Goal: Complete application form

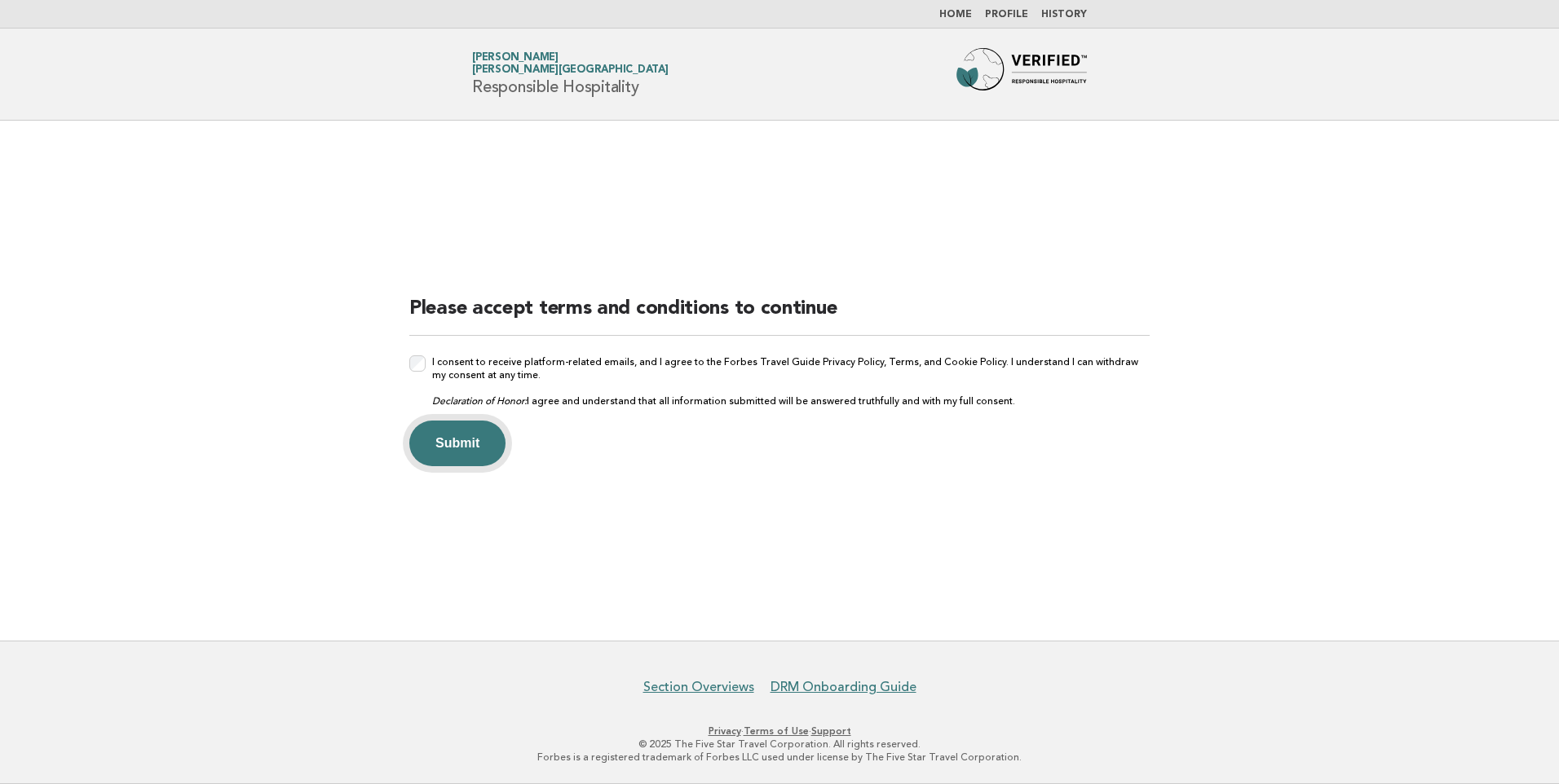
click at [444, 451] on button "Submit" at bounding box center [457, 443] width 97 height 45
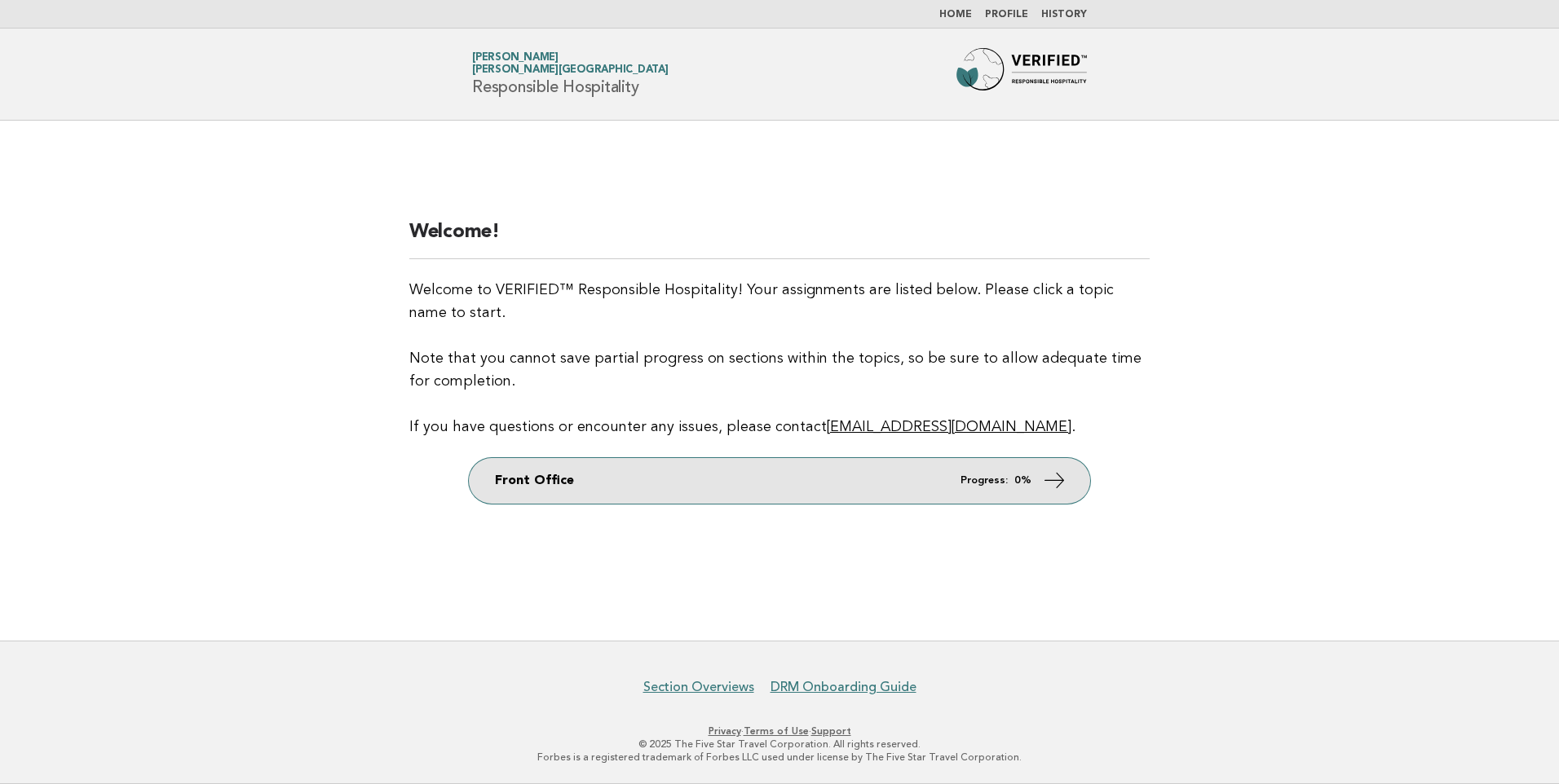
click at [916, 473] on link "Front Office Progress: 0%" at bounding box center [779, 481] width 621 height 45
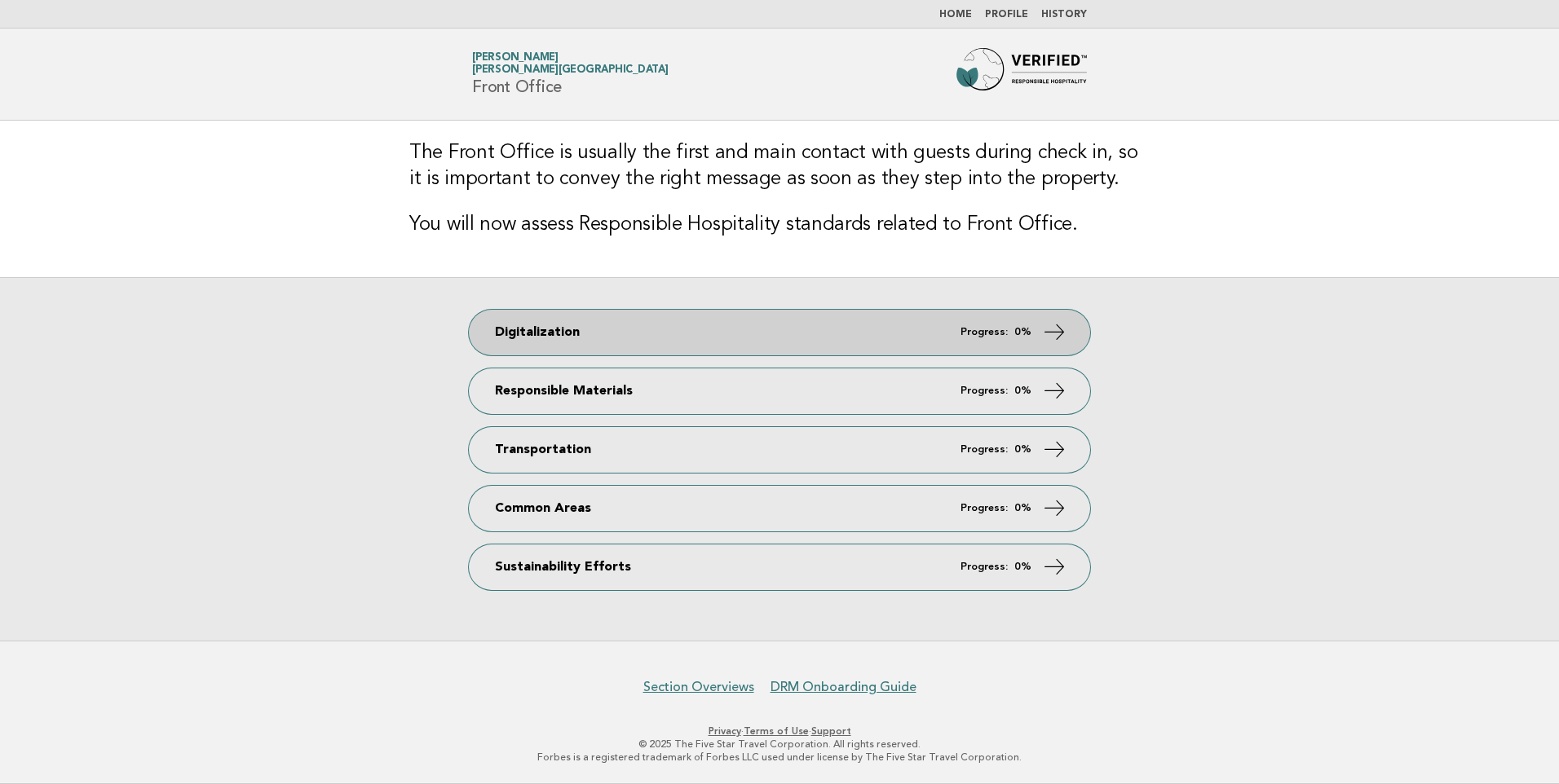
click at [948, 326] on link "Digitalization Progress: 0%" at bounding box center [779, 332] width 621 height 45
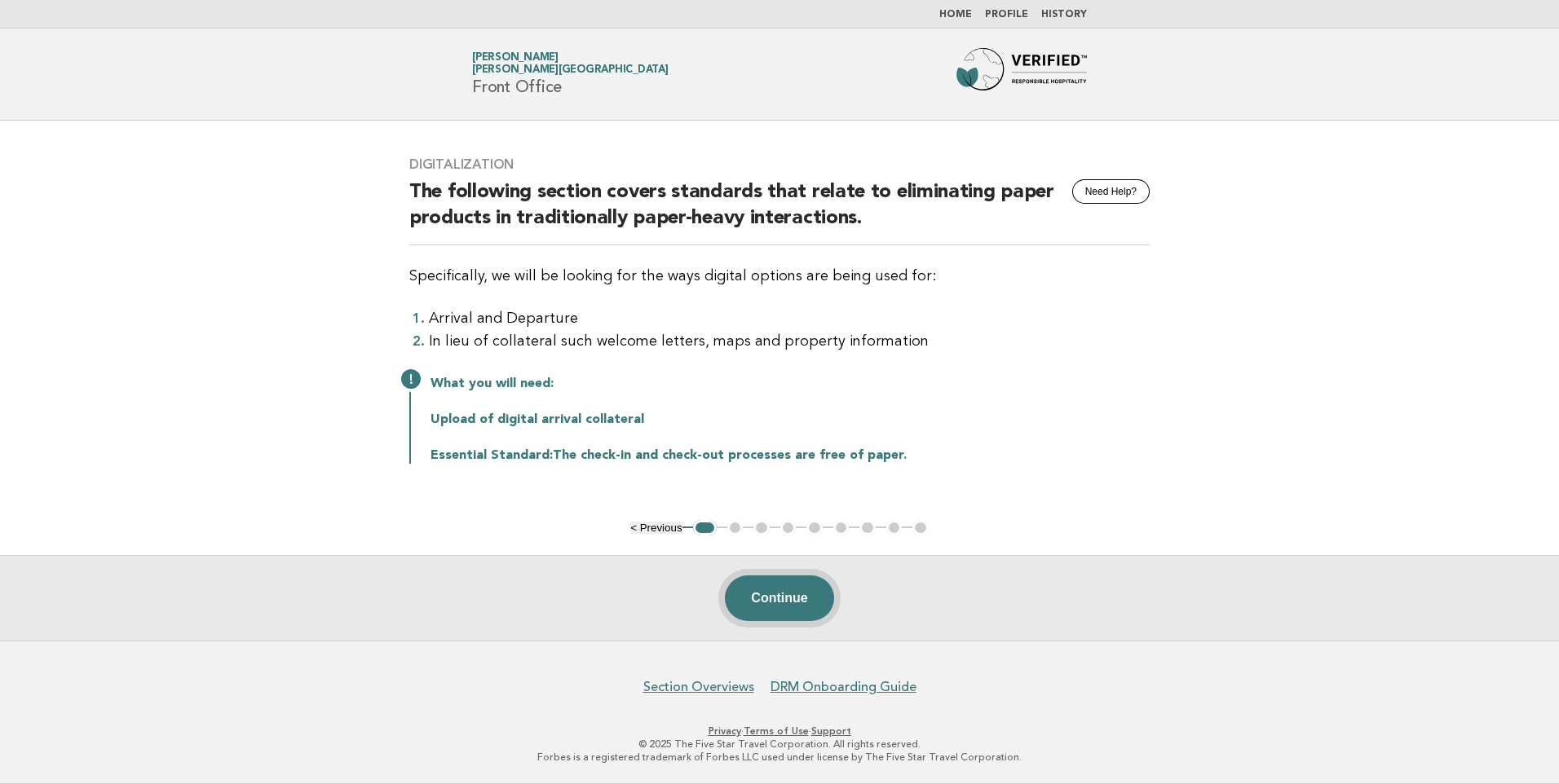
click at [794, 607] on button "Continue" at bounding box center [779, 598] width 108 height 45
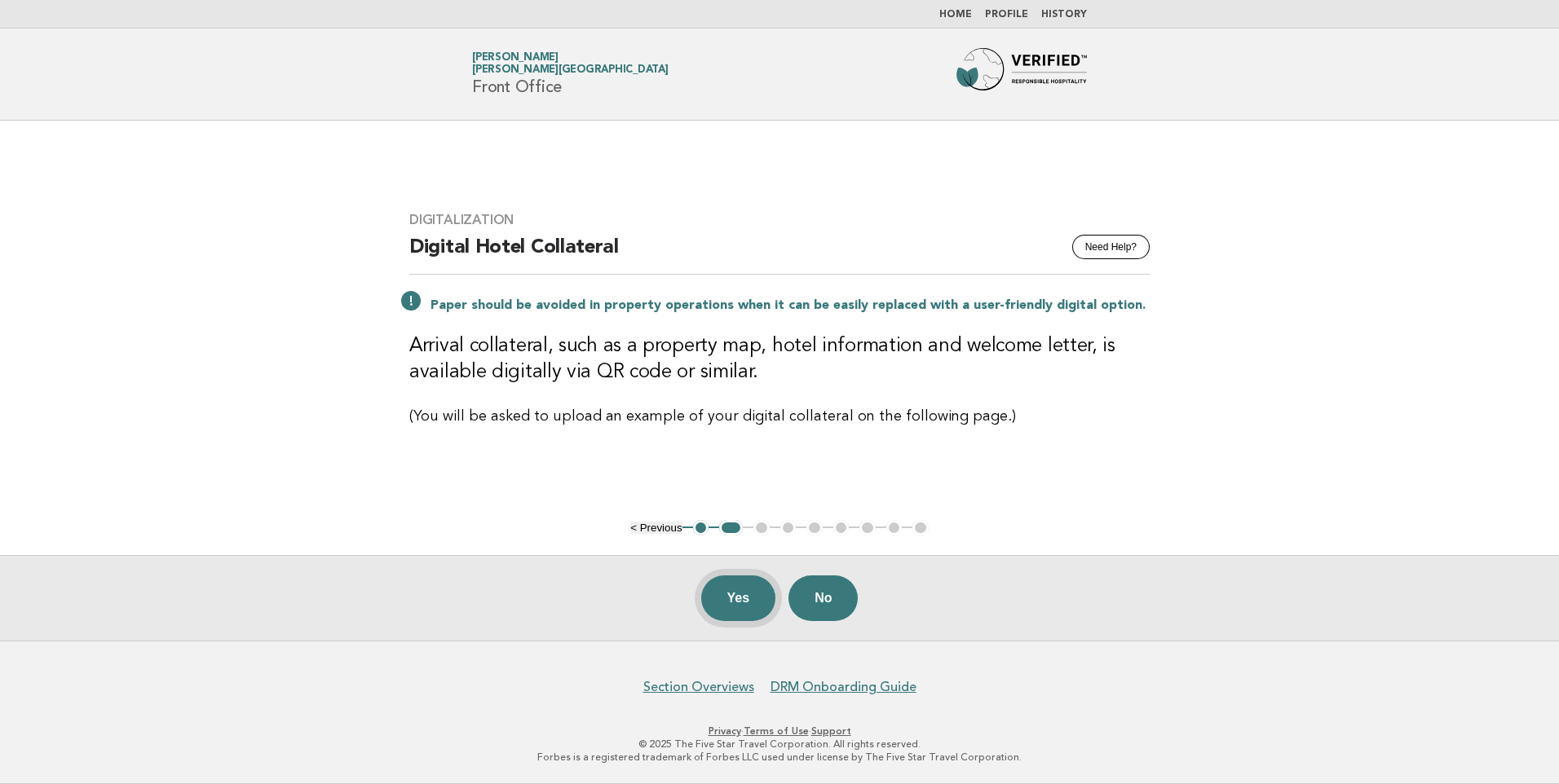
click at [753, 591] on button "Yes" at bounding box center [738, 598] width 75 height 45
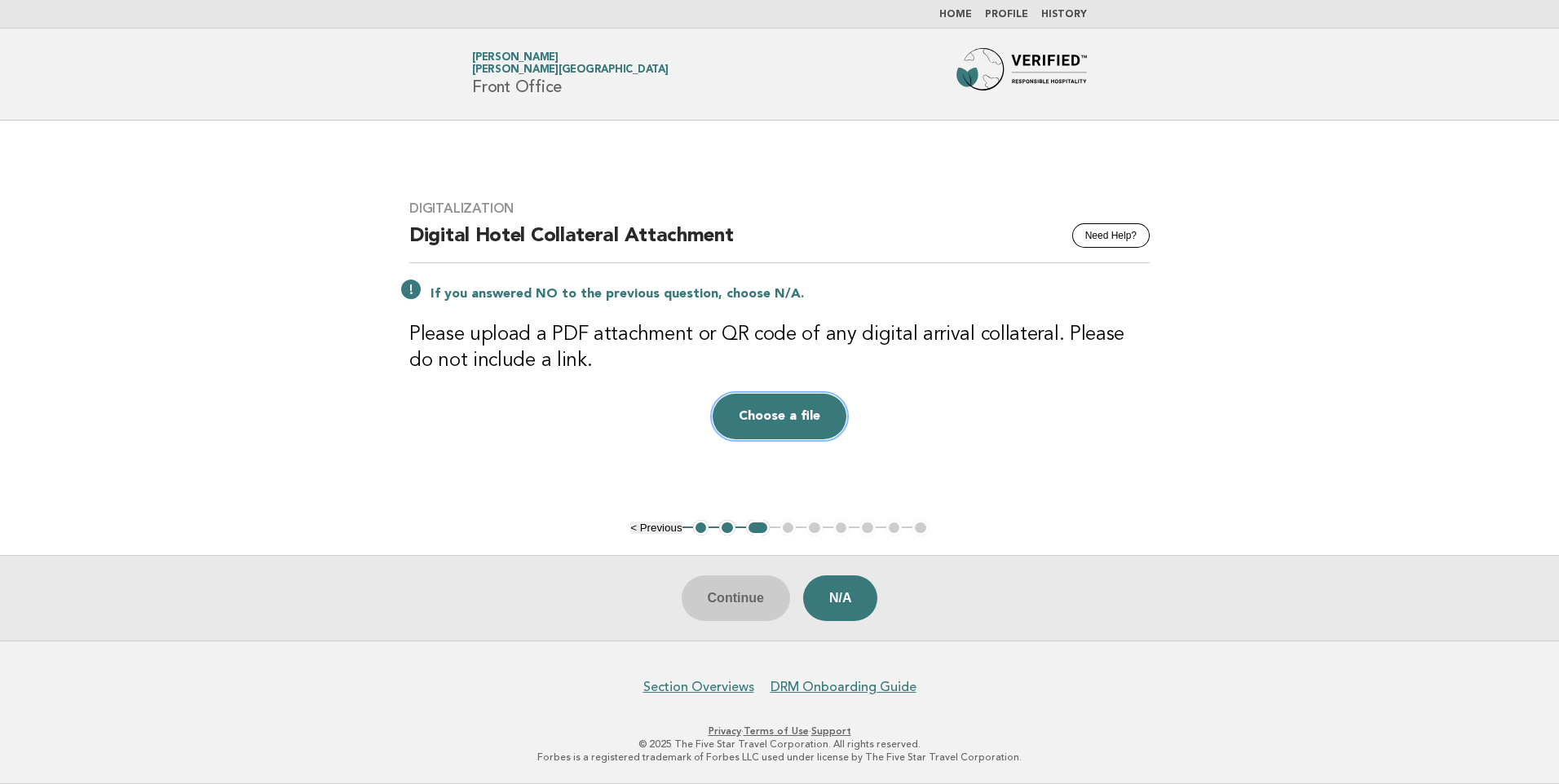
click at [735, 419] on button "Choose a file" at bounding box center [780, 416] width 134 height 45
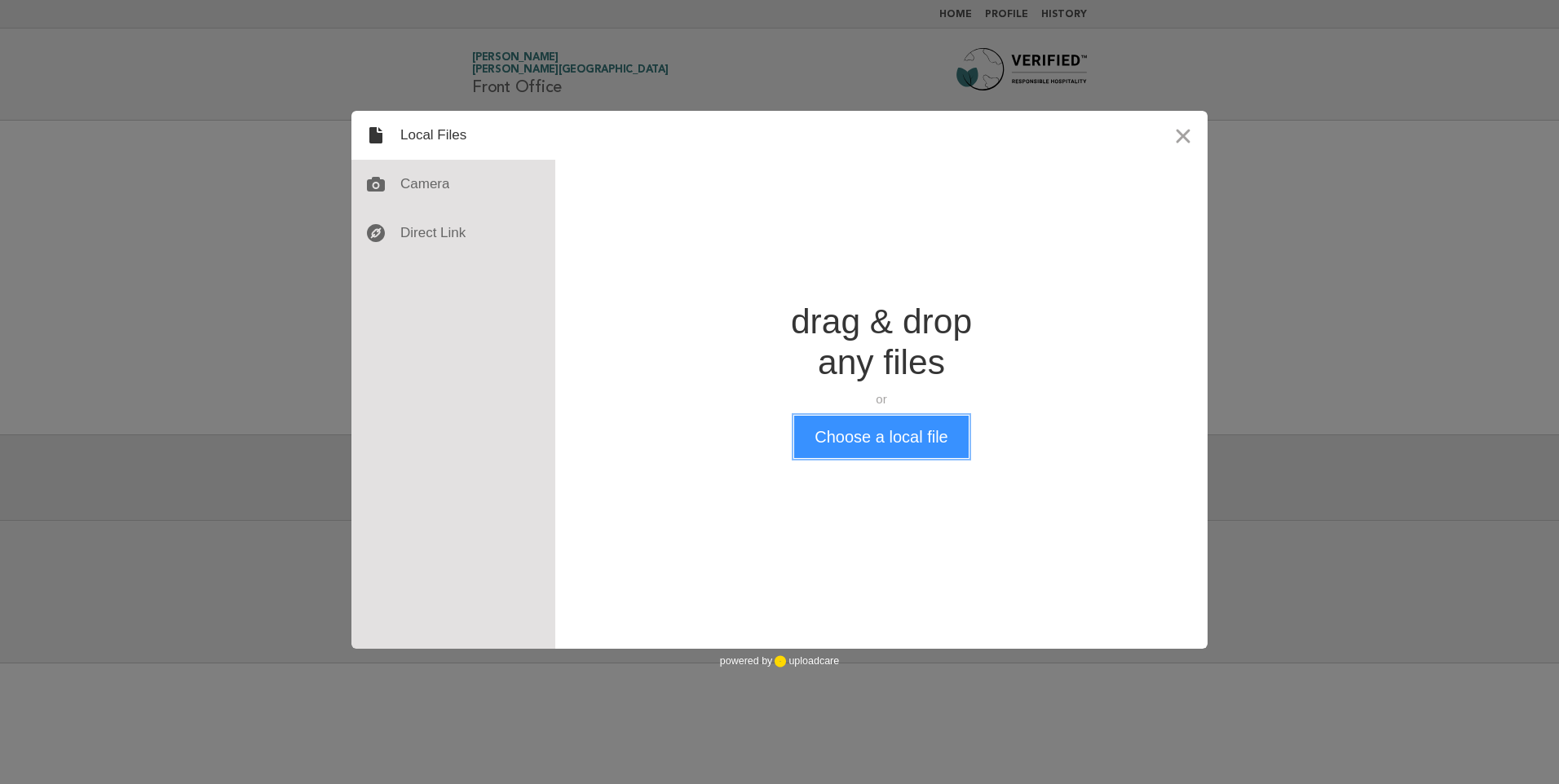
click at [864, 441] on button "Choose a local file" at bounding box center [881, 436] width 174 height 42
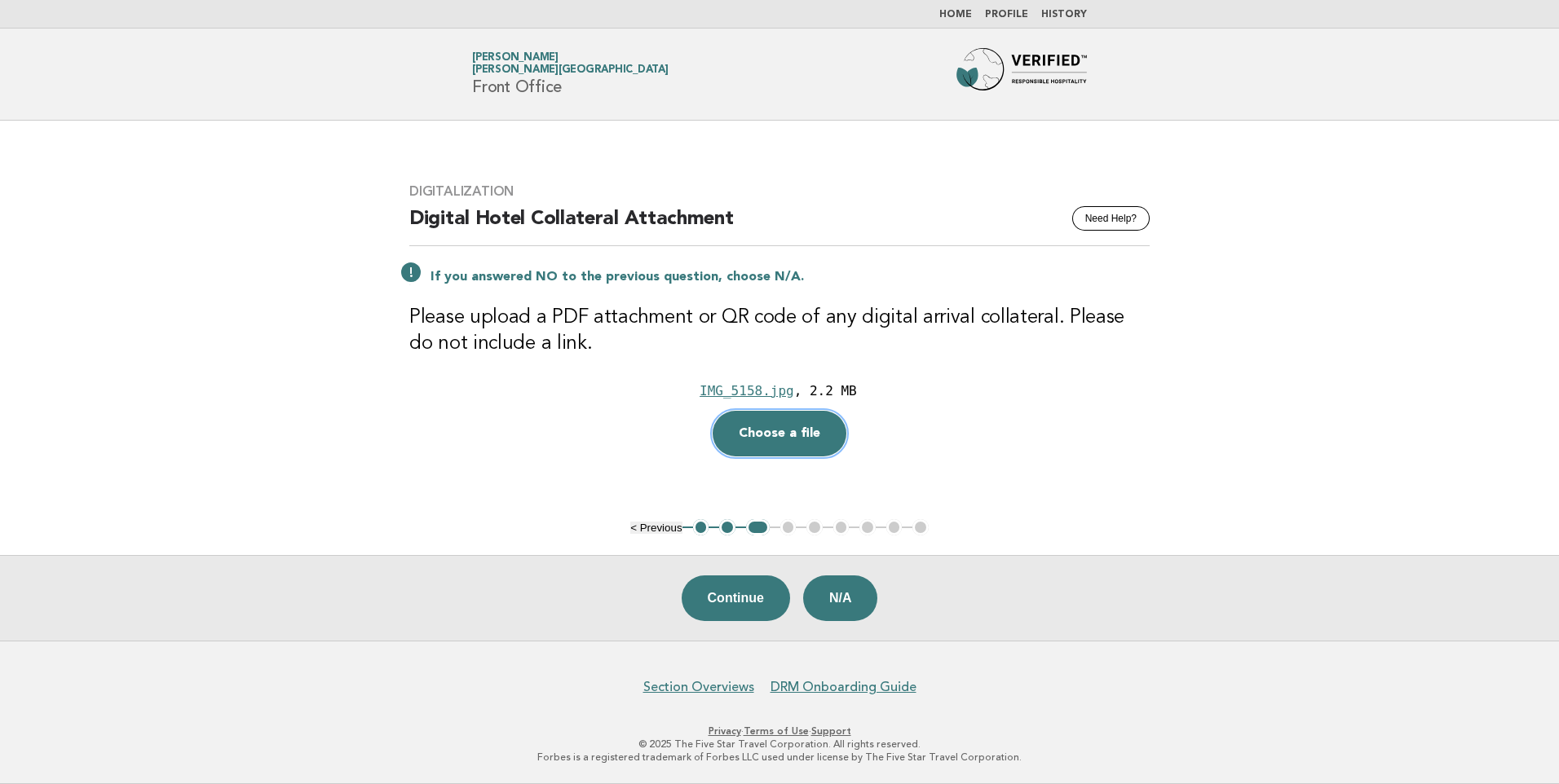
click at [794, 451] on button "Choose a file" at bounding box center [780, 433] width 134 height 45
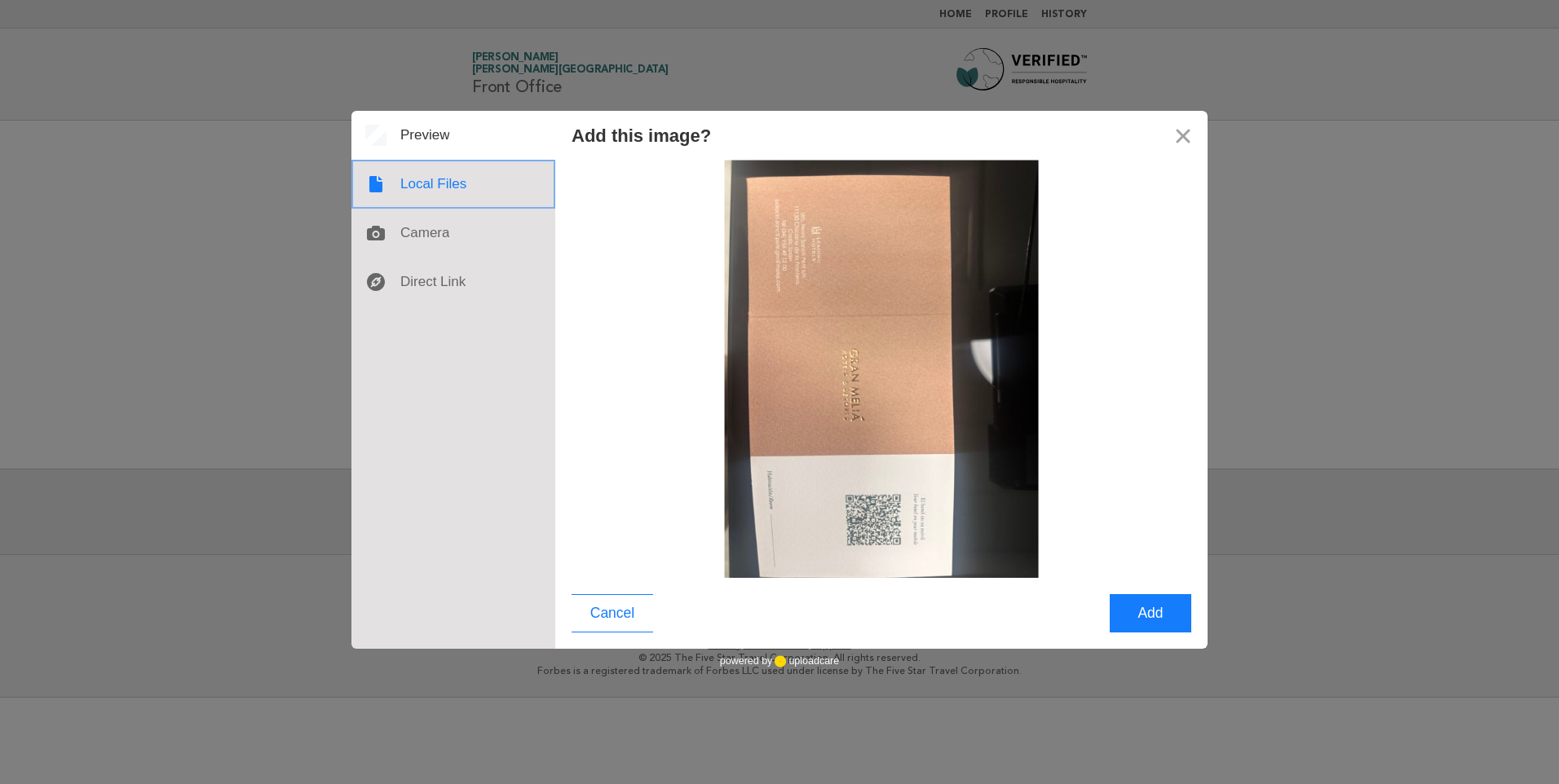
click at [422, 185] on div at bounding box center [453, 184] width 204 height 49
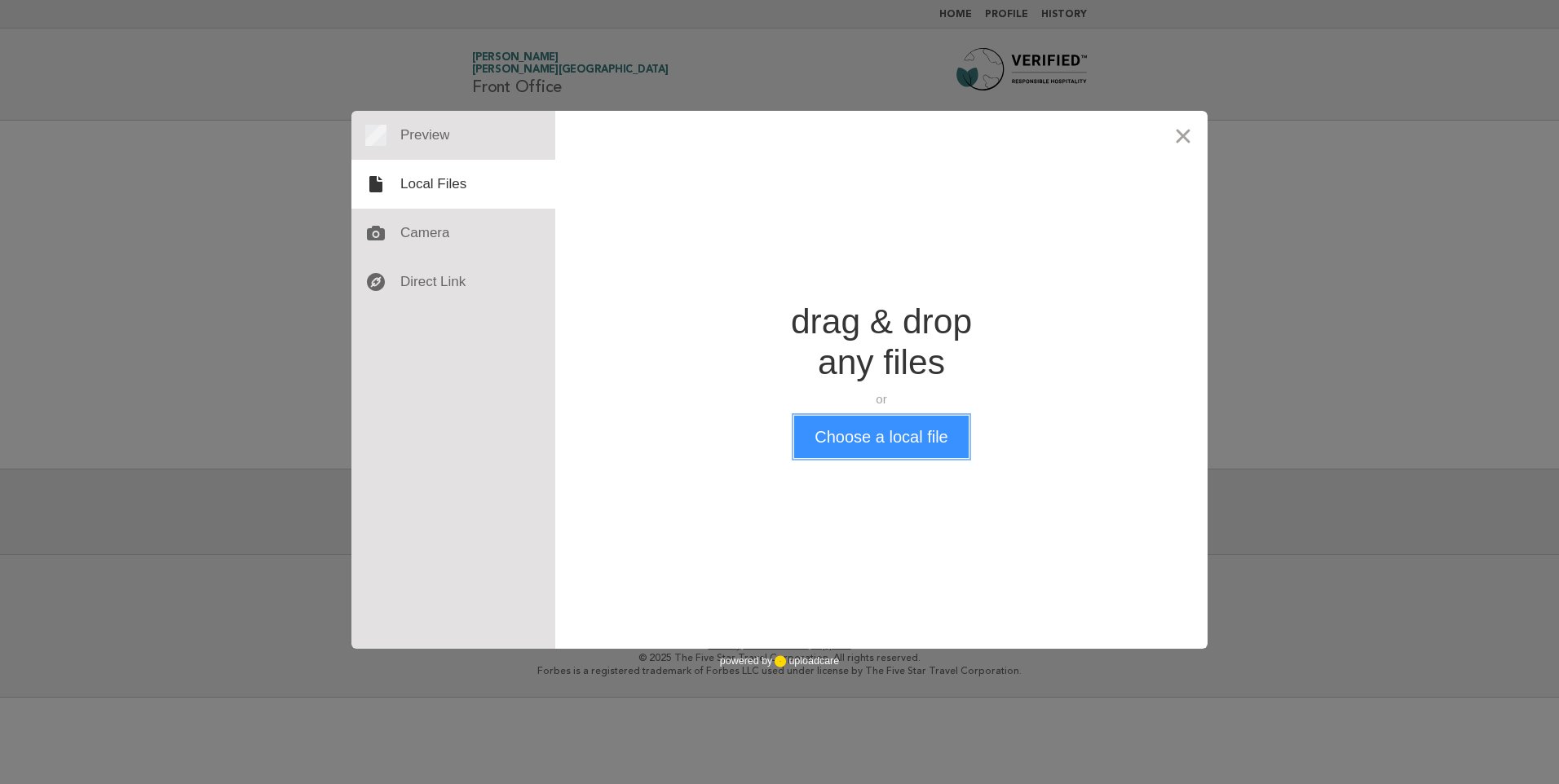
click at [850, 437] on button "Choose a local file" at bounding box center [881, 436] width 174 height 42
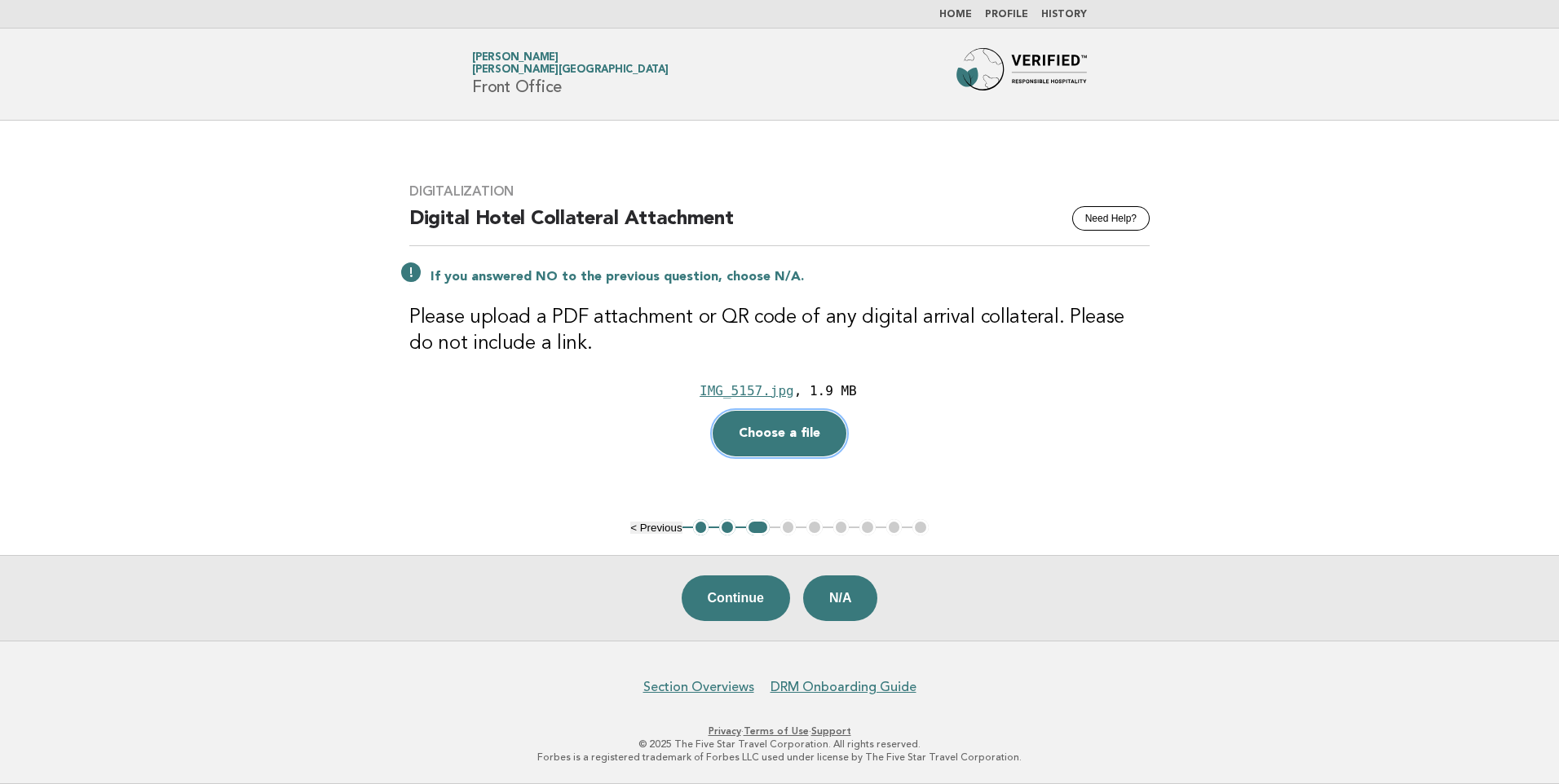
click at [792, 434] on button "Choose a file" at bounding box center [780, 433] width 134 height 45
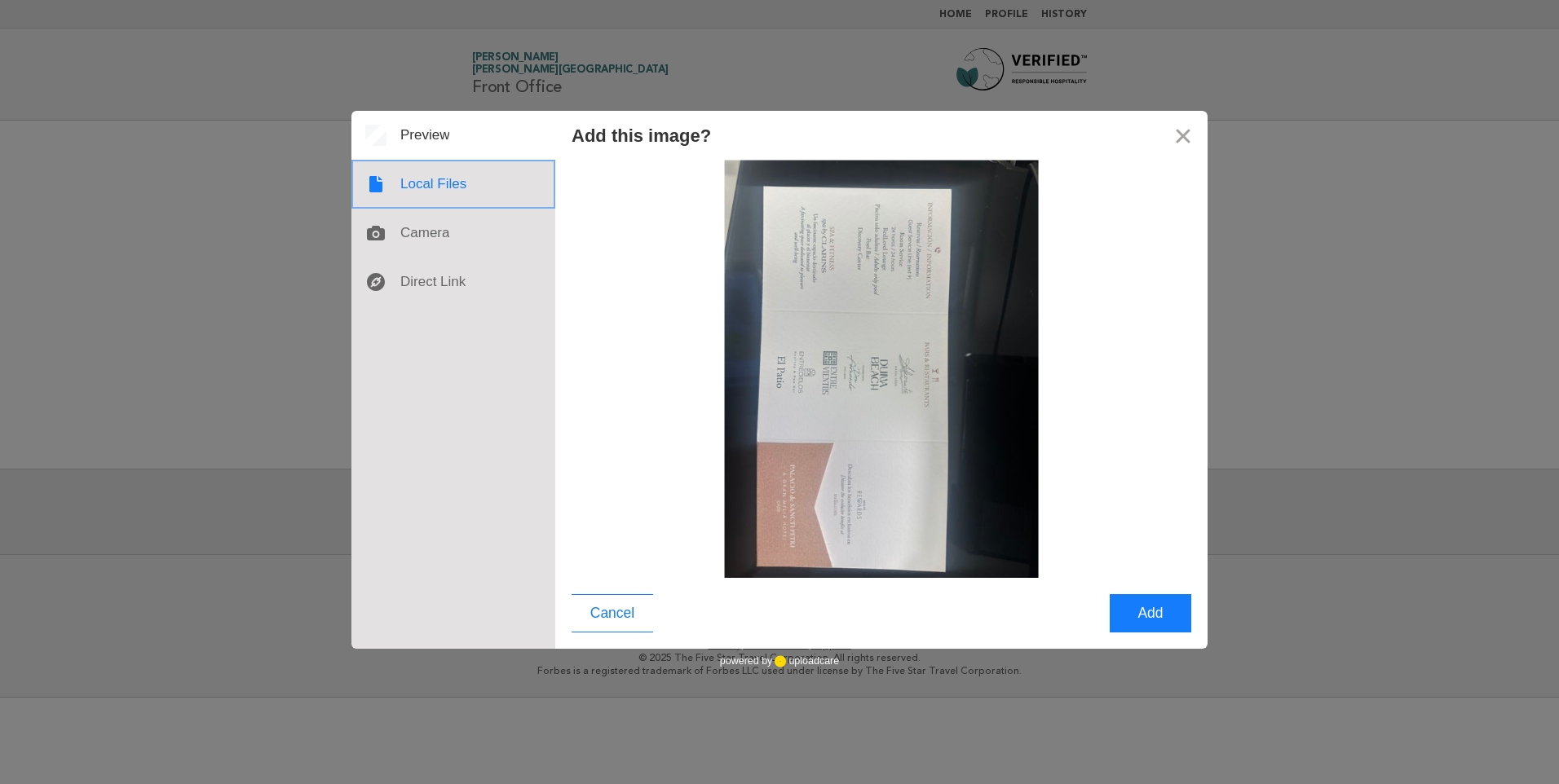
click at [398, 182] on div at bounding box center [453, 184] width 204 height 49
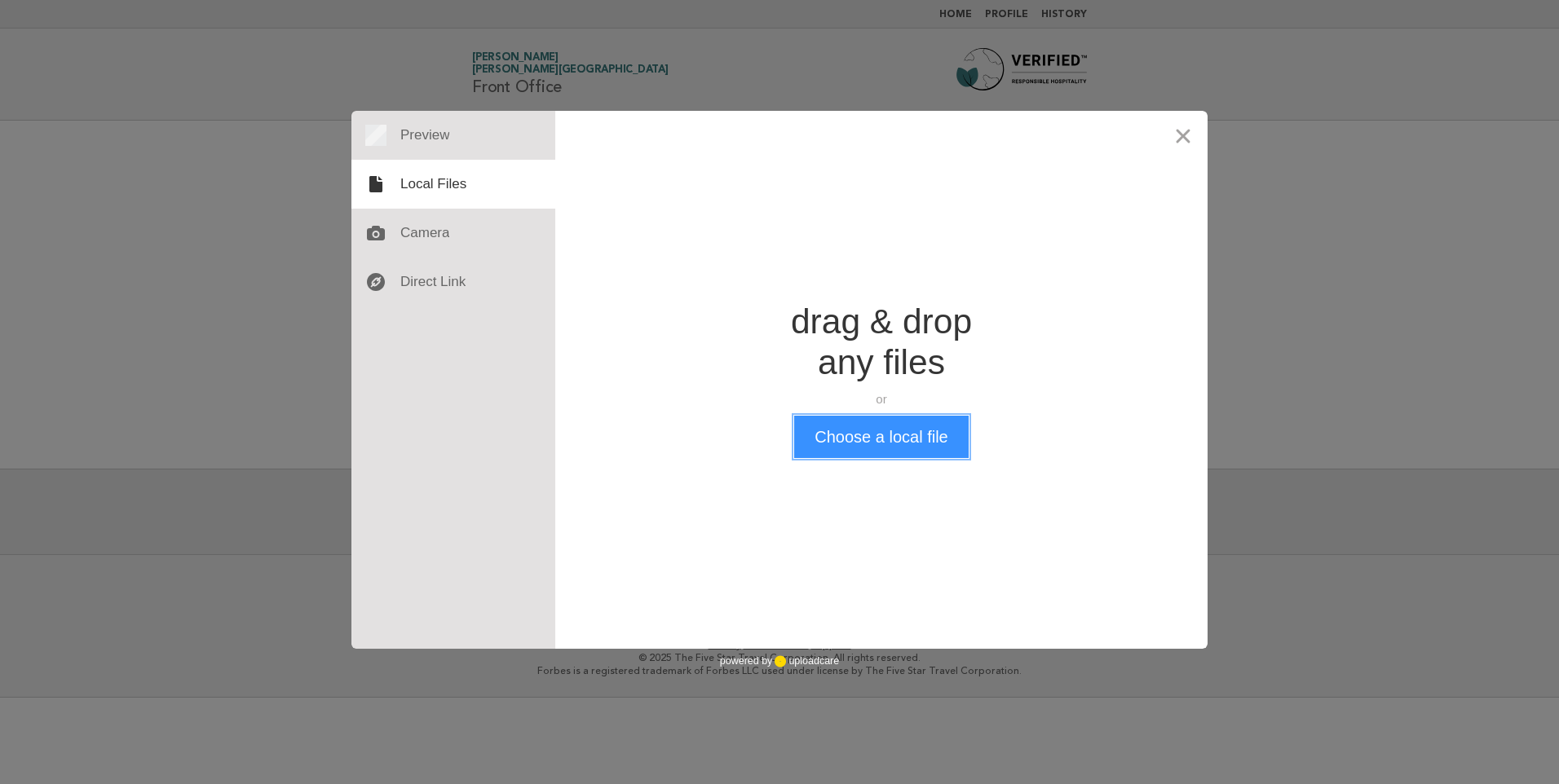
click at [875, 434] on button "Choose a local file" at bounding box center [881, 436] width 174 height 42
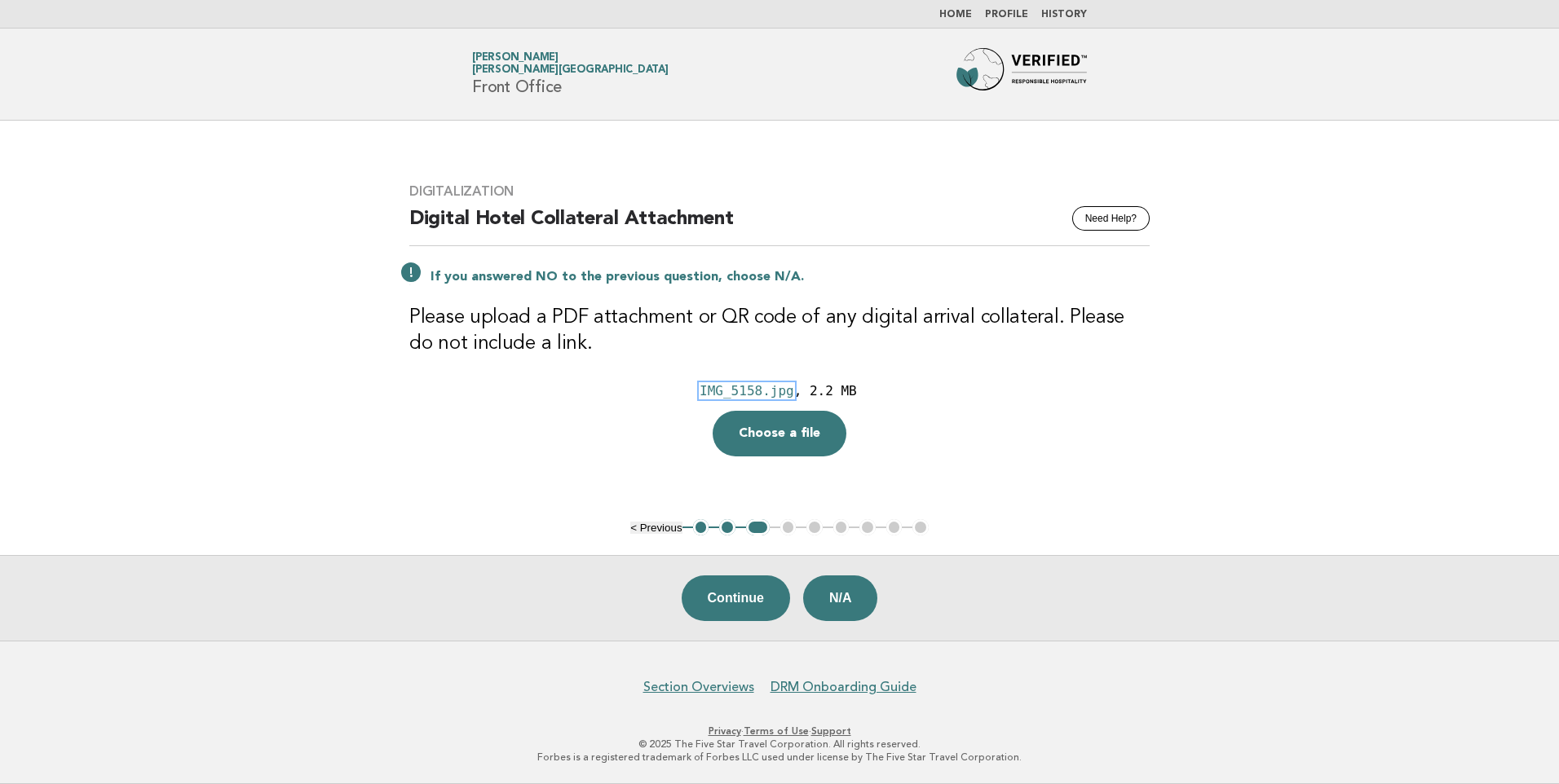
click at [721, 387] on div "IMG_5158.jpg" at bounding box center [747, 391] width 95 height 16
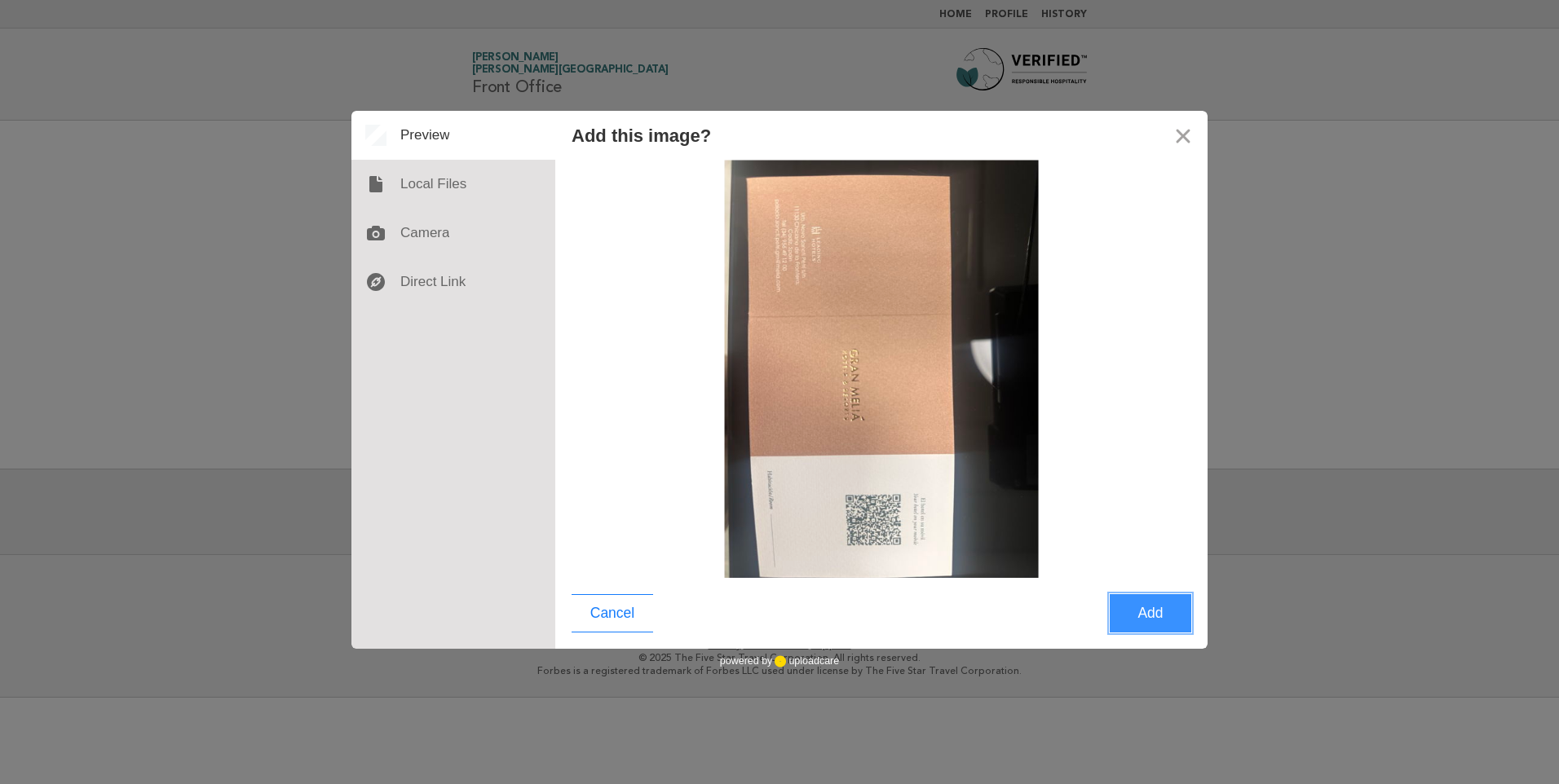
click at [1156, 610] on button "Add" at bounding box center [1151, 613] width 82 height 38
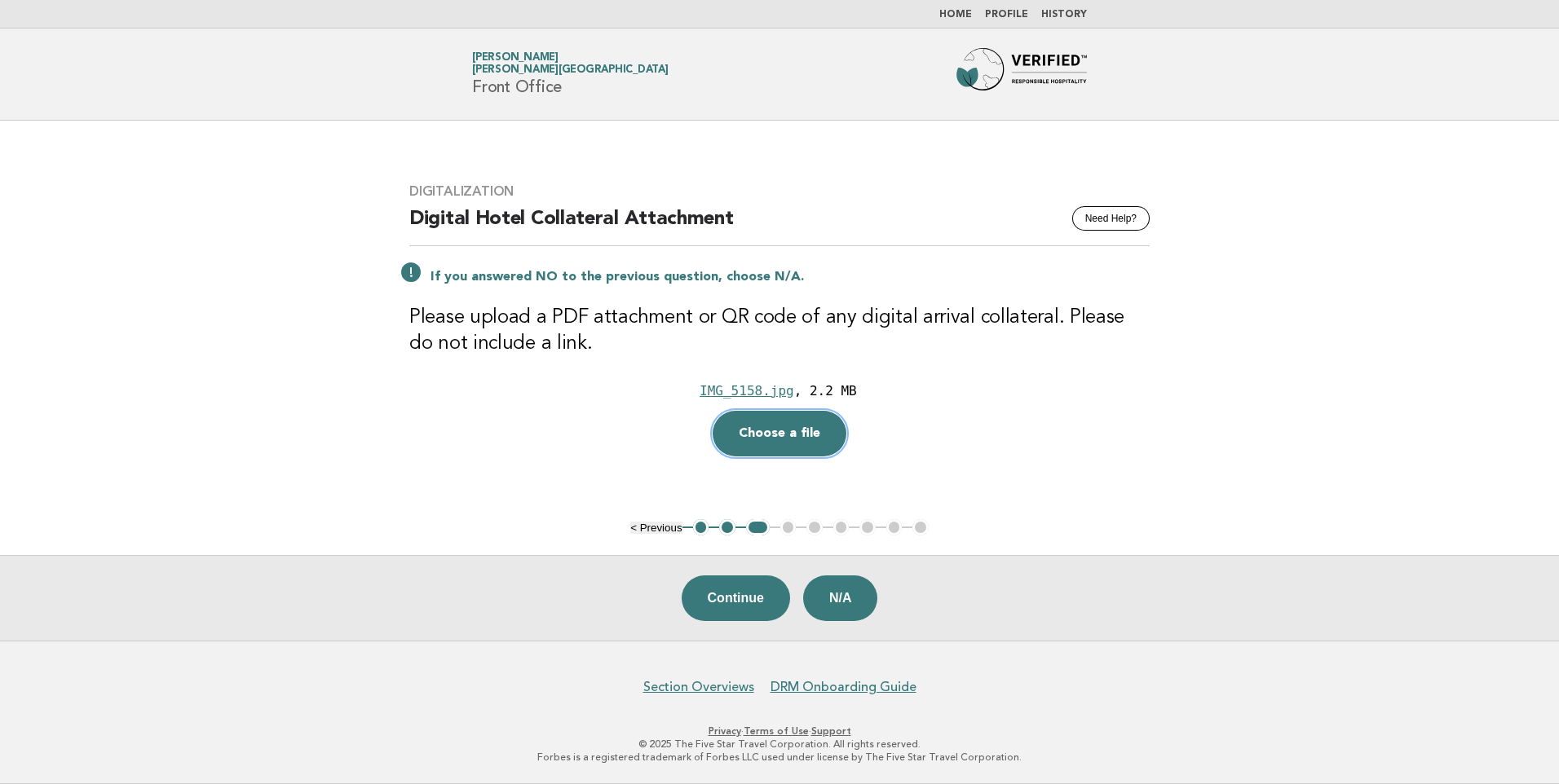
click at [803, 437] on button "Choose a file" at bounding box center [780, 433] width 134 height 45
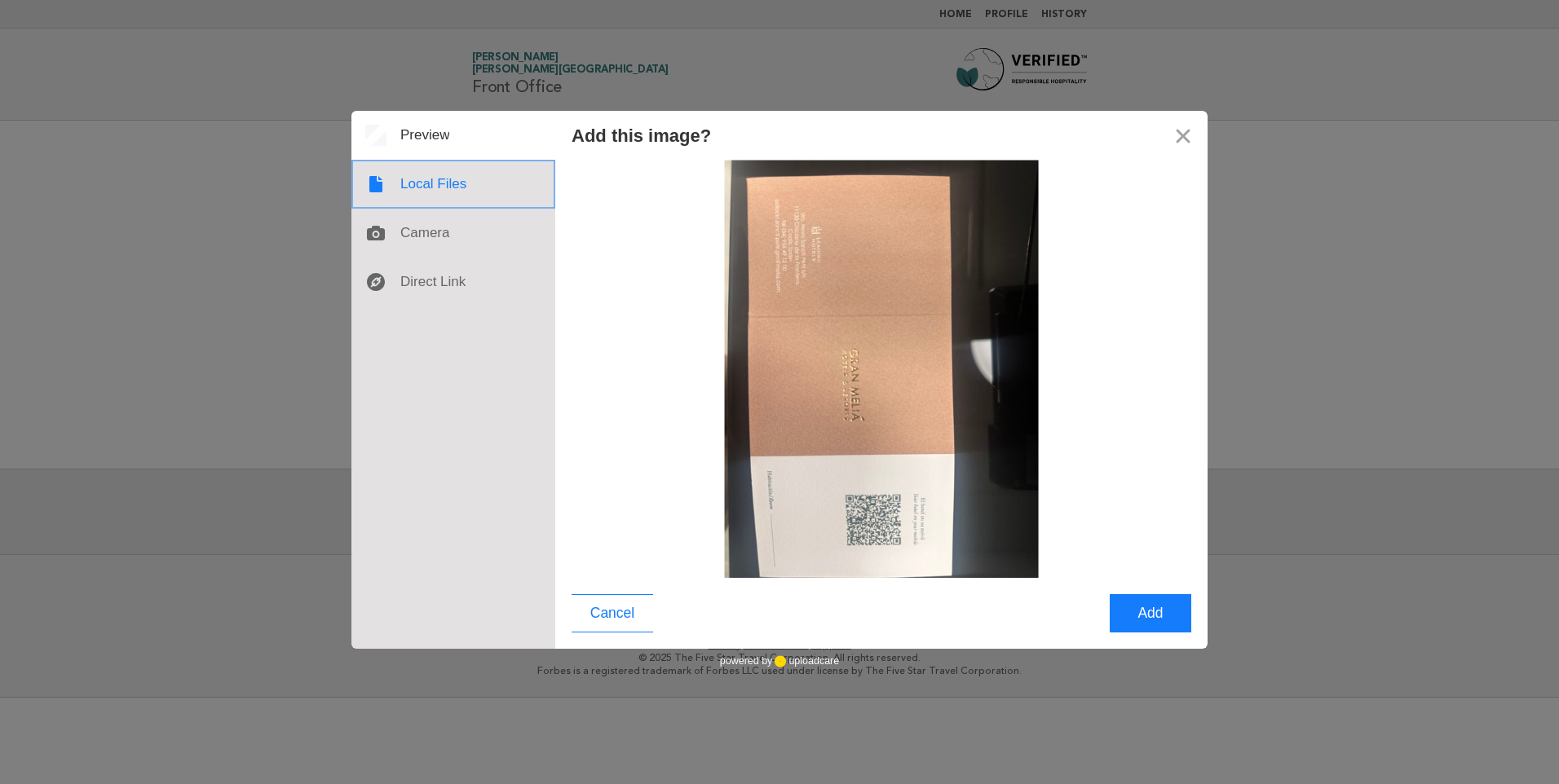
drag, startPoint x: 425, startPoint y: 186, endPoint x: 506, endPoint y: 184, distance: 81.0
click at [426, 185] on div at bounding box center [453, 184] width 204 height 49
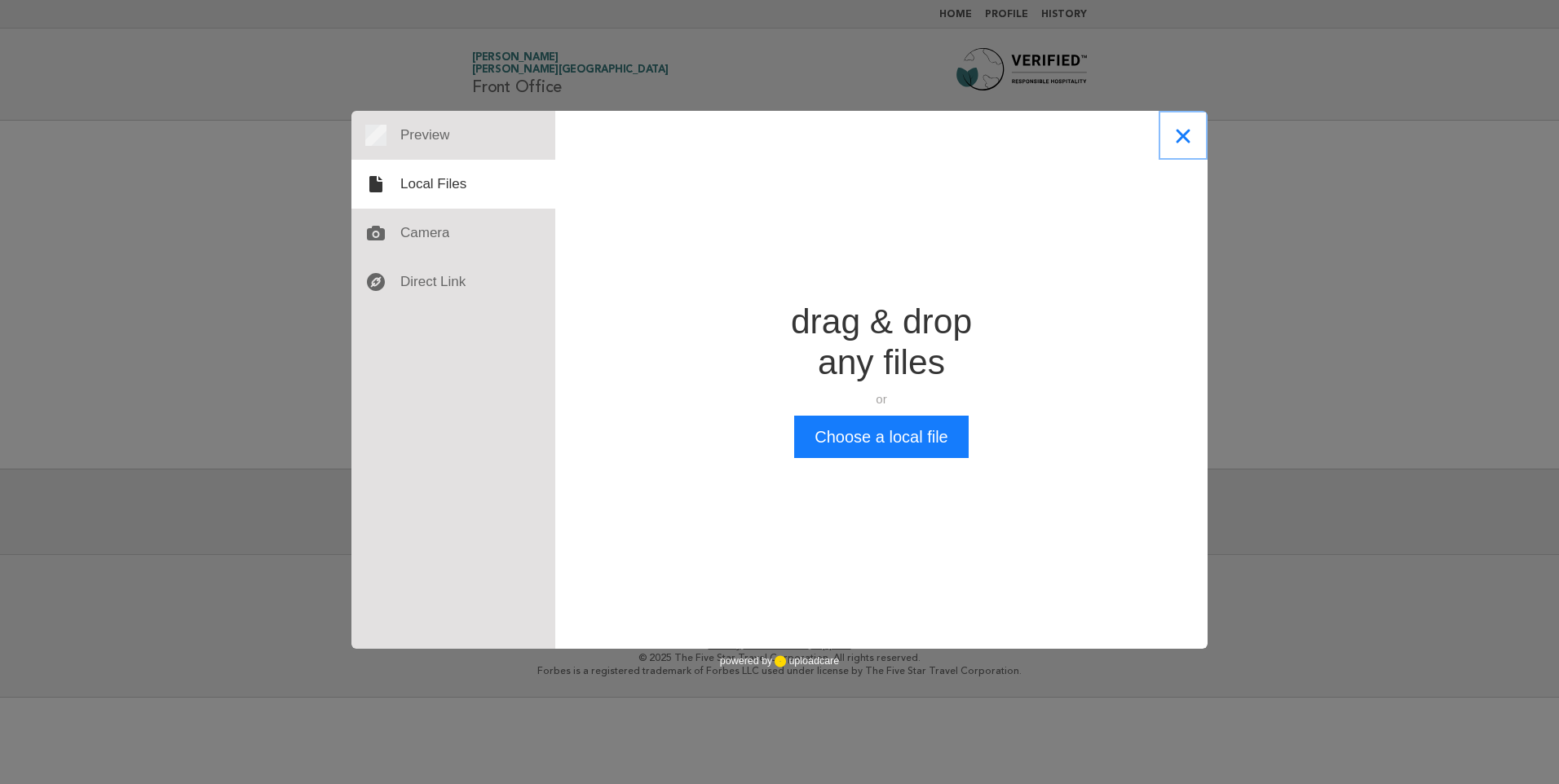
click at [1179, 136] on button "Close" at bounding box center [1183, 134] width 49 height 49
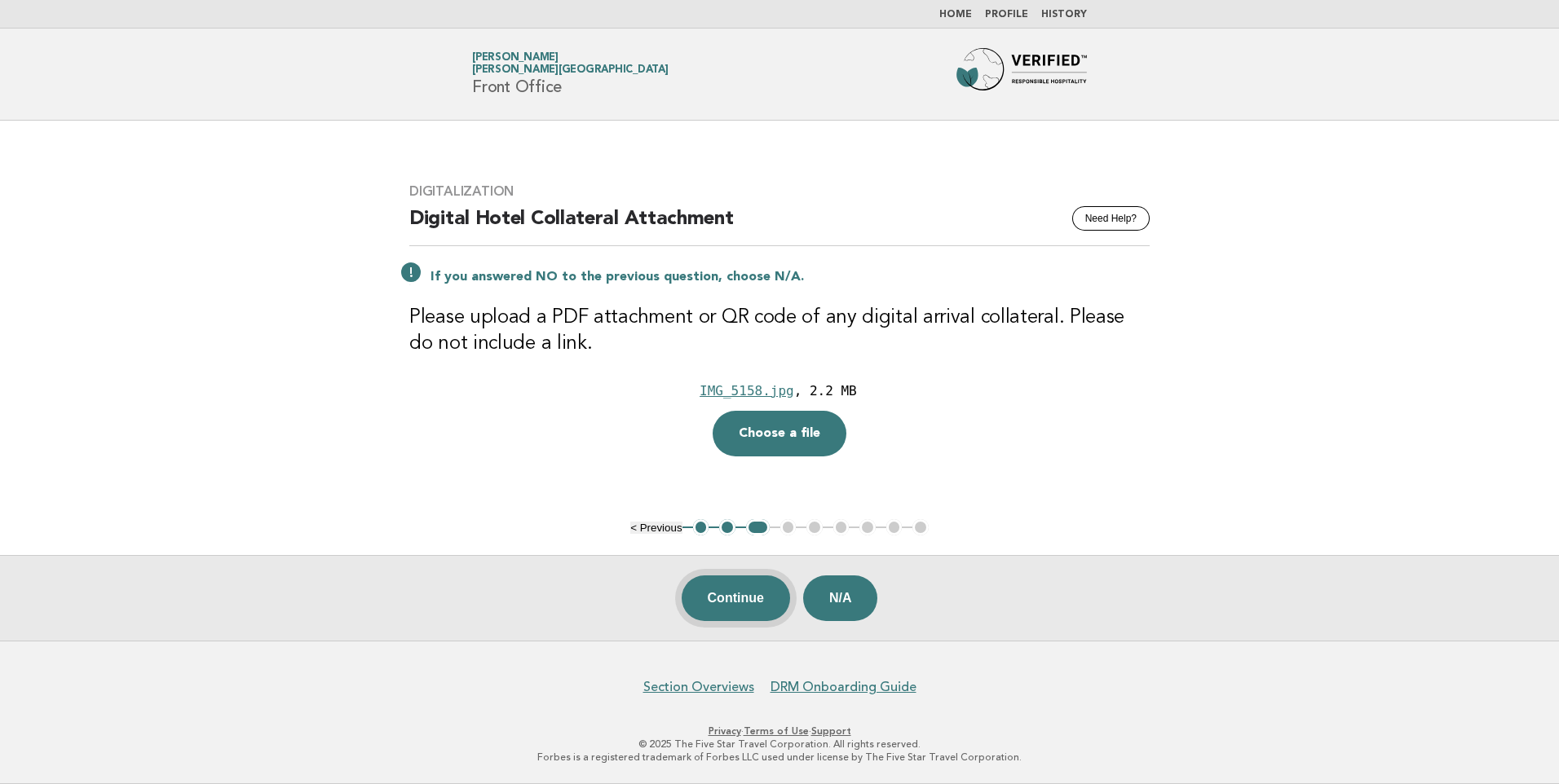
click at [718, 599] on button "Continue" at bounding box center [736, 598] width 108 height 45
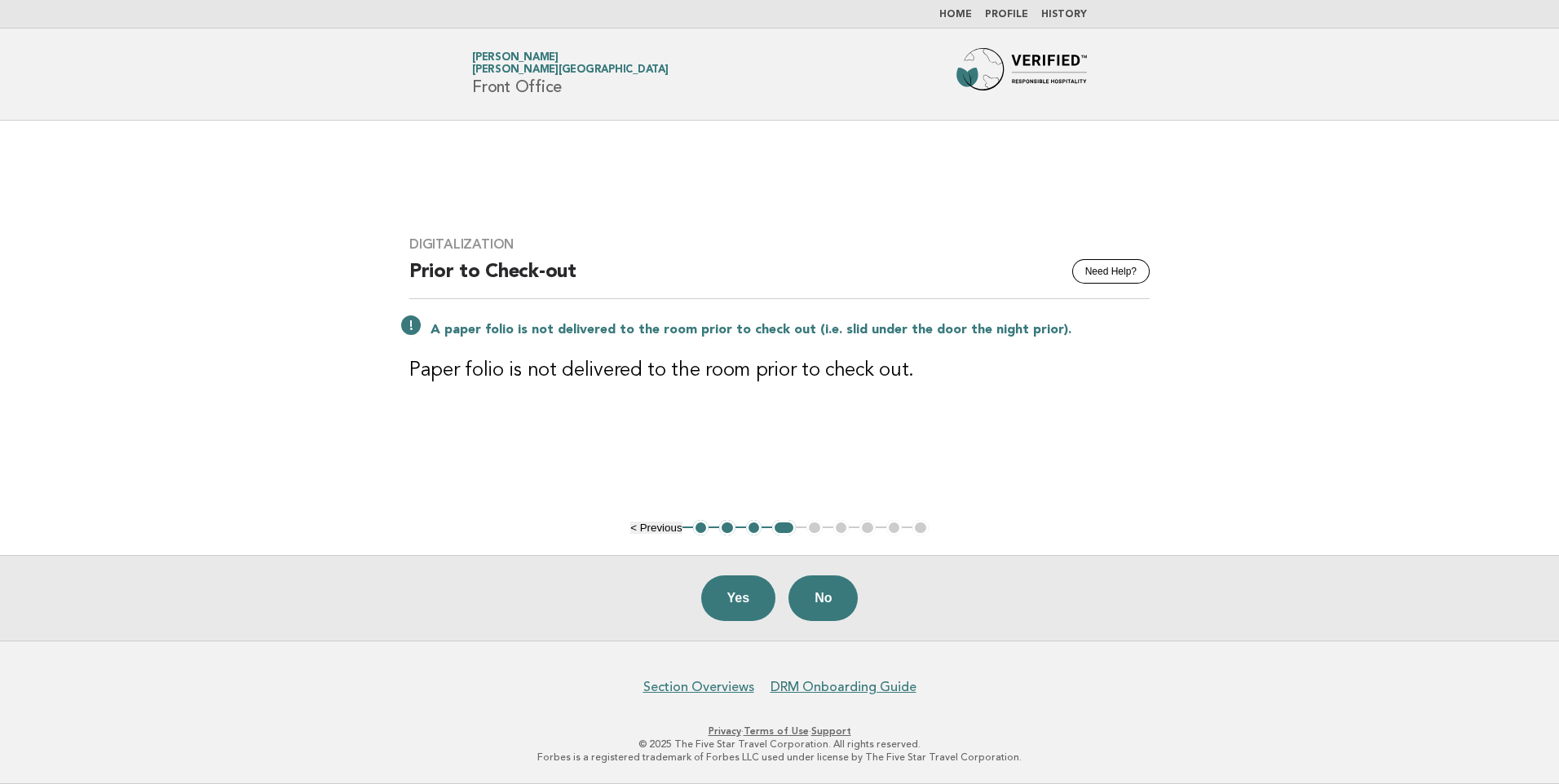
drag, startPoint x: 751, startPoint y: 595, endPoint x: 739, endPoint y: 589, distance: 13.4
click at [748, 590] on button "Yes" at bounding box center [738, 598] width 75 height 45
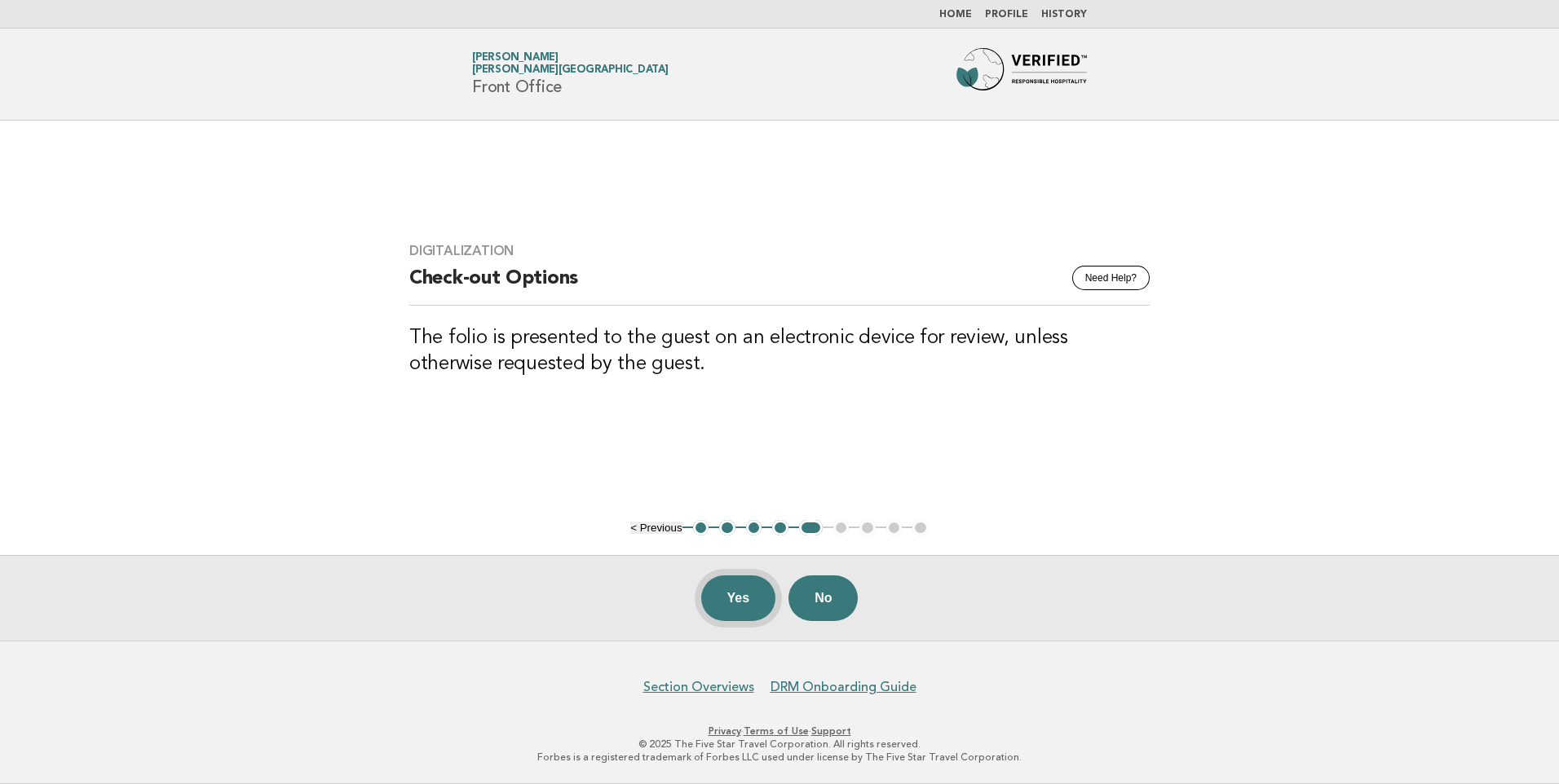
click at [742, 597] on button "Yes" at bounding box center [738, 598] width 75 height 45
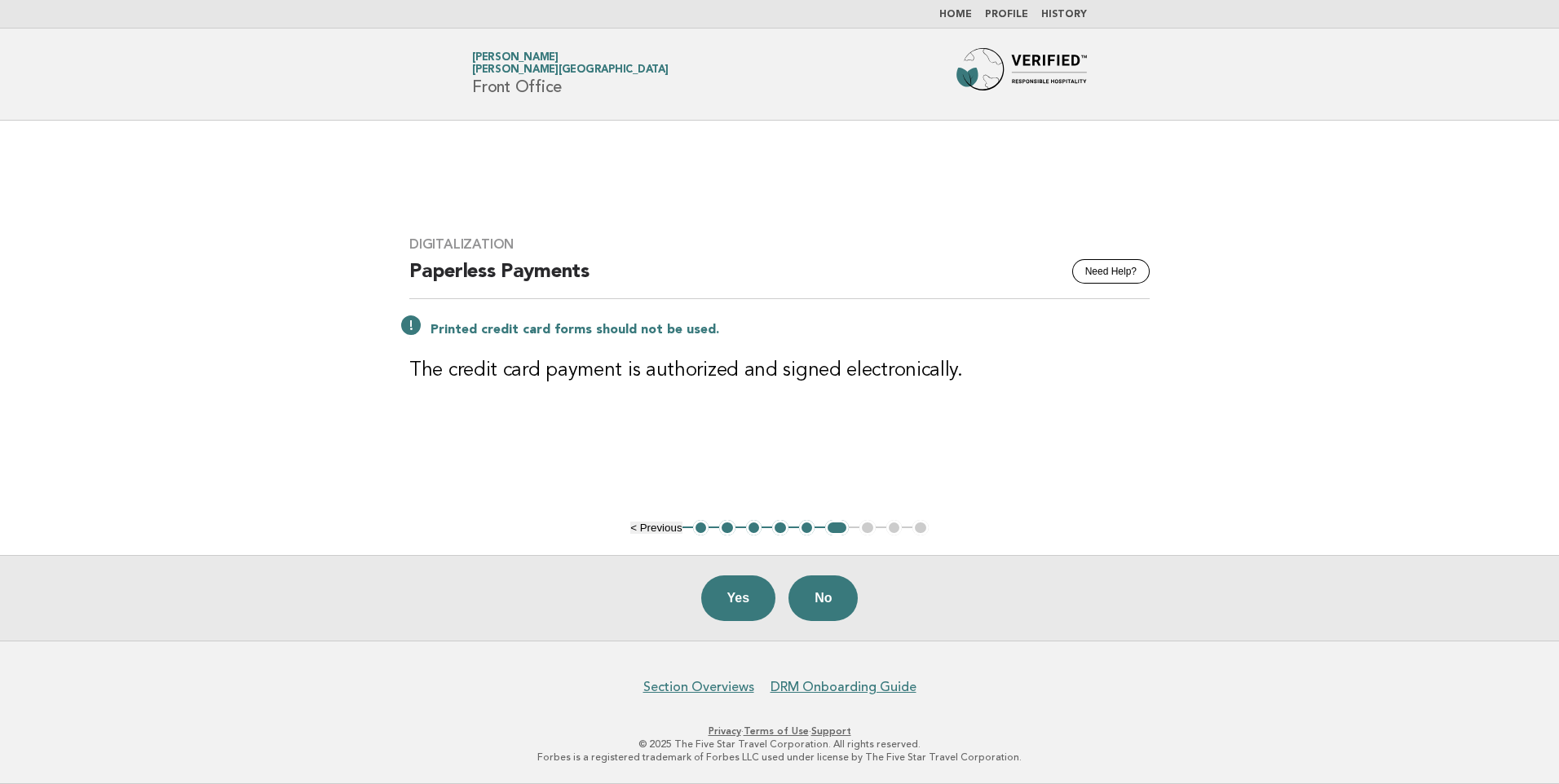
click at [836, 599] on button "No" at bounding box center [823, 598] width 69 height 45
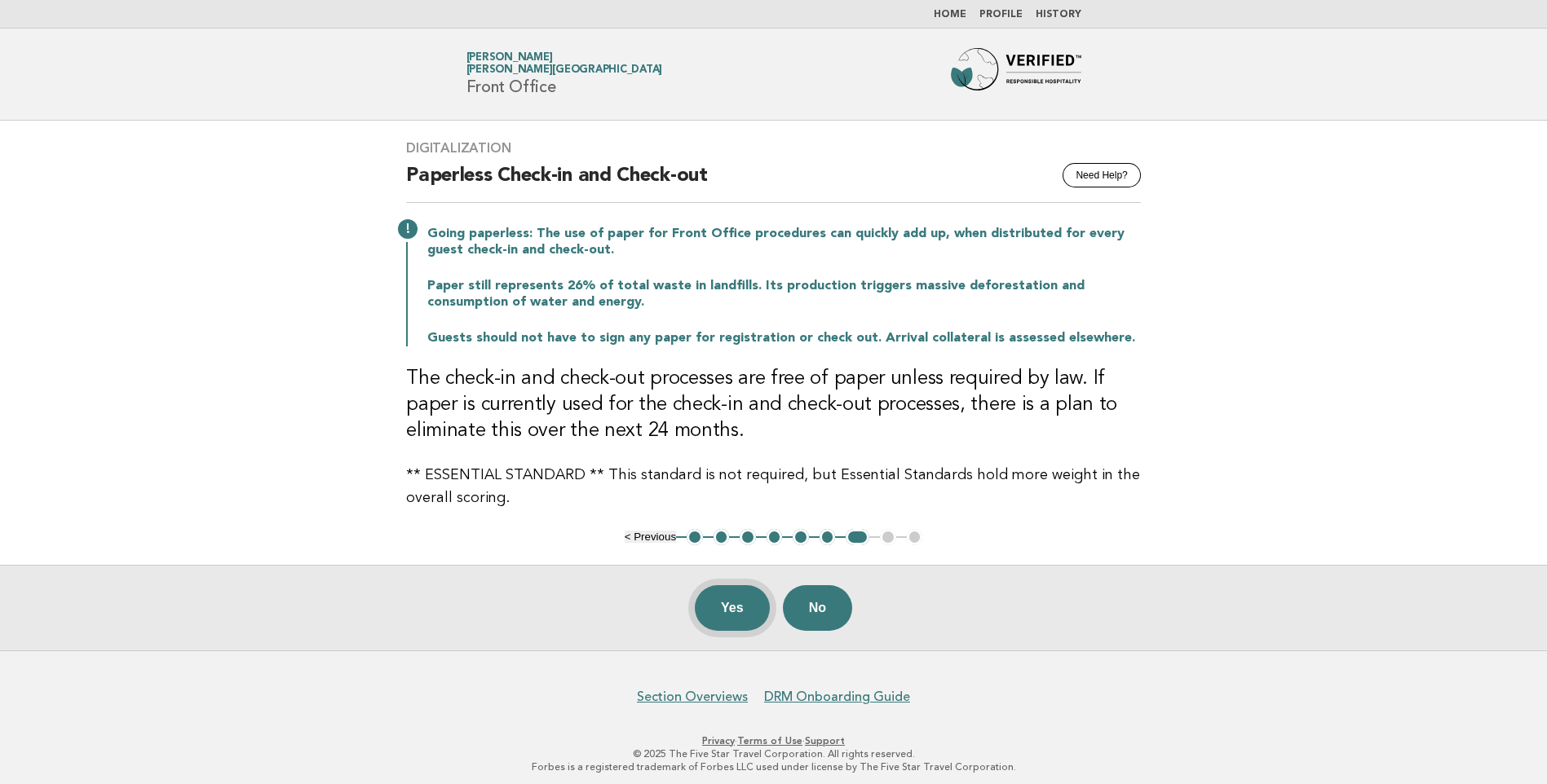
click at [736, 608] on button "Yes" at bounding box center [731, 608] width 75 height 45
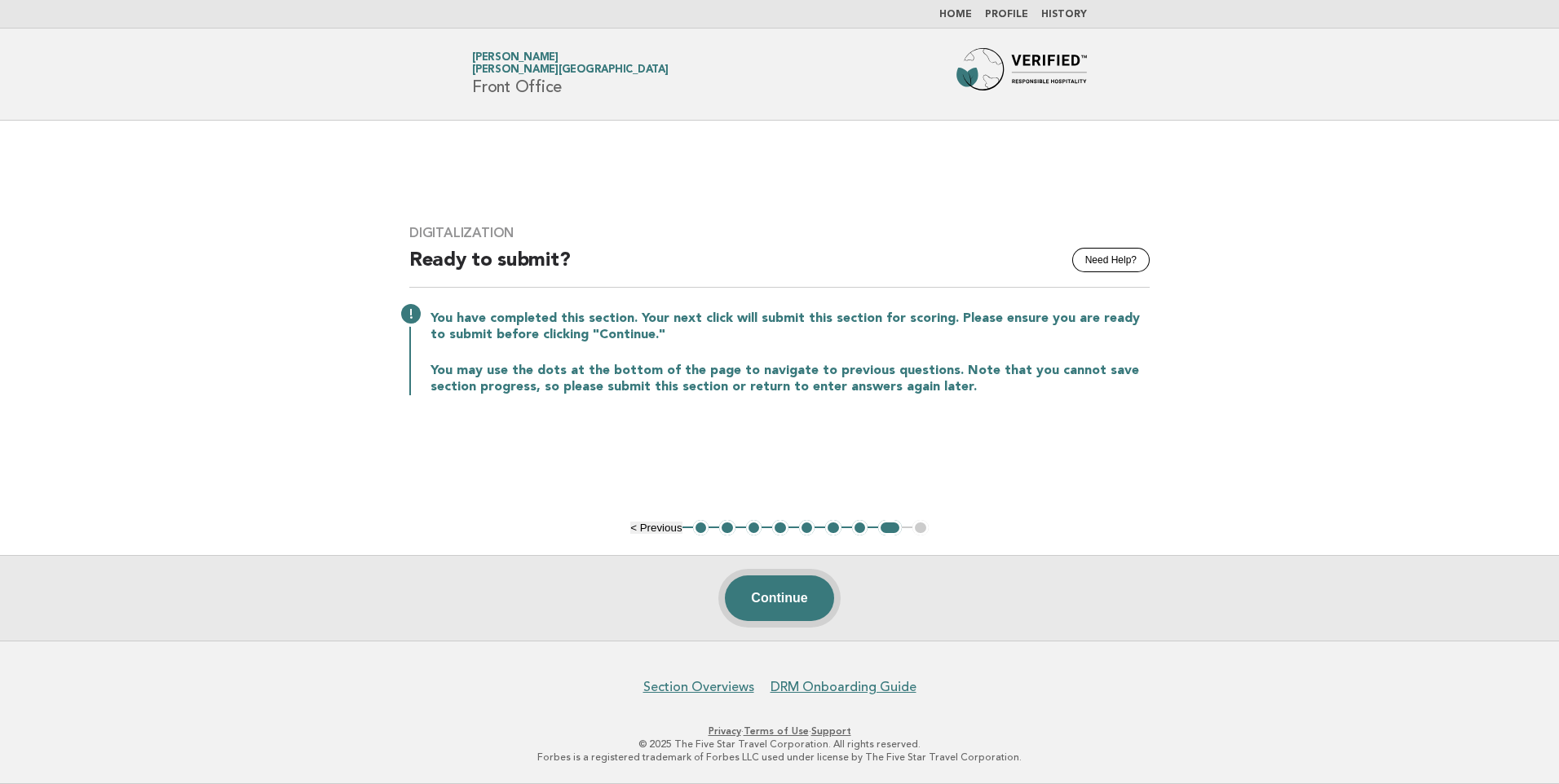
click at [796, 599] on button "Continue" at bounding box center [779, 598] width 108 height 45
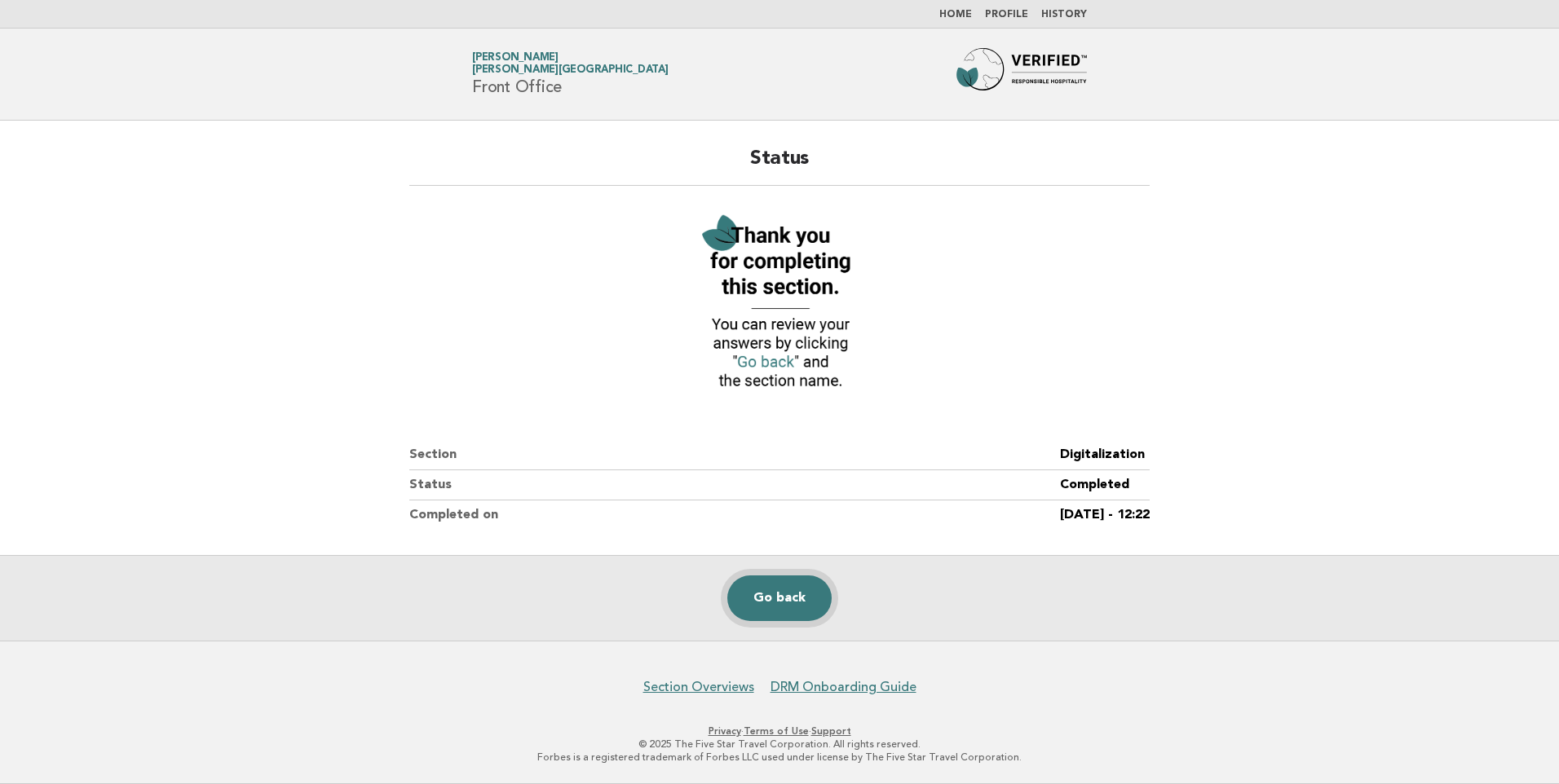
click at [786, 606] on link "Go back" at bounding box center [780, 598] width 105 height 45
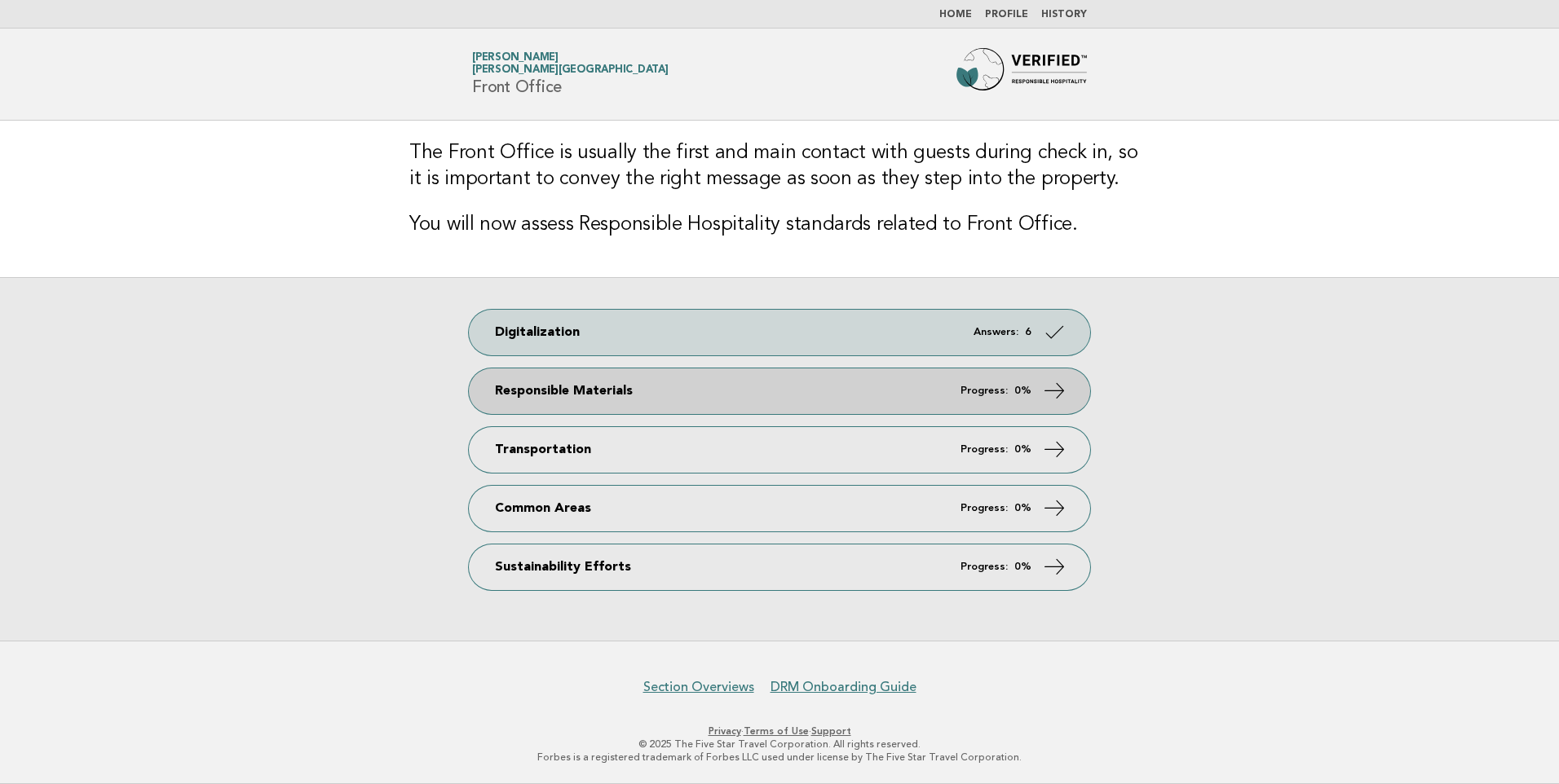
click at [783, 399] on link "Responsible Materials Progress: 0%" at bounding box center [779, 391] width 621 height 45
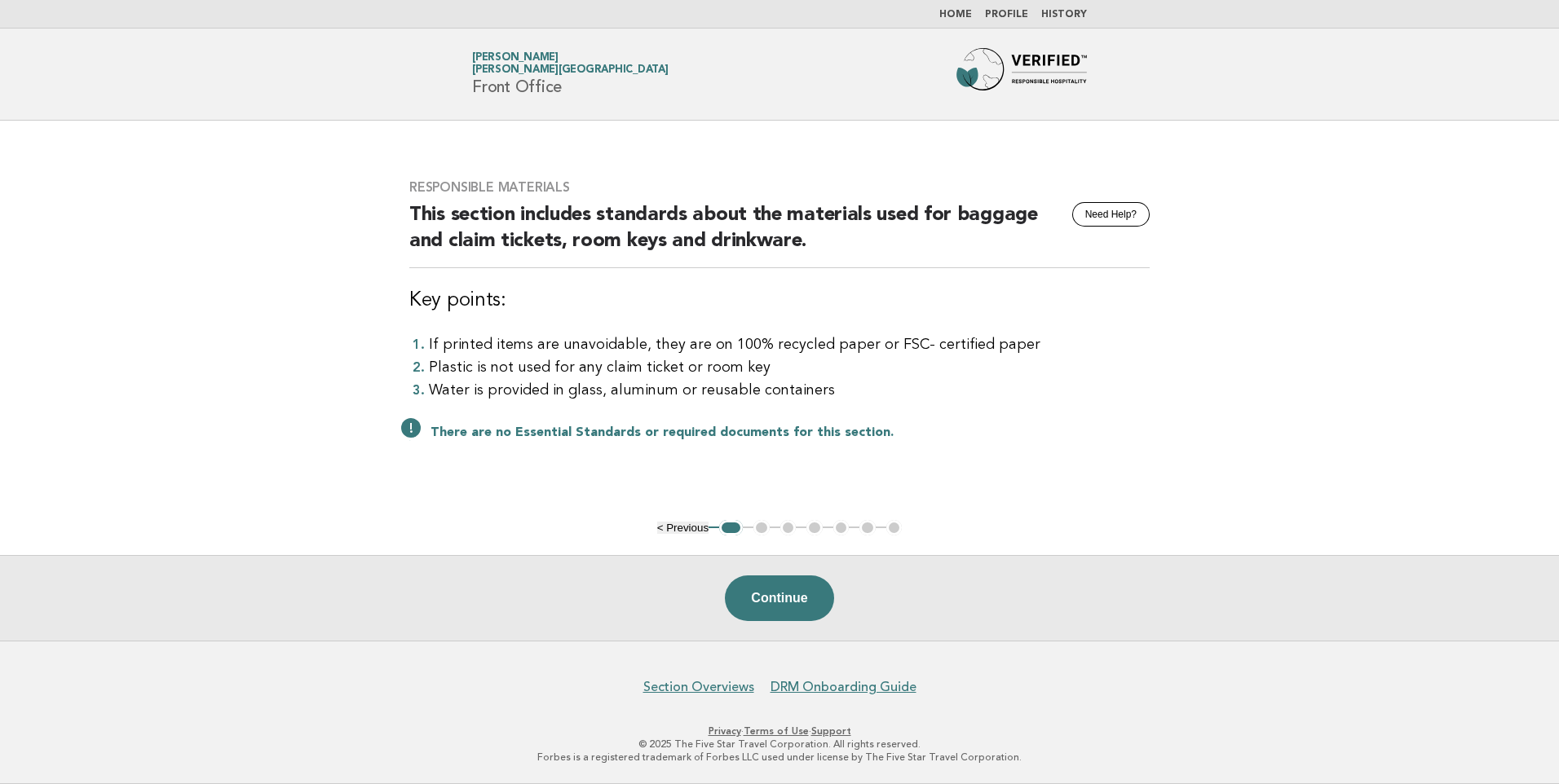
click at [780, 608] on button "Continue" at bounding box center [779, 598] width 108 height 45
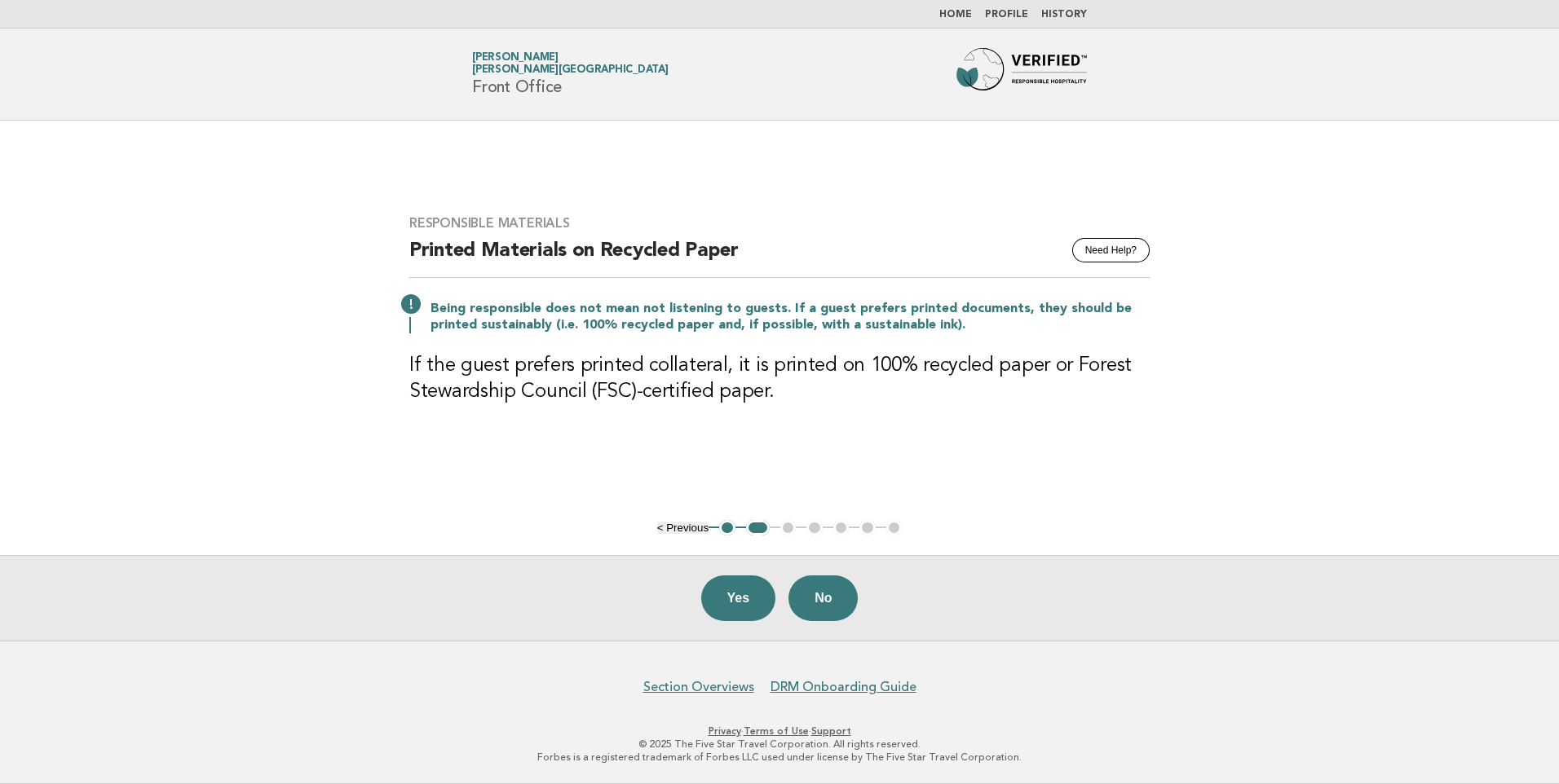
click at [720, 595] on button "Yes" at bounding box center [738, 598] width 75 height 45
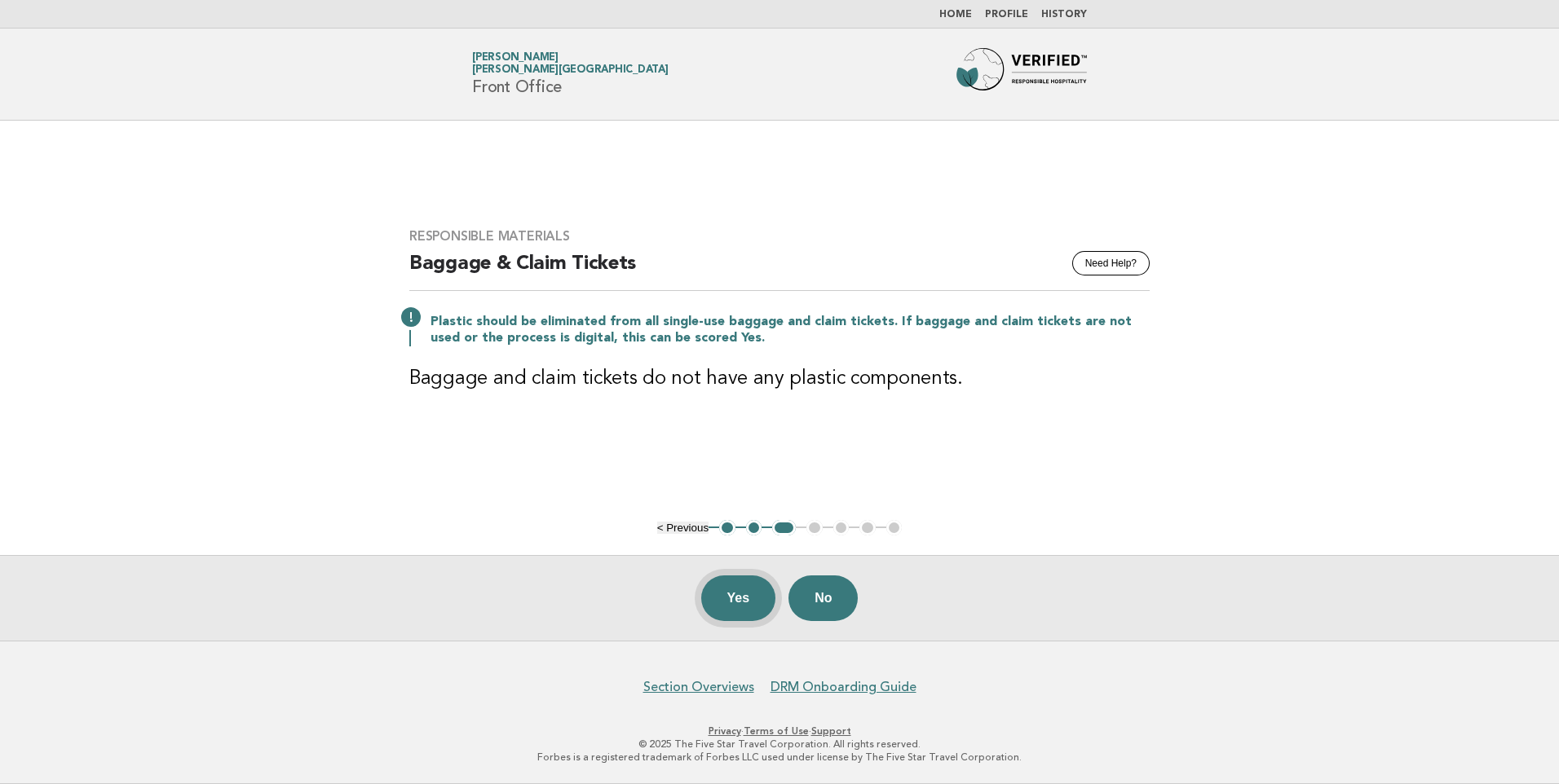
click at [751, 596] on button "Yes" at bounding box center [738, 598] width 75 height 45
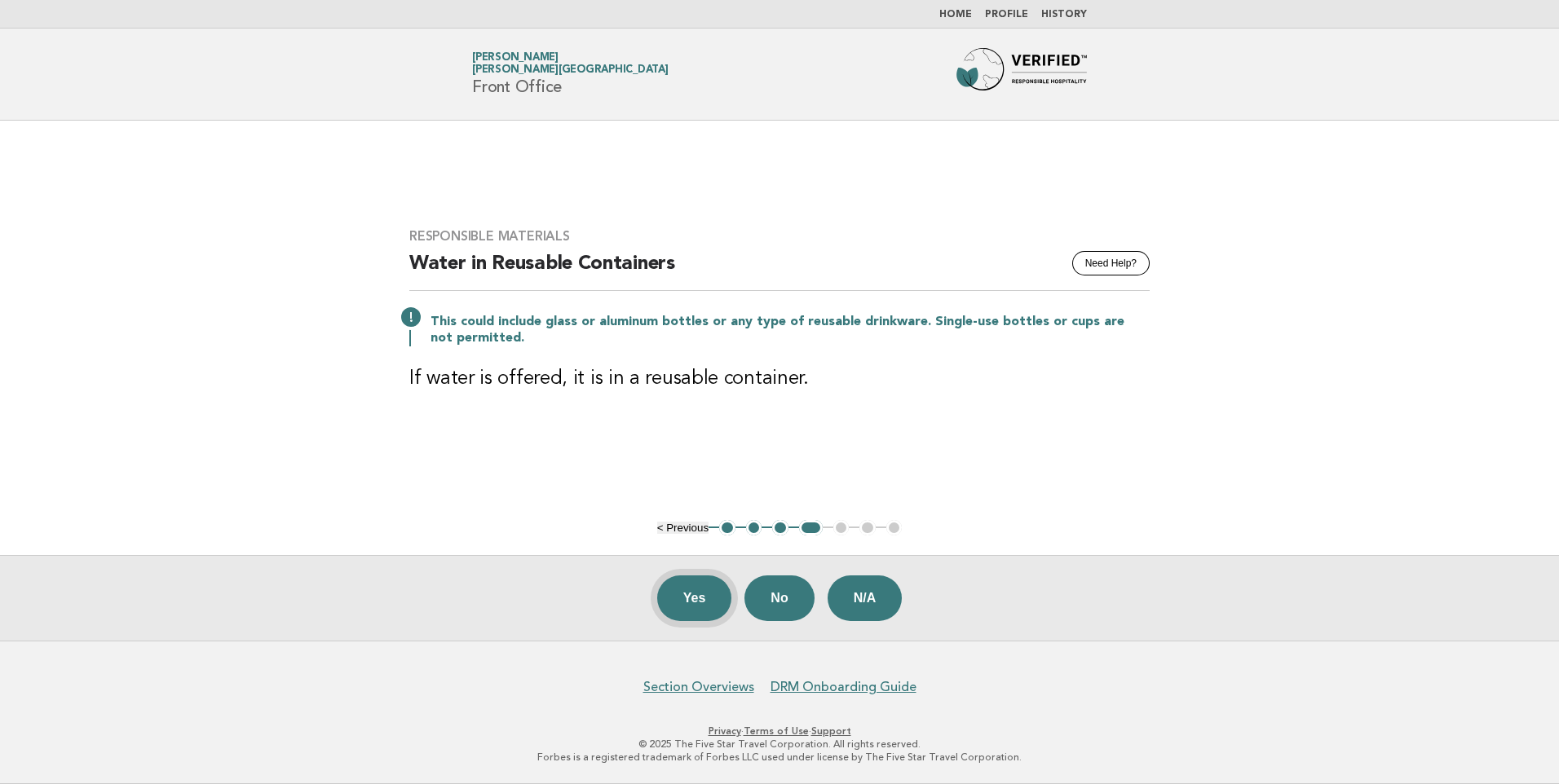
click at [713, 602] on button "Yes" at bounding box center [695, 598] width 75 height 45
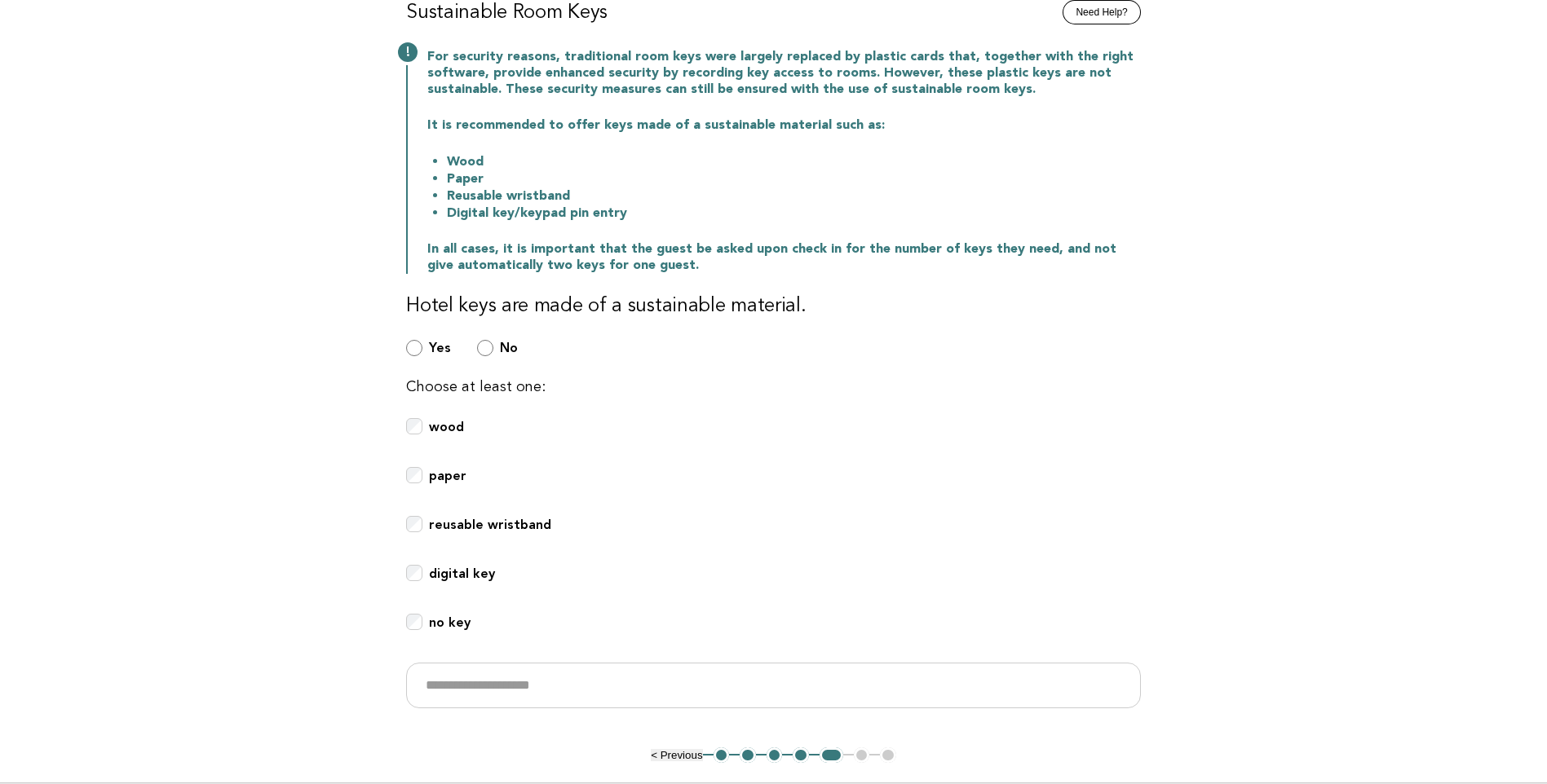
scroll to position [36, 0]
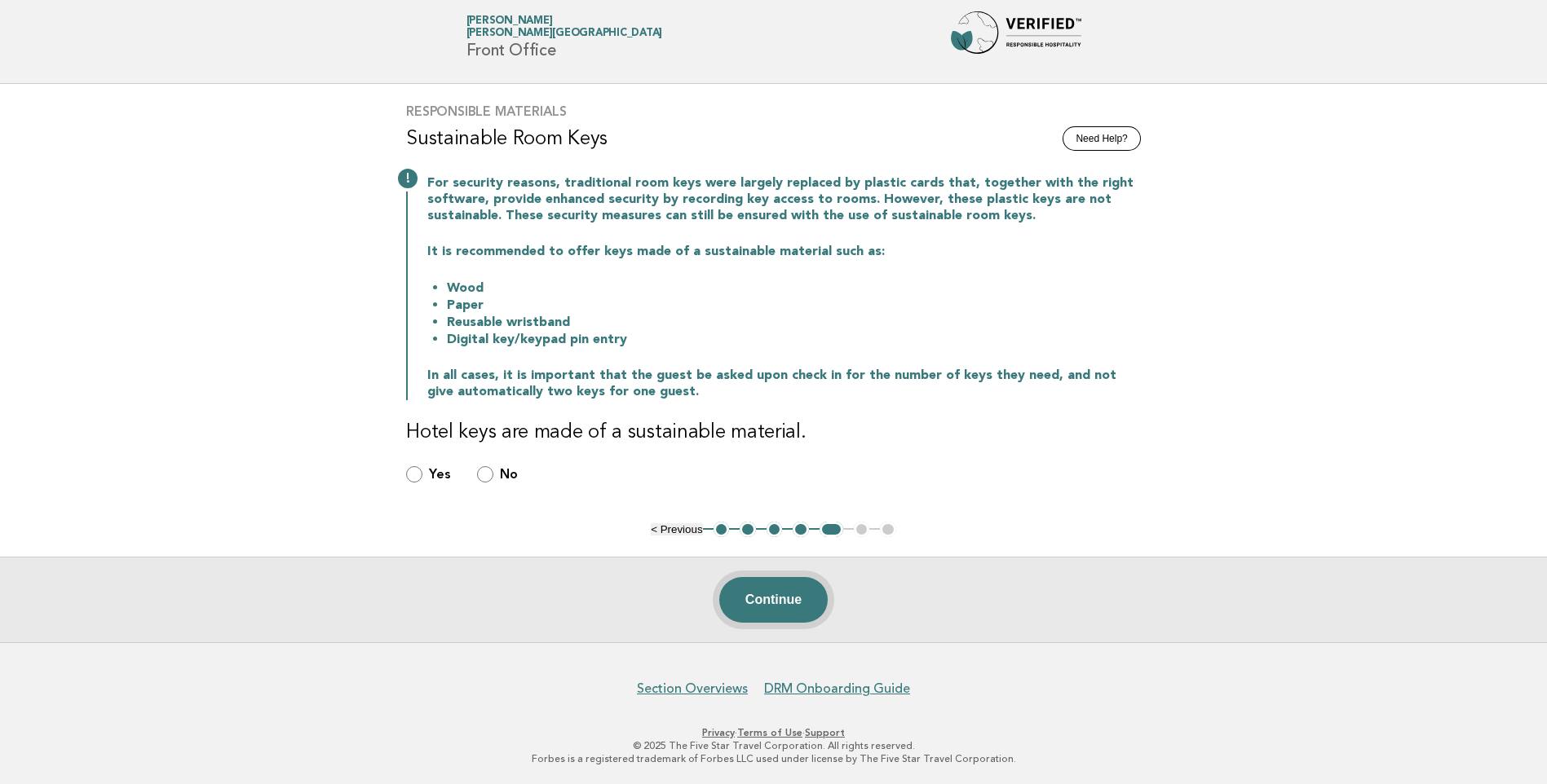
click at [797, 603] on button "Continue" at bounding box center [773, 599] width 108 height 45
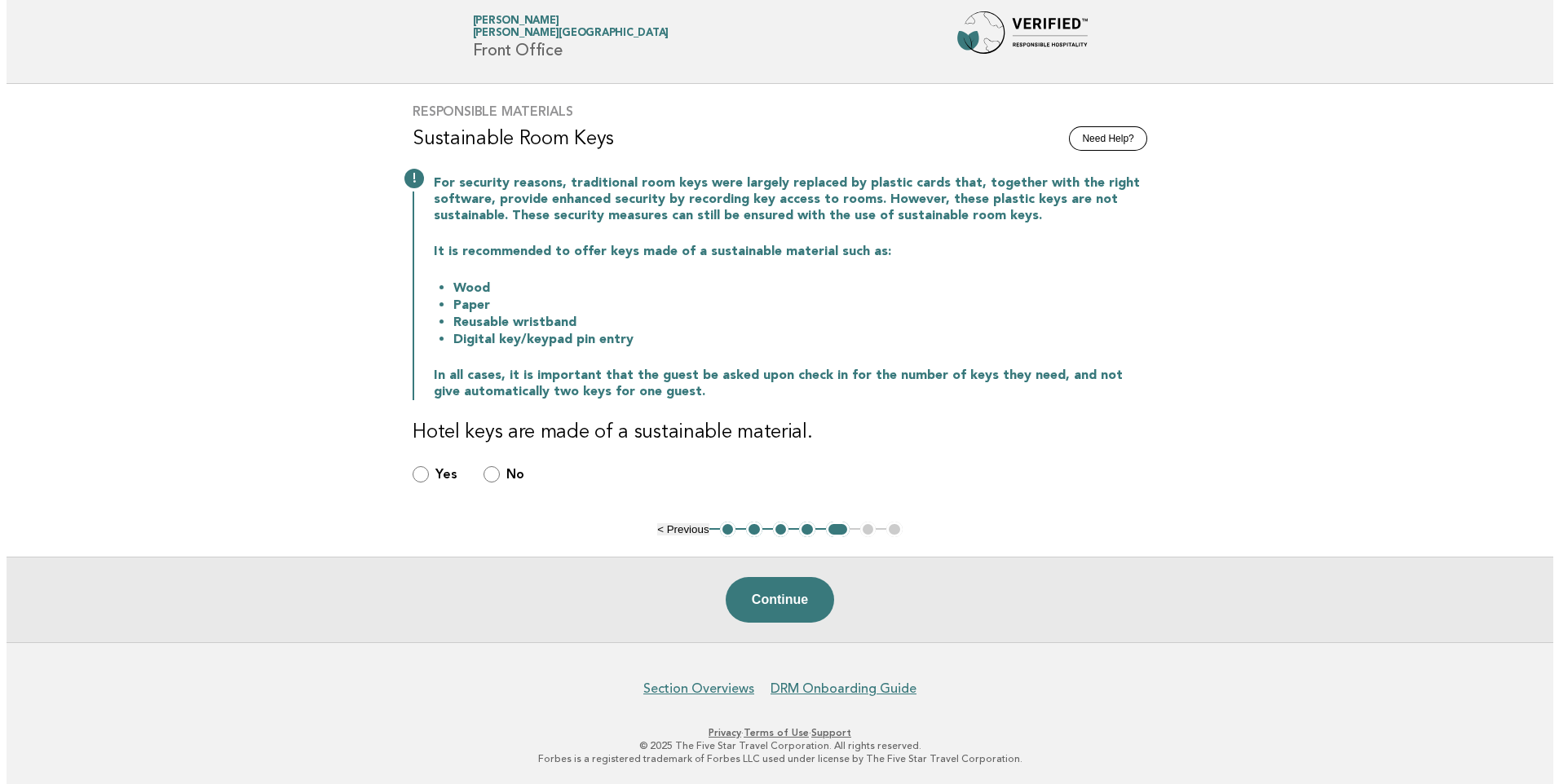
scroll to position [0, 0]
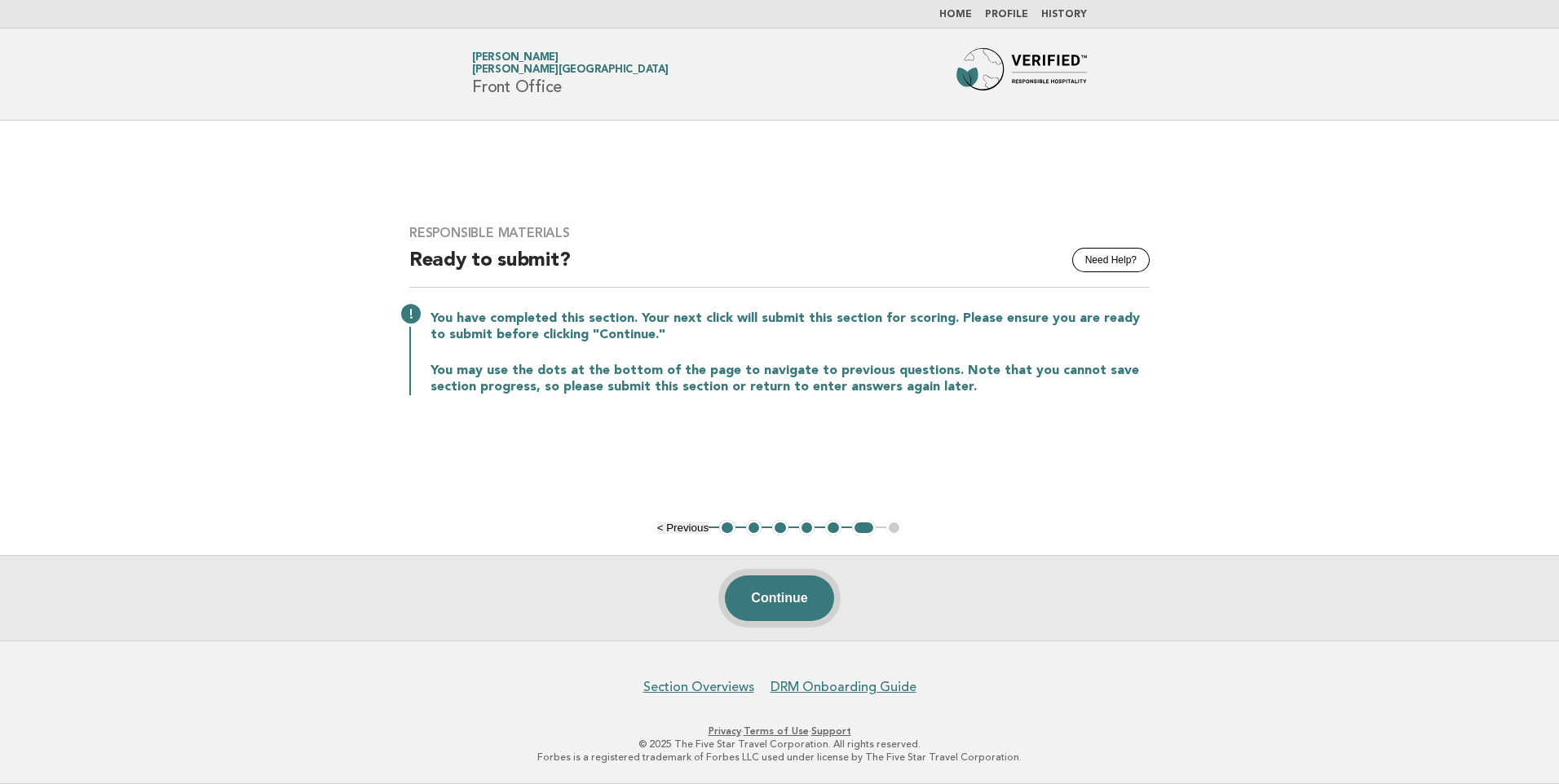
click at [804, 607] on button "Continue" at bounding box center [779, 598] width 108 height 45
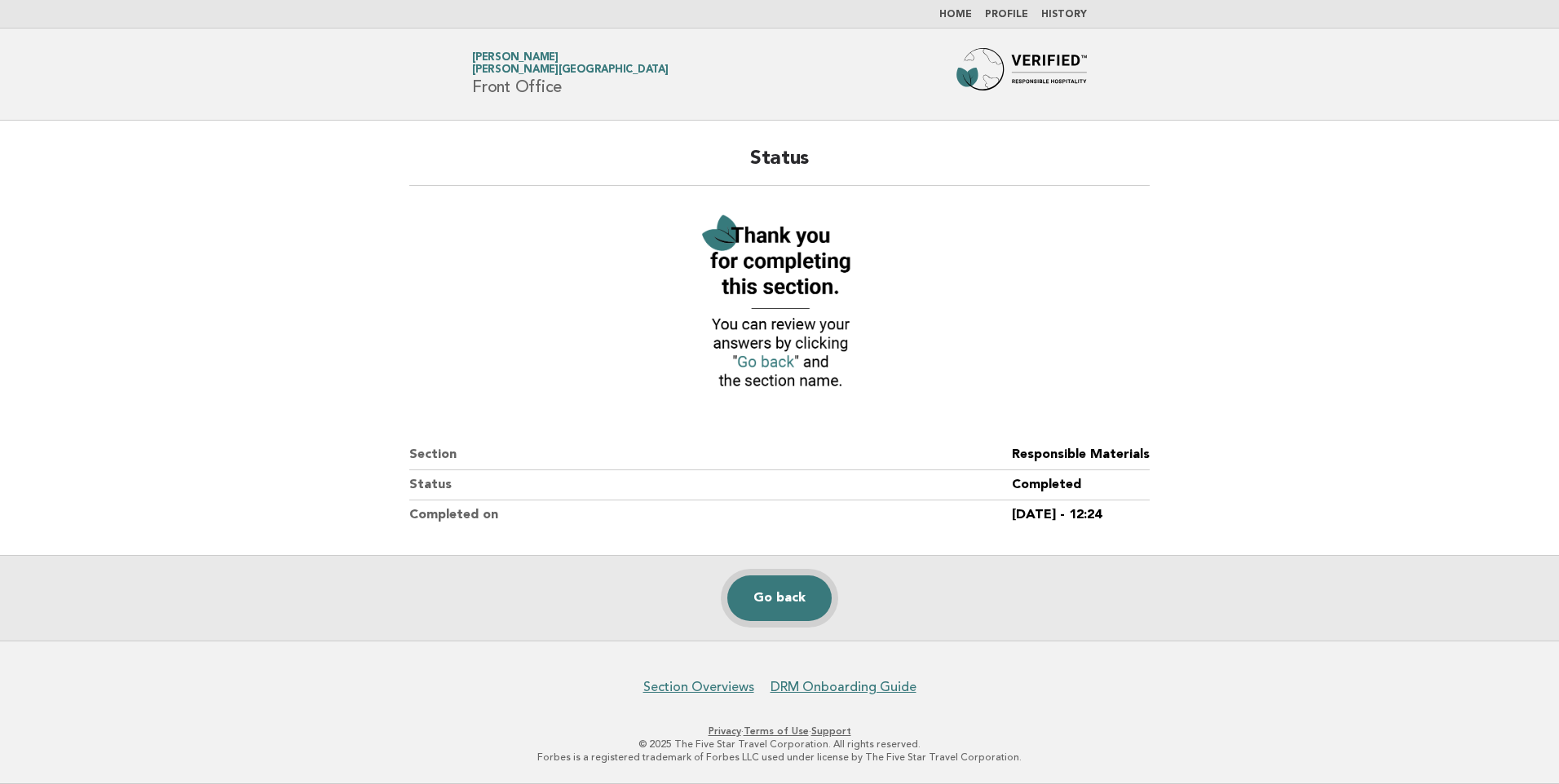
click at [784, 598] on link "Go back" at bounding box center [780, 598] width 105 height 45
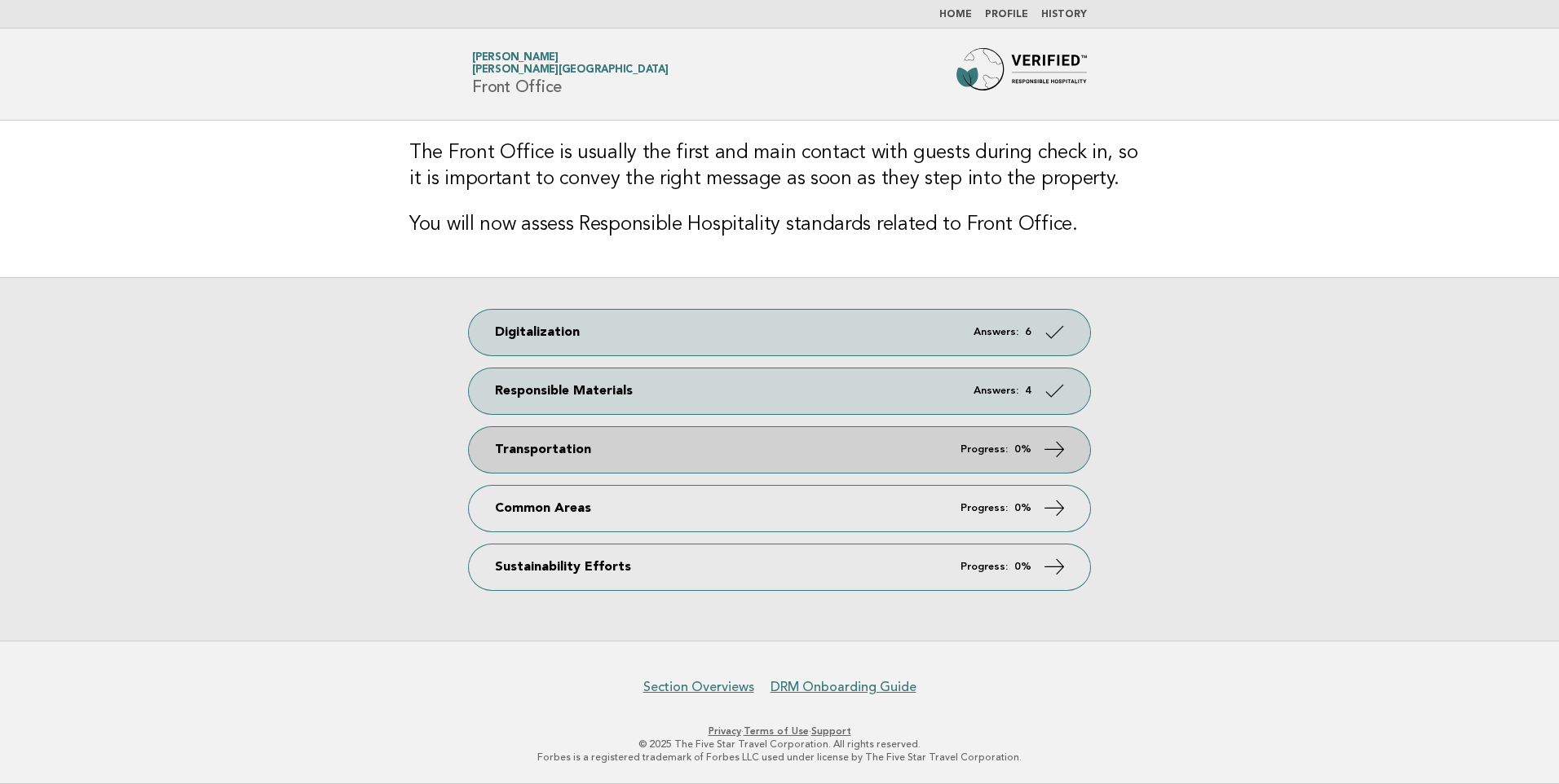
click at [795, 450] on link "Transportation Progress: 0%" at bounding box center [779, 449] width 621 height 45
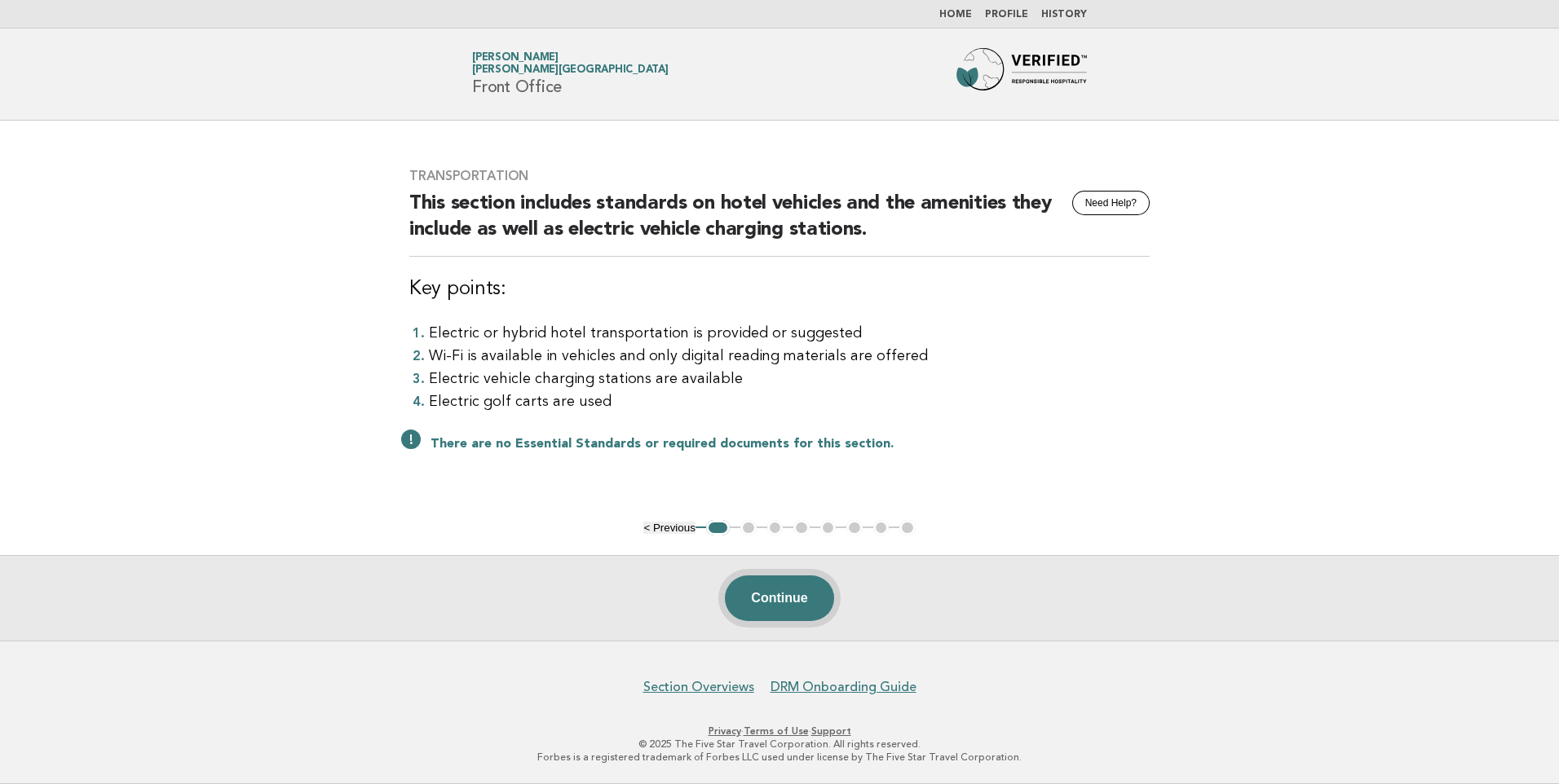
click at [781, 604] on button "Continue" at bounding box center [779, 598] width 108 height 45
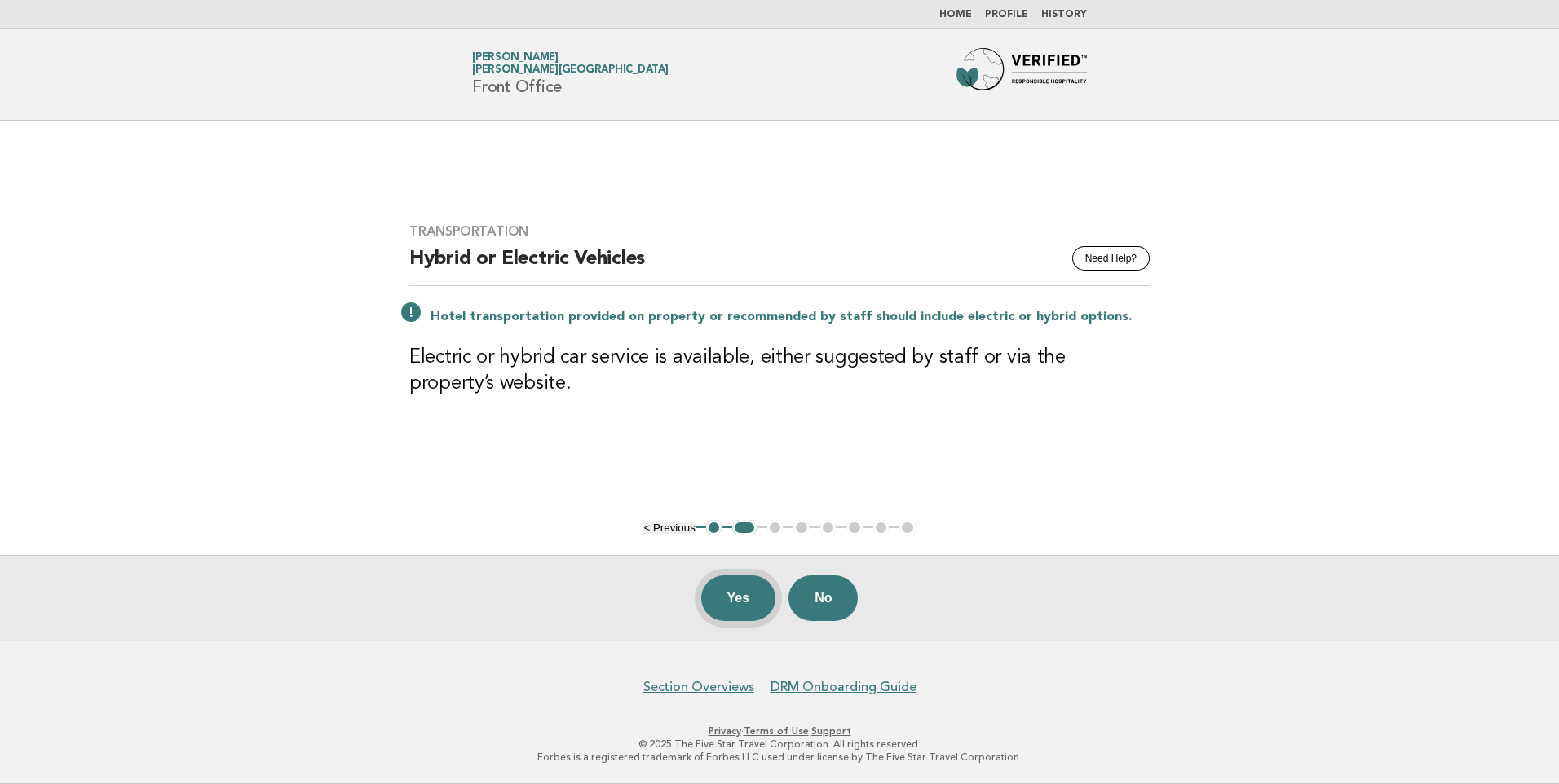
click at [734, 600] on button "Yes" at bounding box center [738, 598] width 75 height 45
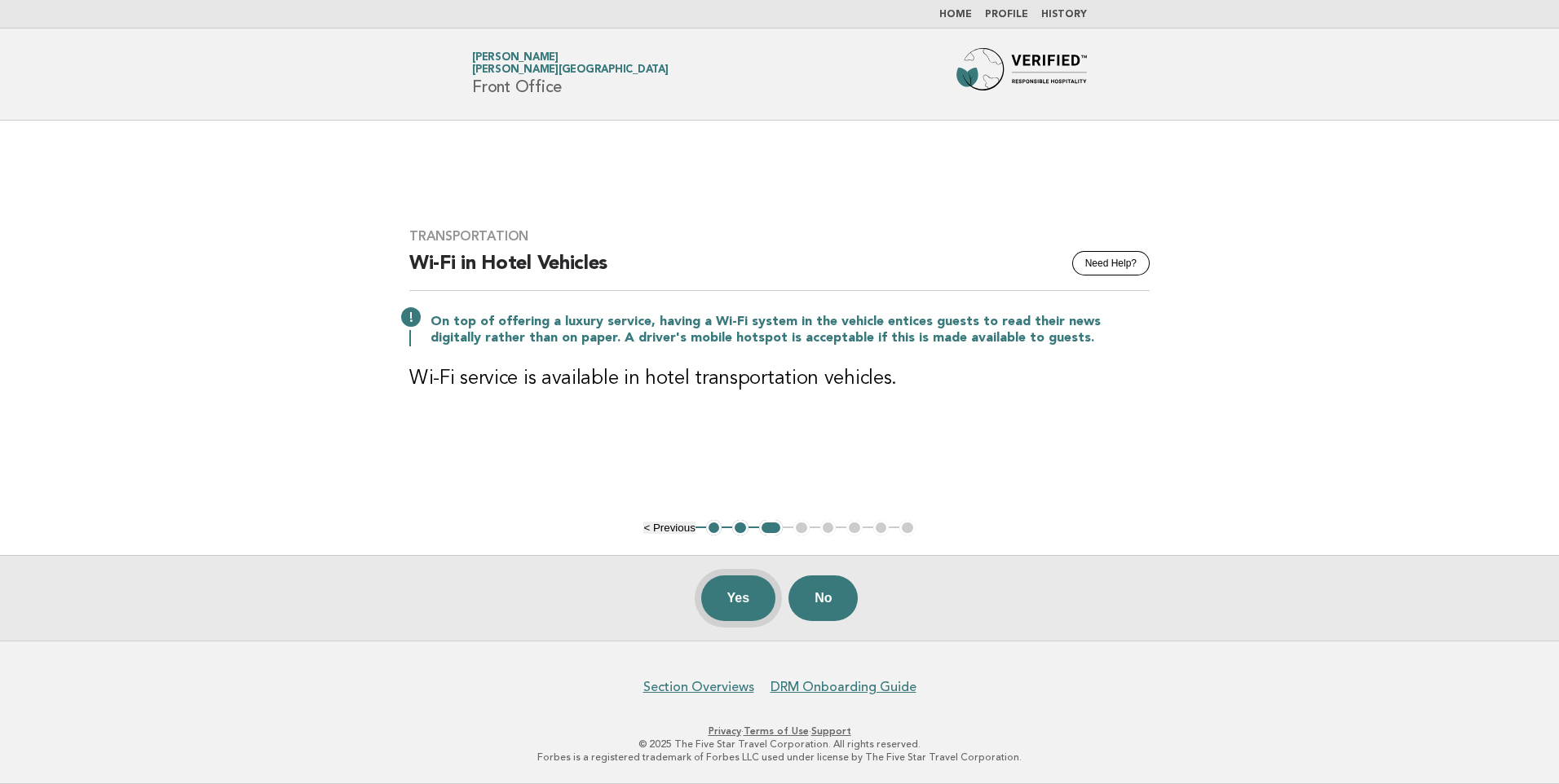
click at [725, 608] on button "Yes" at bounding box center [738, 598] width 75 height 45
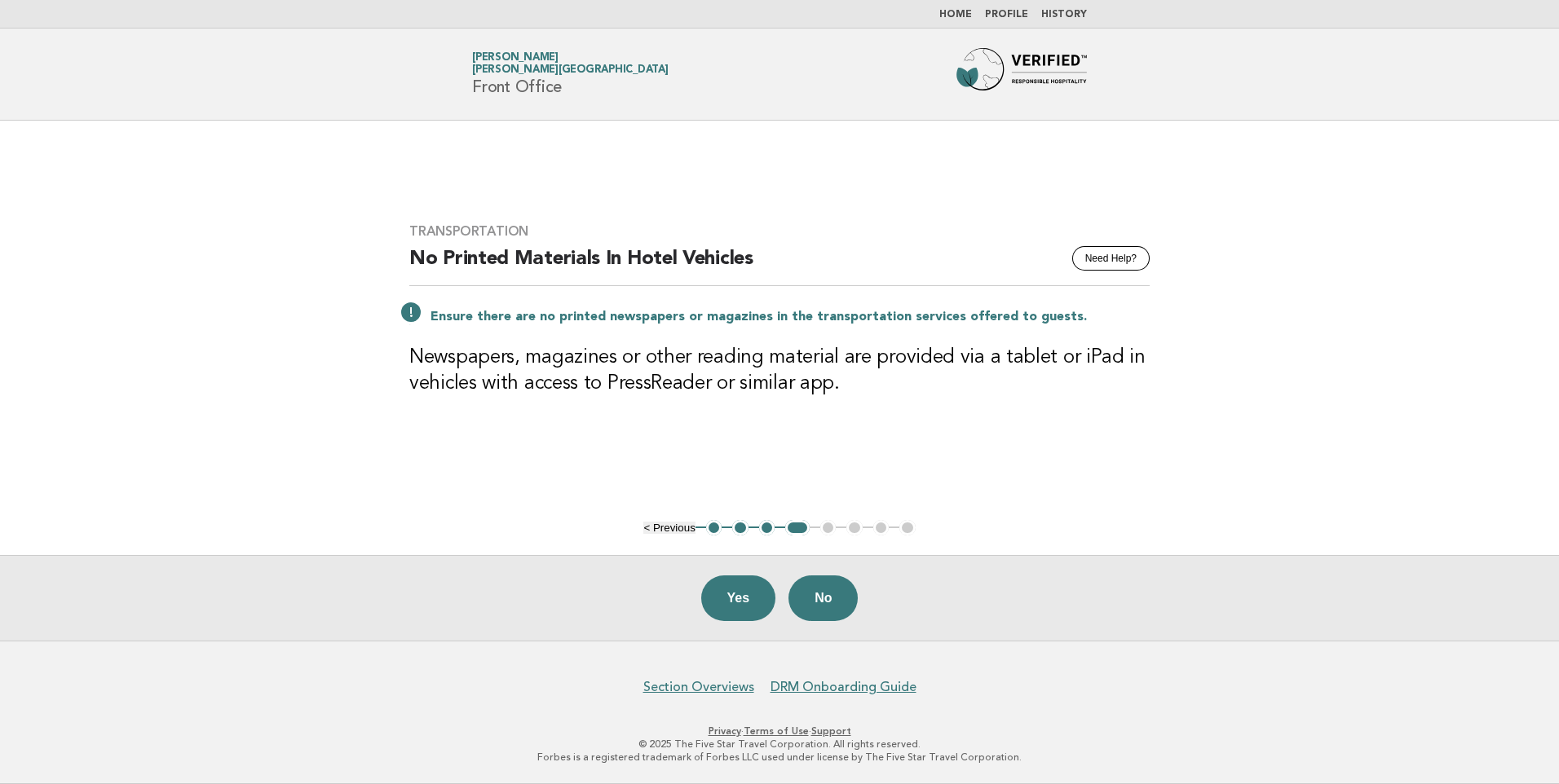
click at [741, 594] on button "Yes" at bounding box center [738, 598] width 75 height 45
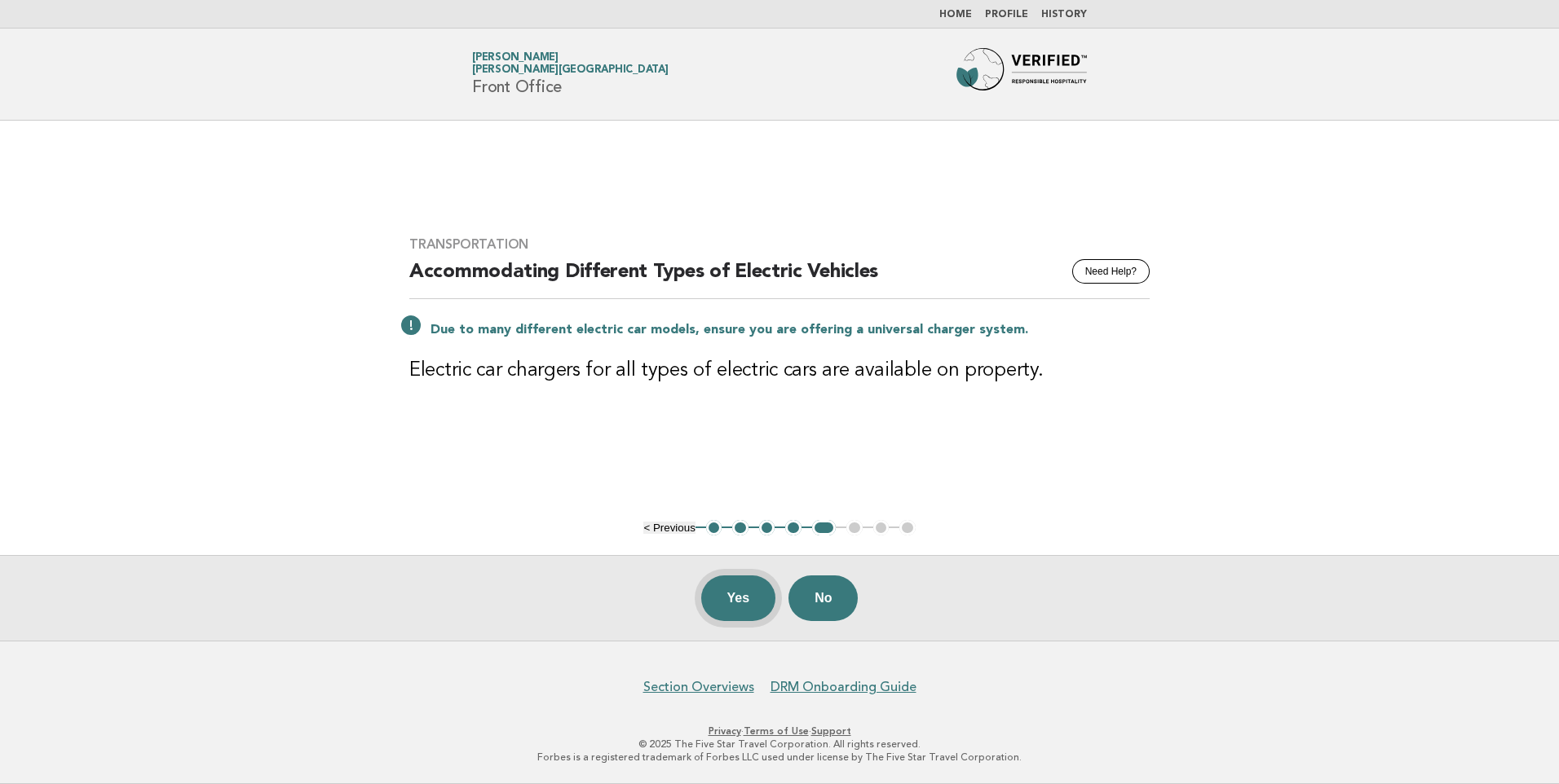
click at [755, 589] on button "Yes" at bounding box center [738, 598] width 75 height 45
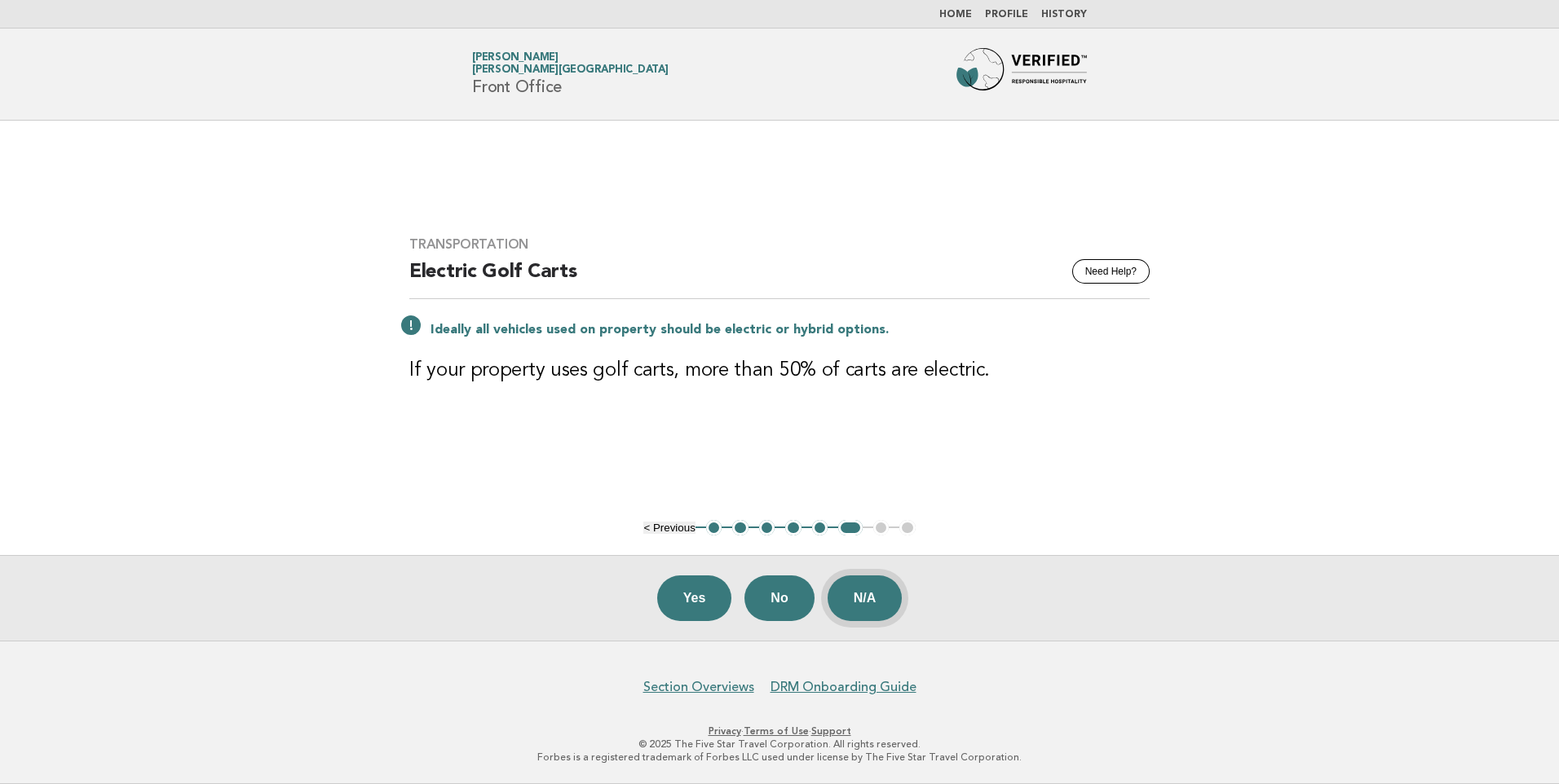
click at [872, 593] on button "N/A" at bounding box center [865, 598] width 75 height 45
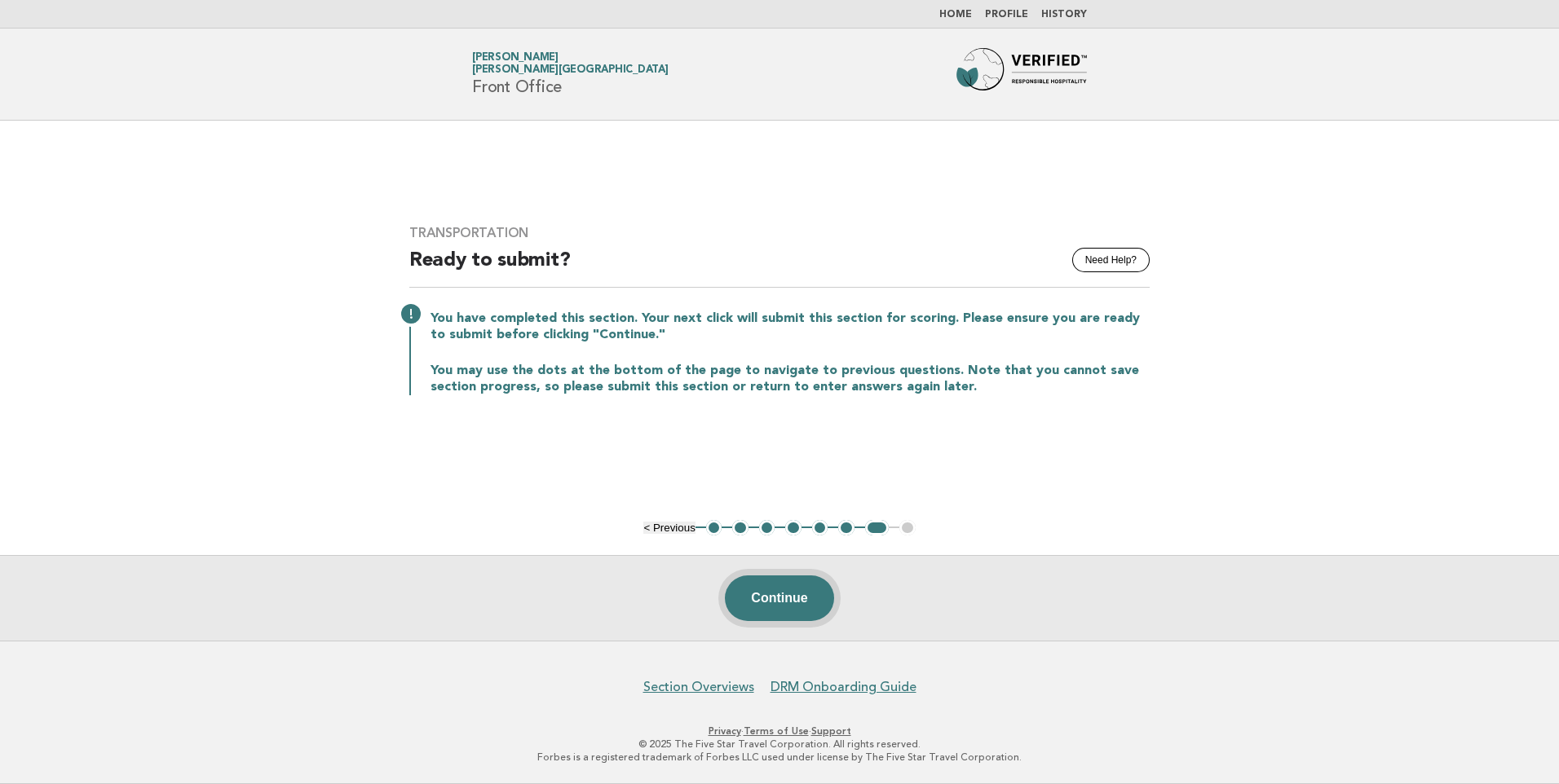
click at [817, 605] on button "Continue" at bounding box center [779, 598] width 108 height 45
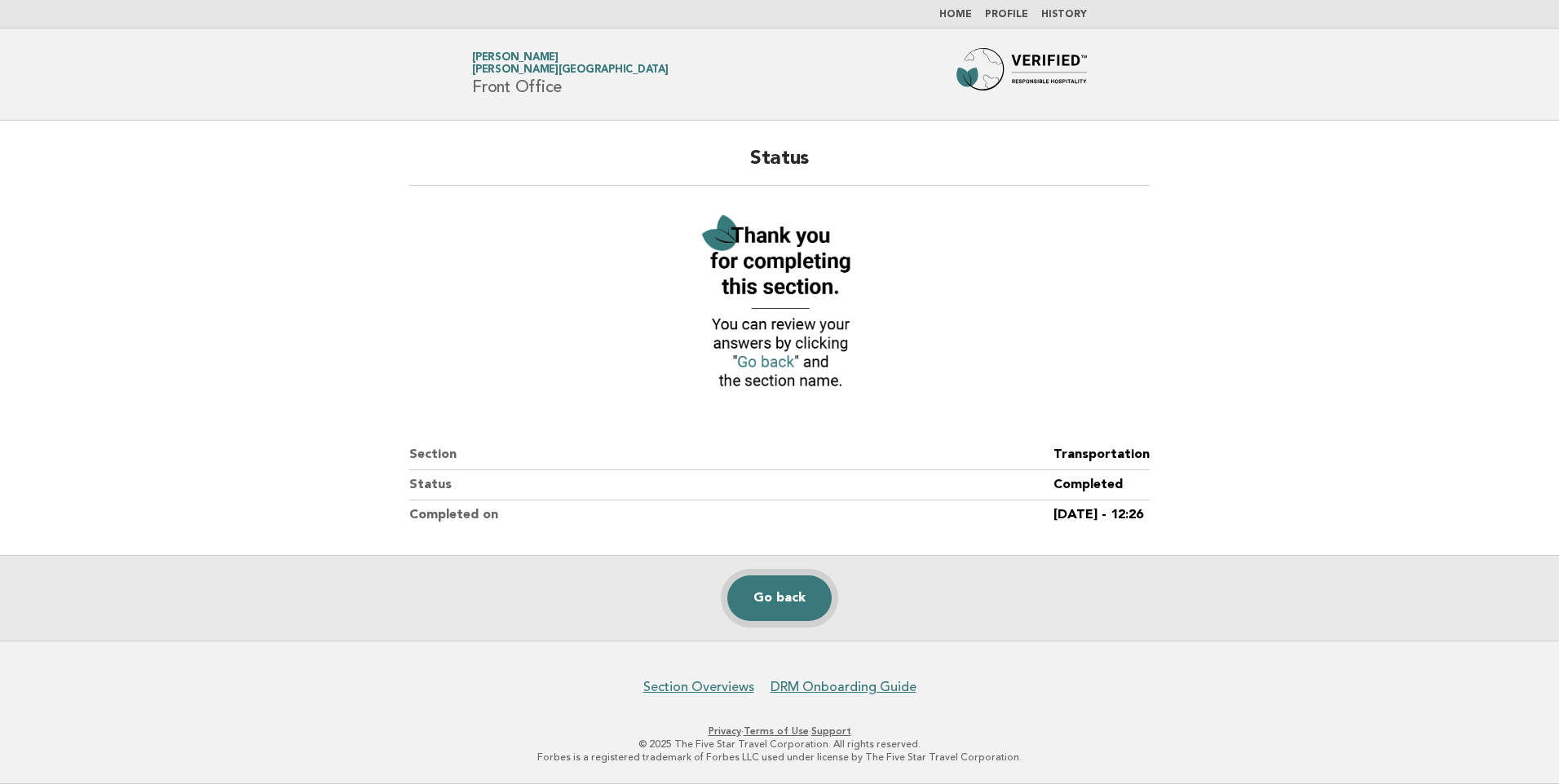
click at [808, 606] on link "Go back" at bounding box center [780, 598] width 105 height 45
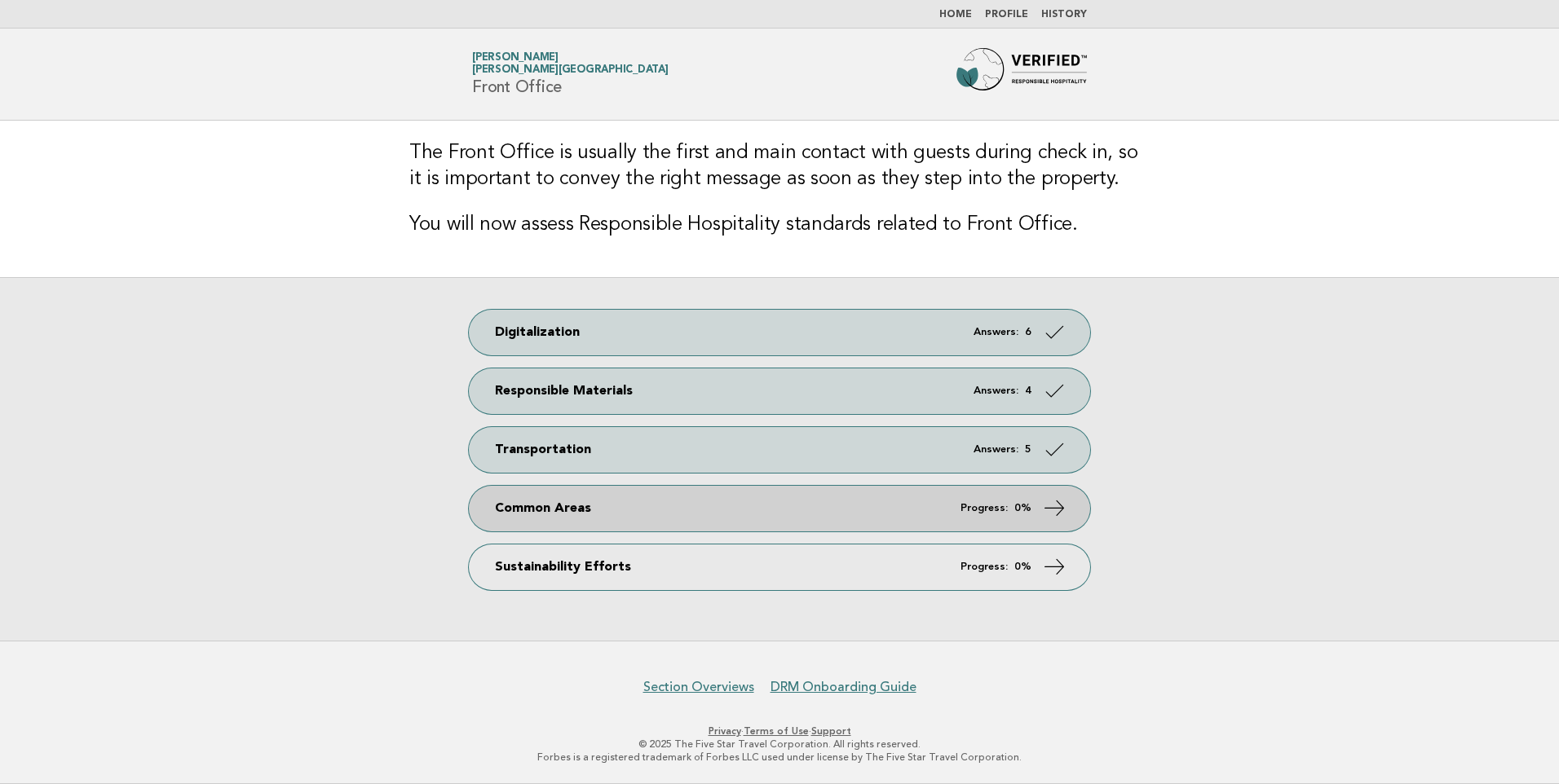
click at [900, 523] on link "Common Areas Progress: 0%" at bounding box center [779, 508] width 621 height 45
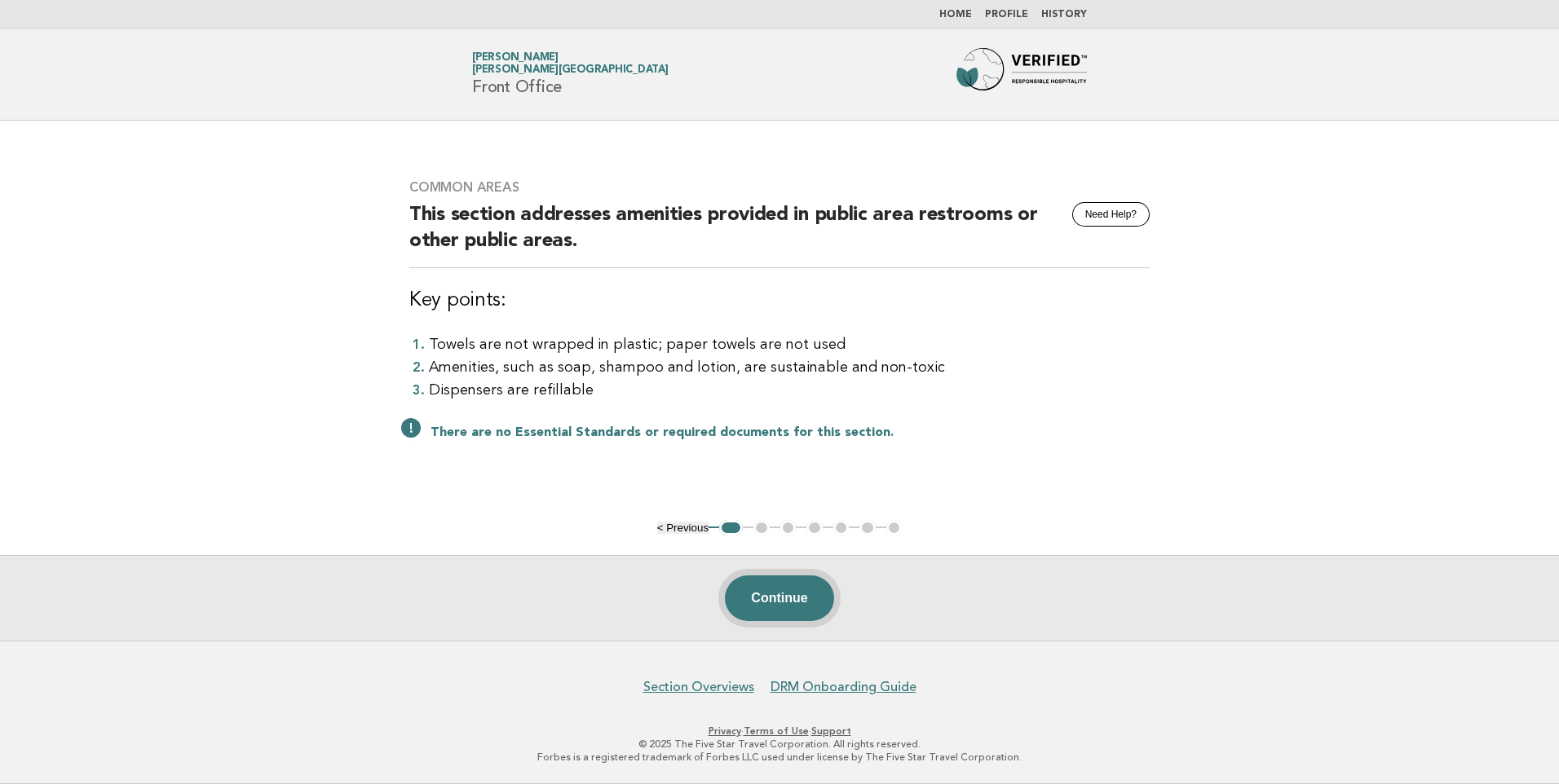
click at [756, 593] on button "Continue" at bounding box center [779, 598] width 108 height 45
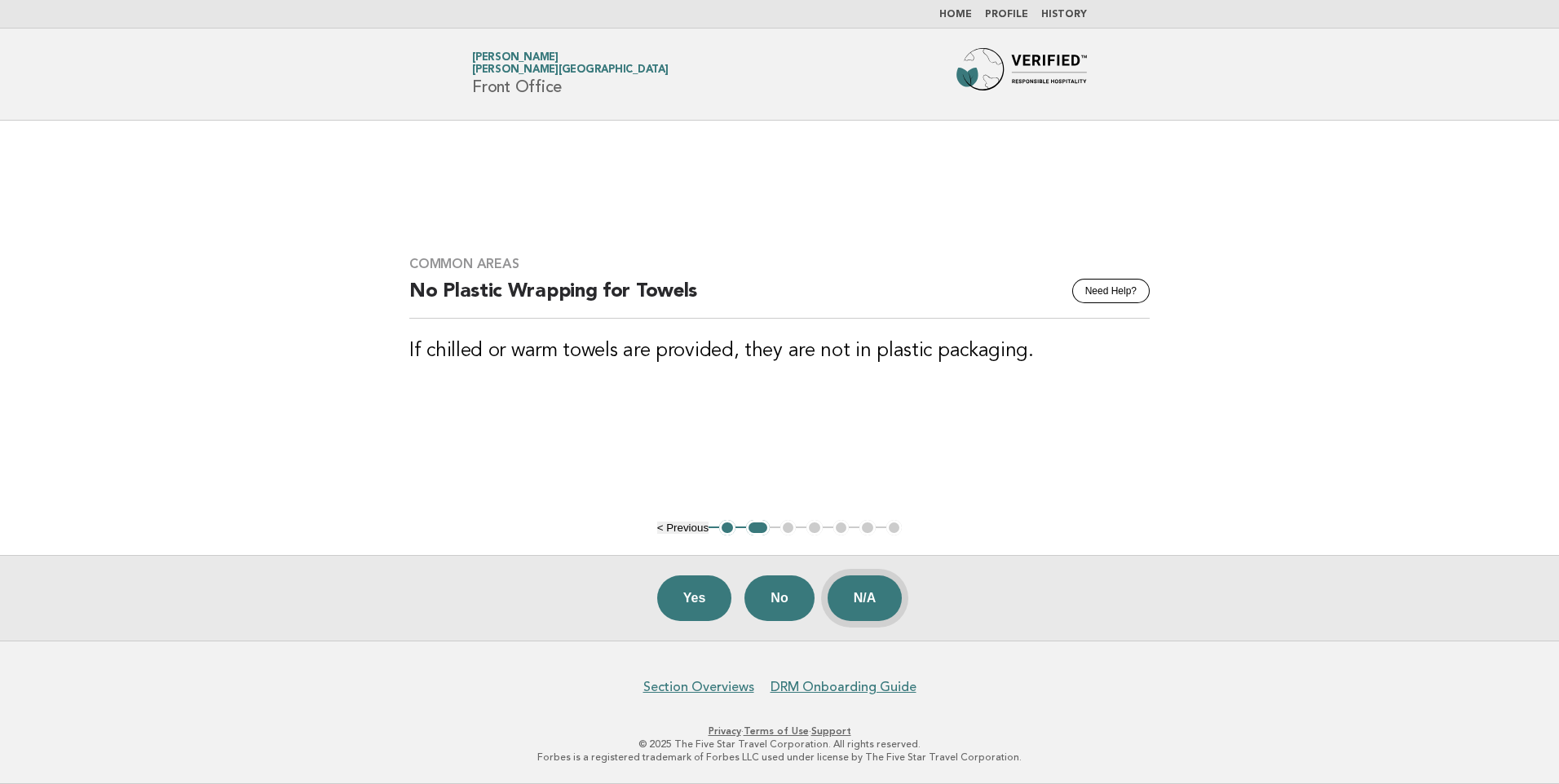
click at [862, 608] on button "N/A" at bounding box center [865, 598] width 75 height 45
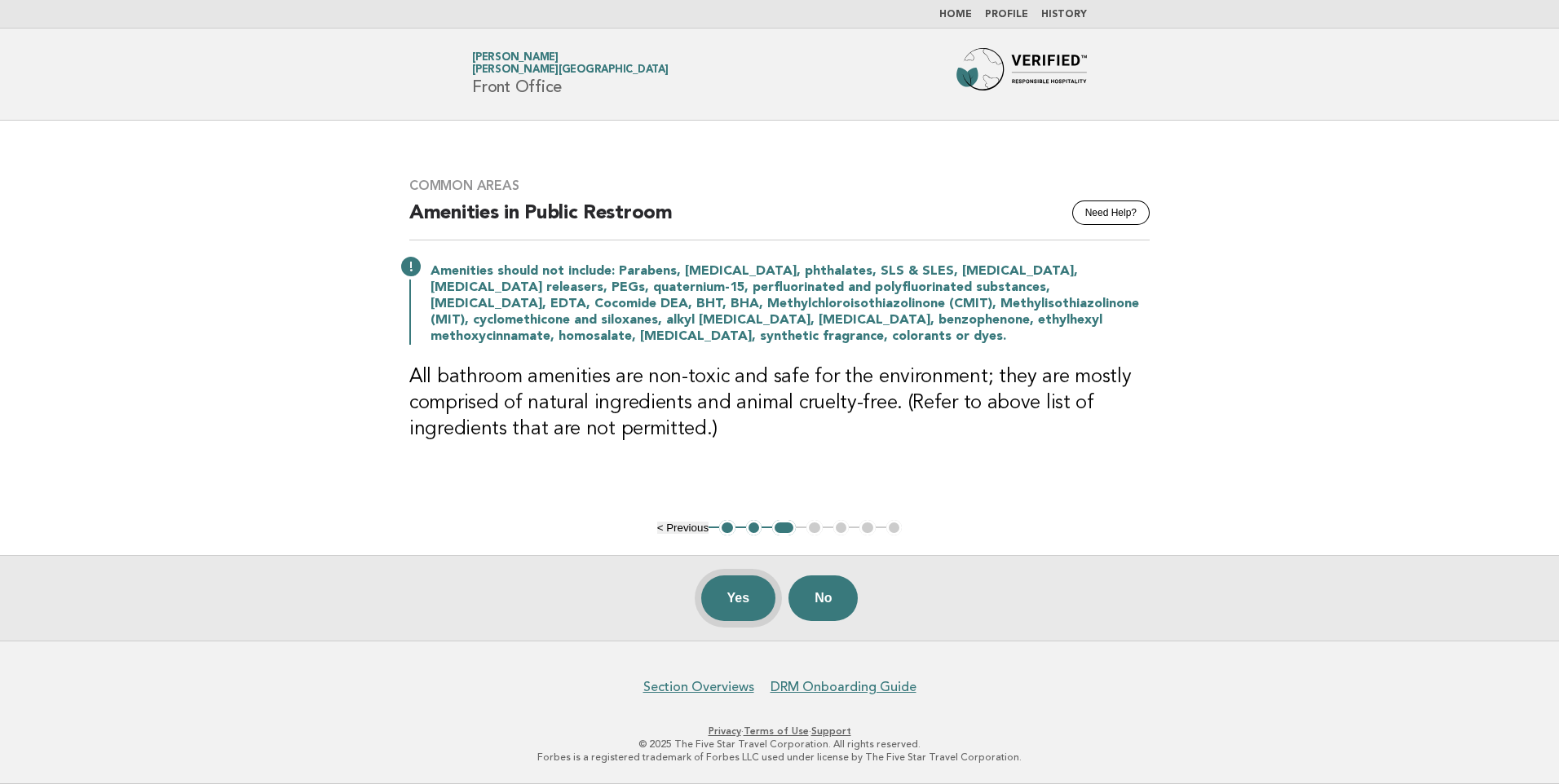
click at [706, 593] on button "Yes" at bounding box center [738, 598] width 75 height 45
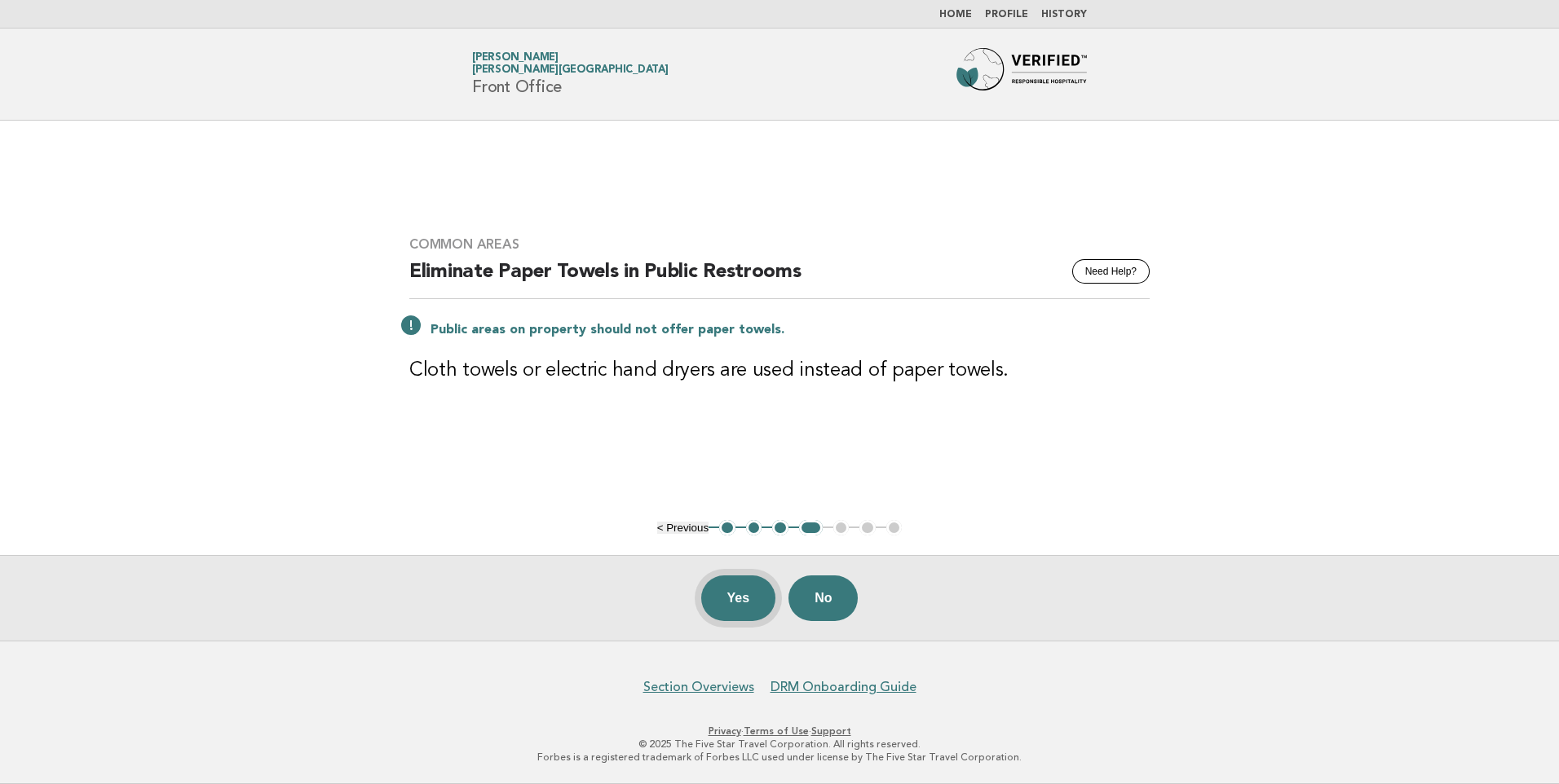
click at [749, 601] on button "Yes" at bounding box center [738, 598] width 75 height 45
click at [737, 599] on button "Yes" at bounding box center [738, 598] width 75 height 45
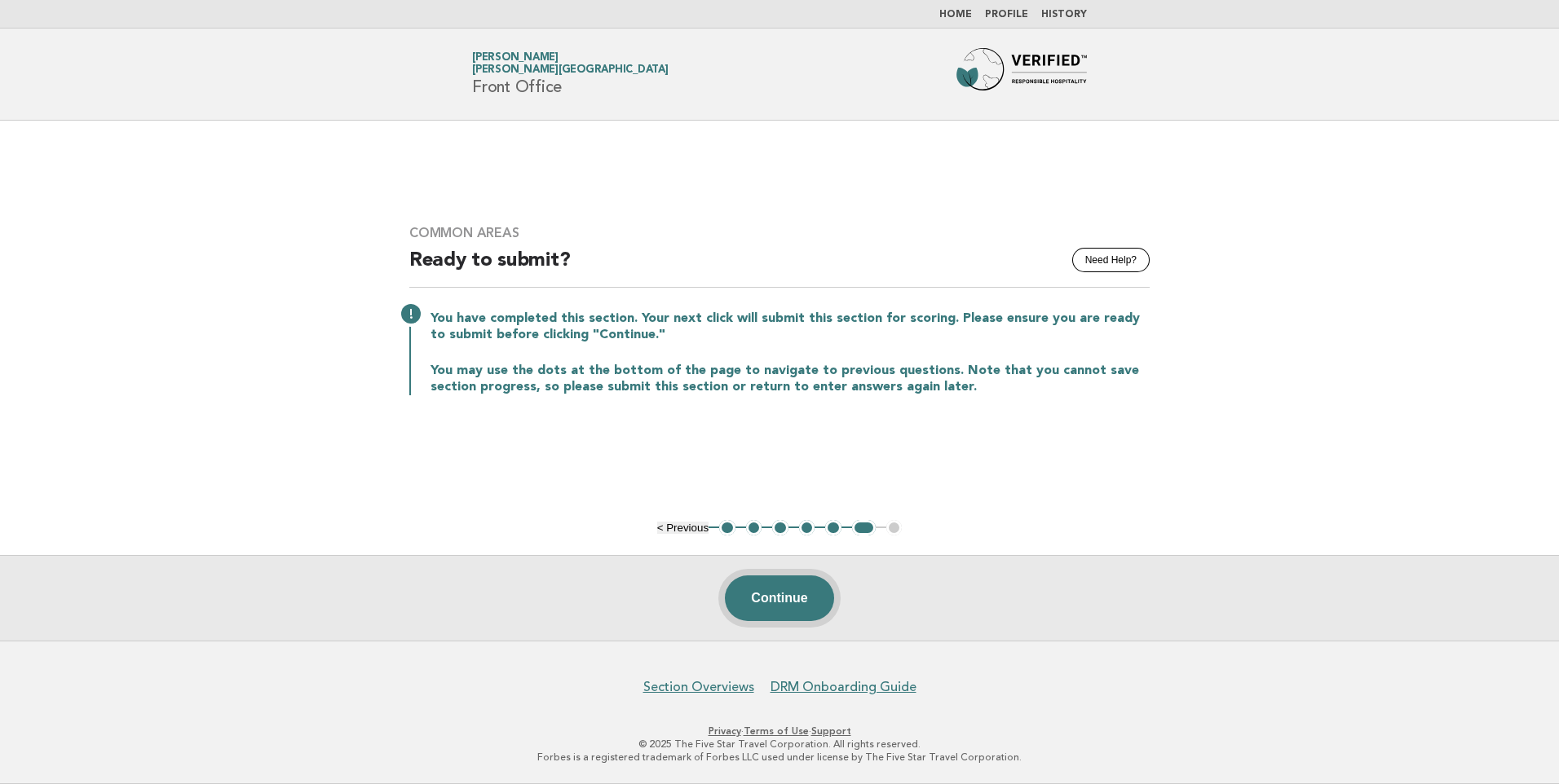
click at [799, 611] on button "Continue" at bounding box center [779, 598] width 108 height 45
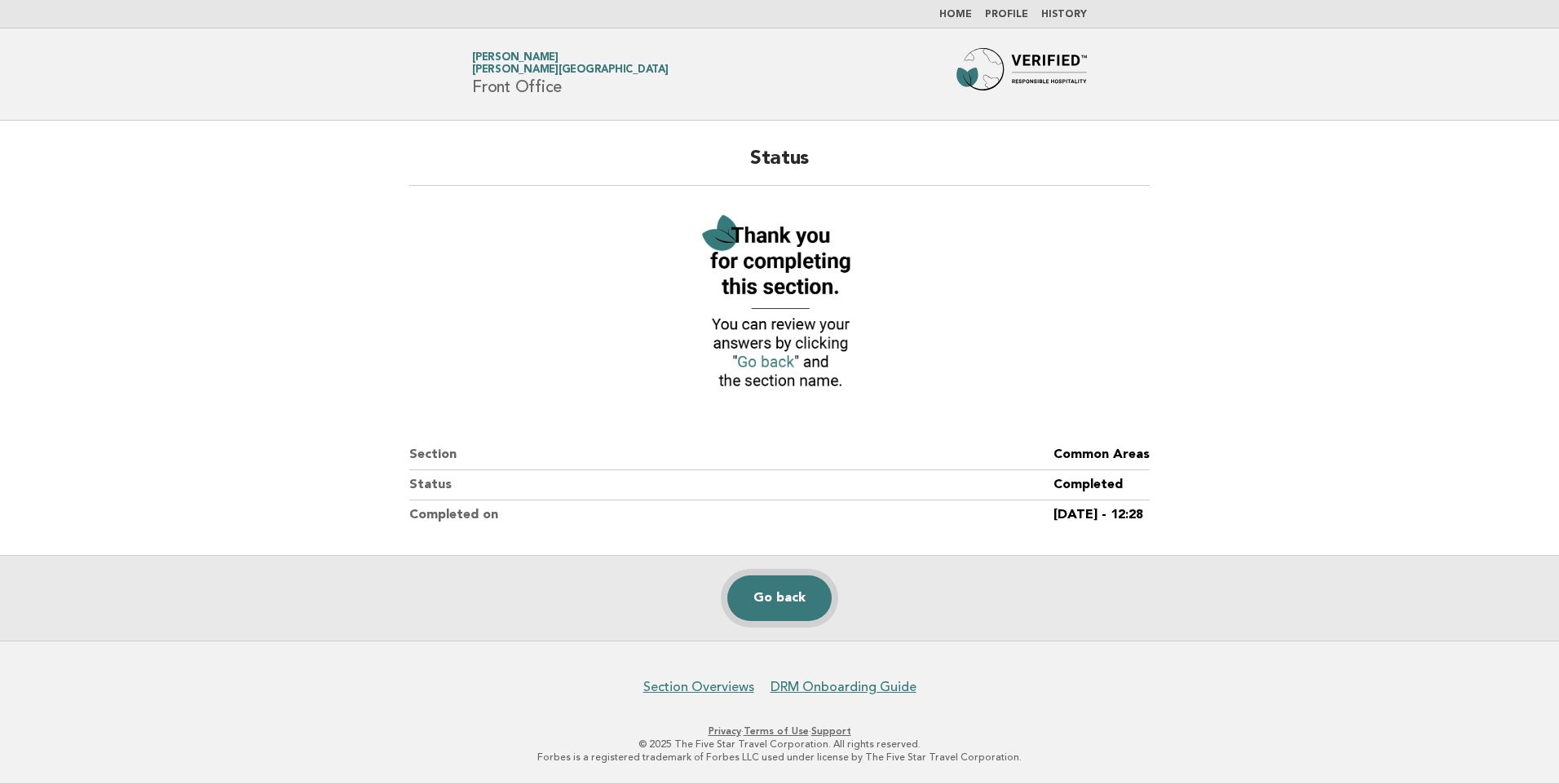
click at [774, 589] on link "Go back" at bounding box center [780, 598] width 105 height 45
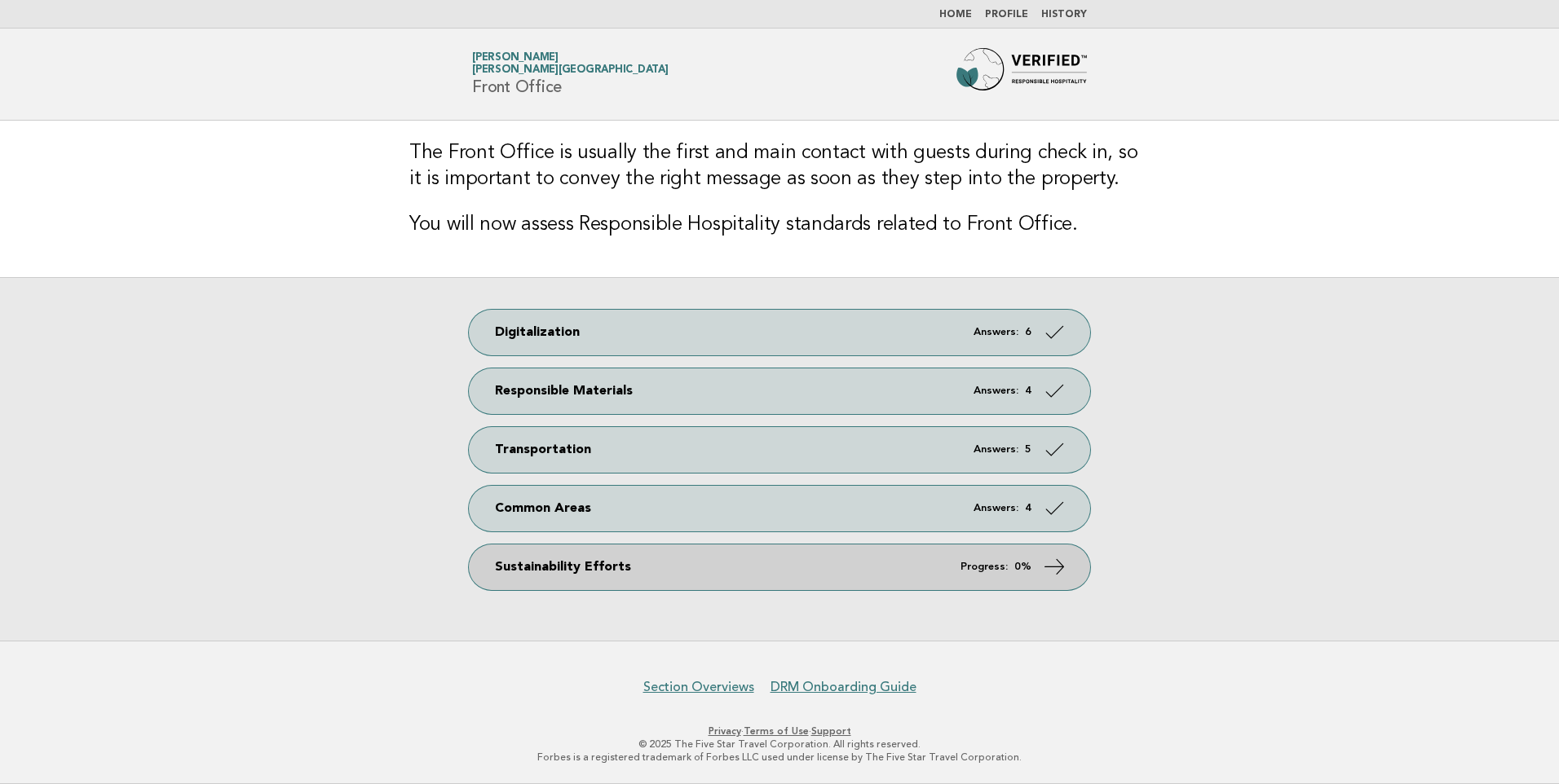
click at [907, 573] on link "Sustainability Efforts Progress: 0%" at bounding box center [779, 566] width 621 height 45
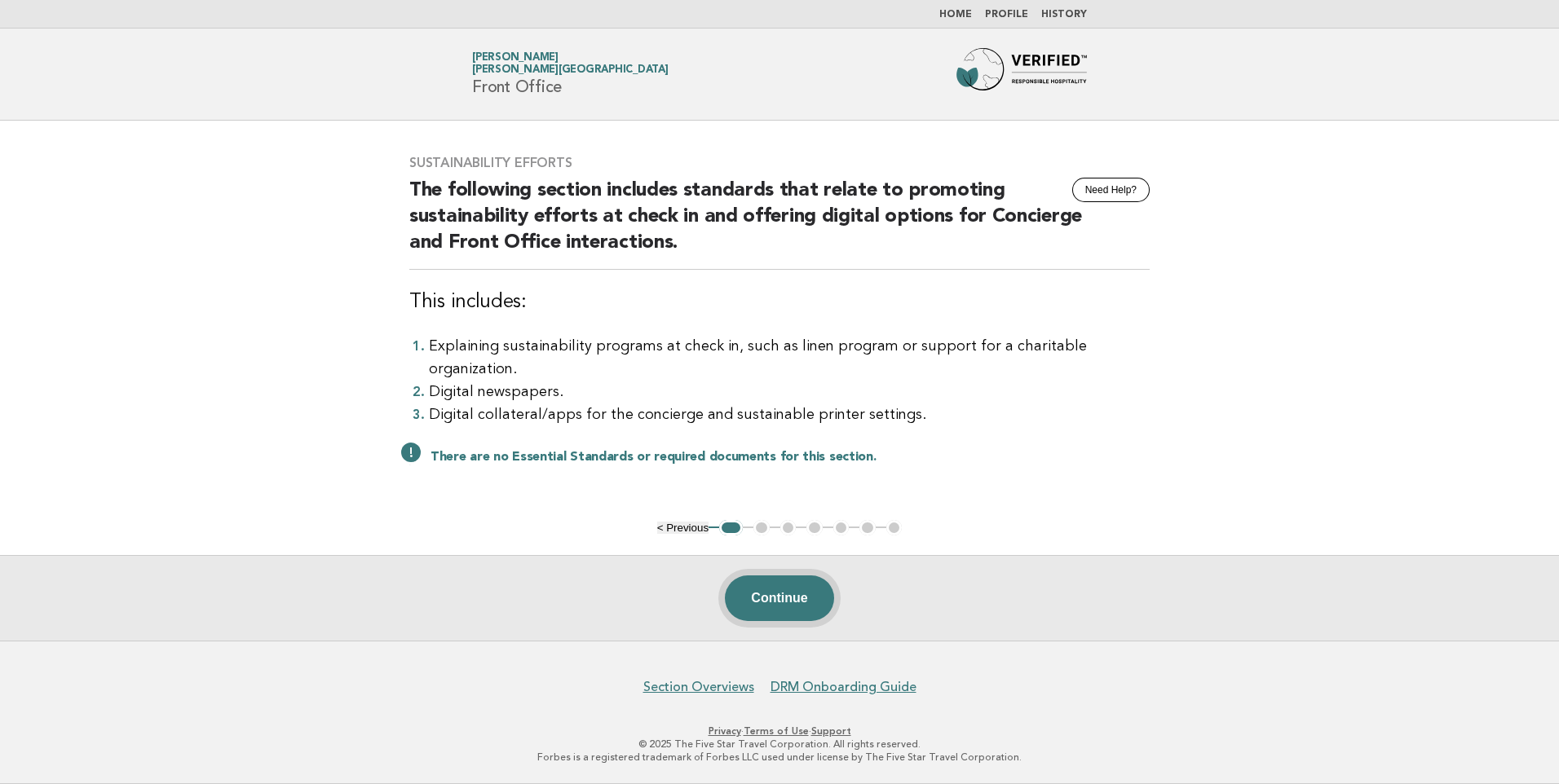
click at [798, 608] on button "Continue" at bounding box center [779, 598] width 108 height 45
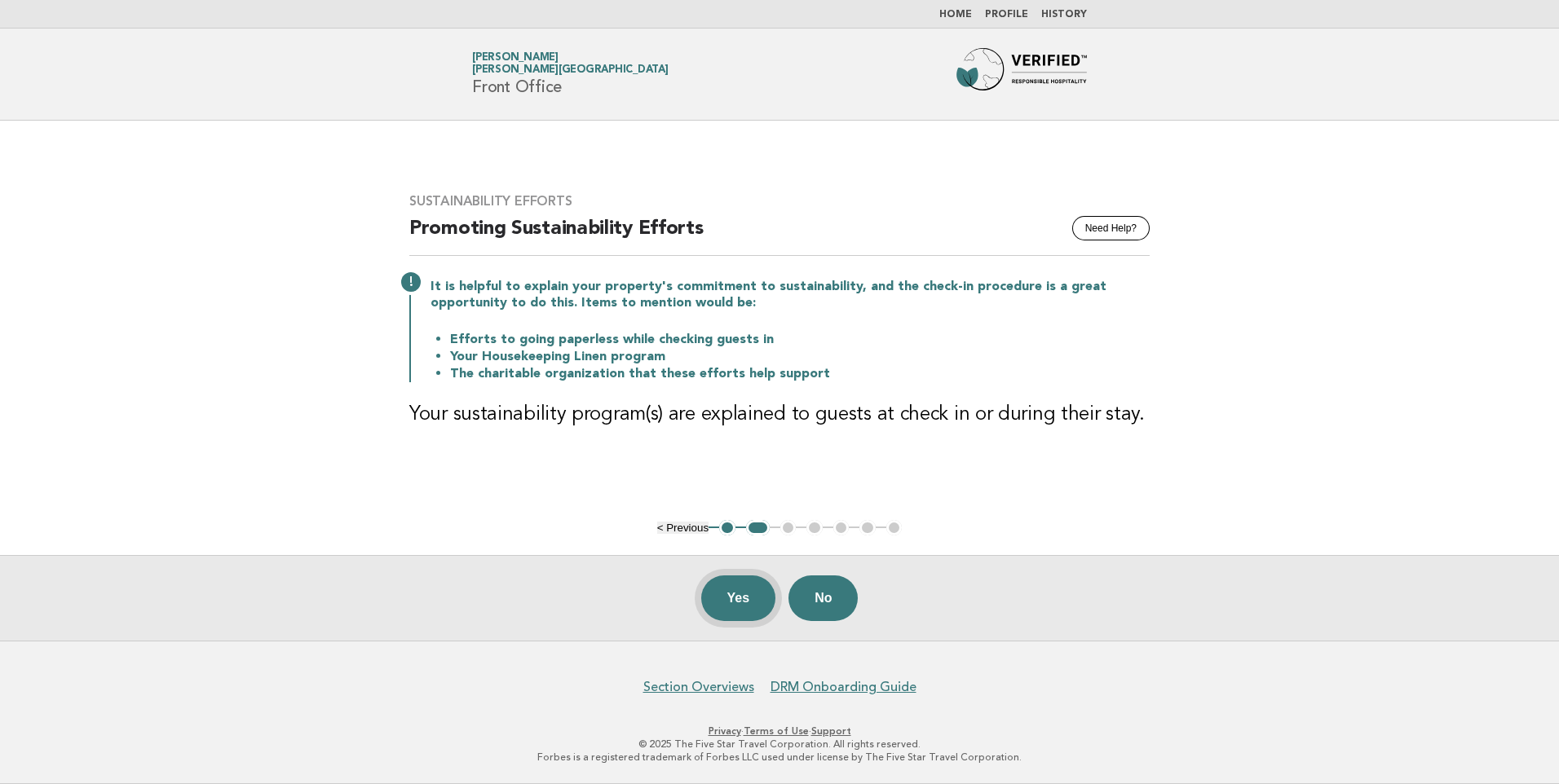
click at [731, 606] on button "Yes" at bounding box center [738, 598] width 75 height 45
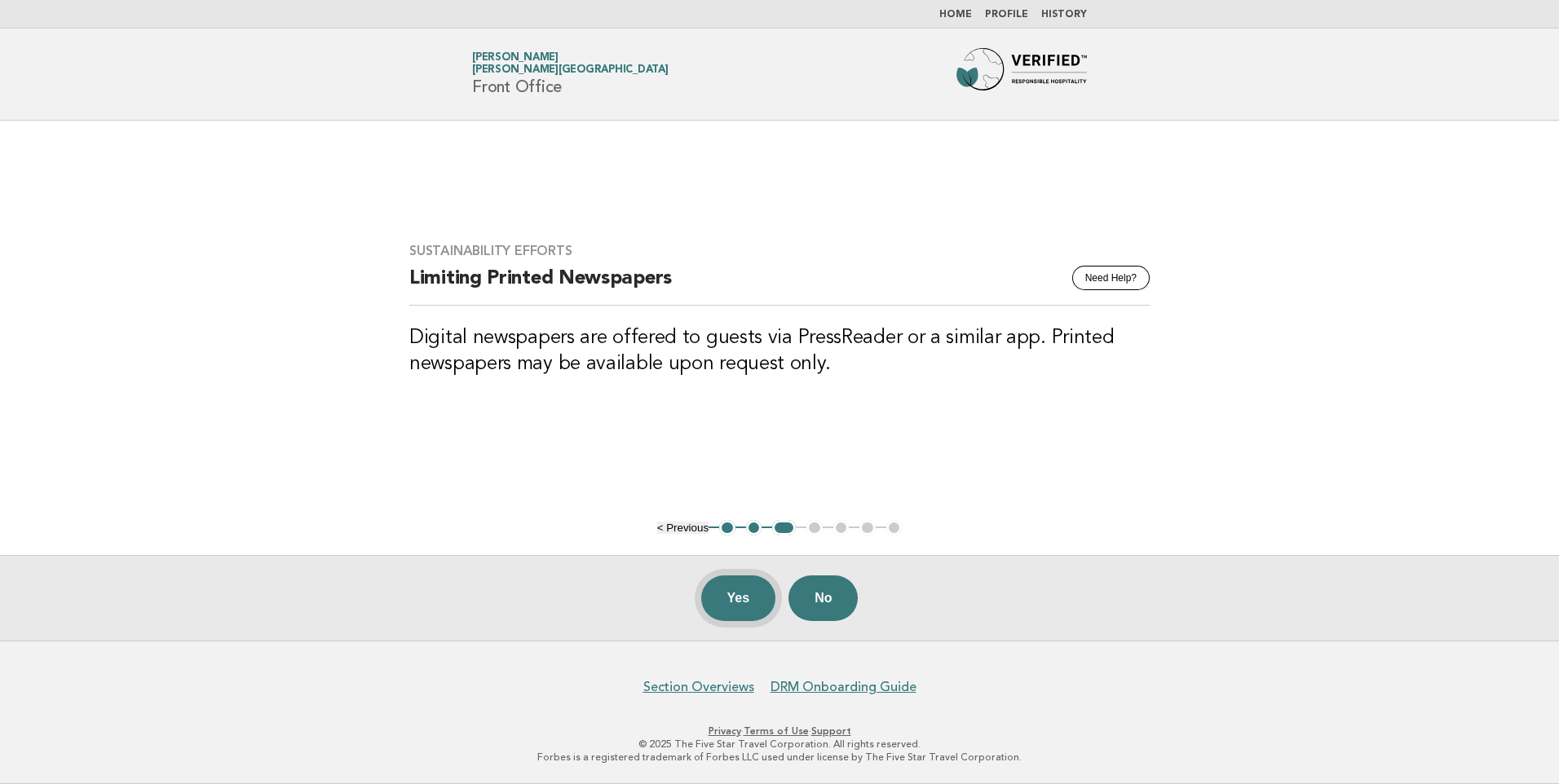
click at [739, 598] on button "Yes" at bounding box center [738, 598] width 75 height 45
click at [723, 590] on button "Yes" at bounding box center [738, 598] width 75 height 45
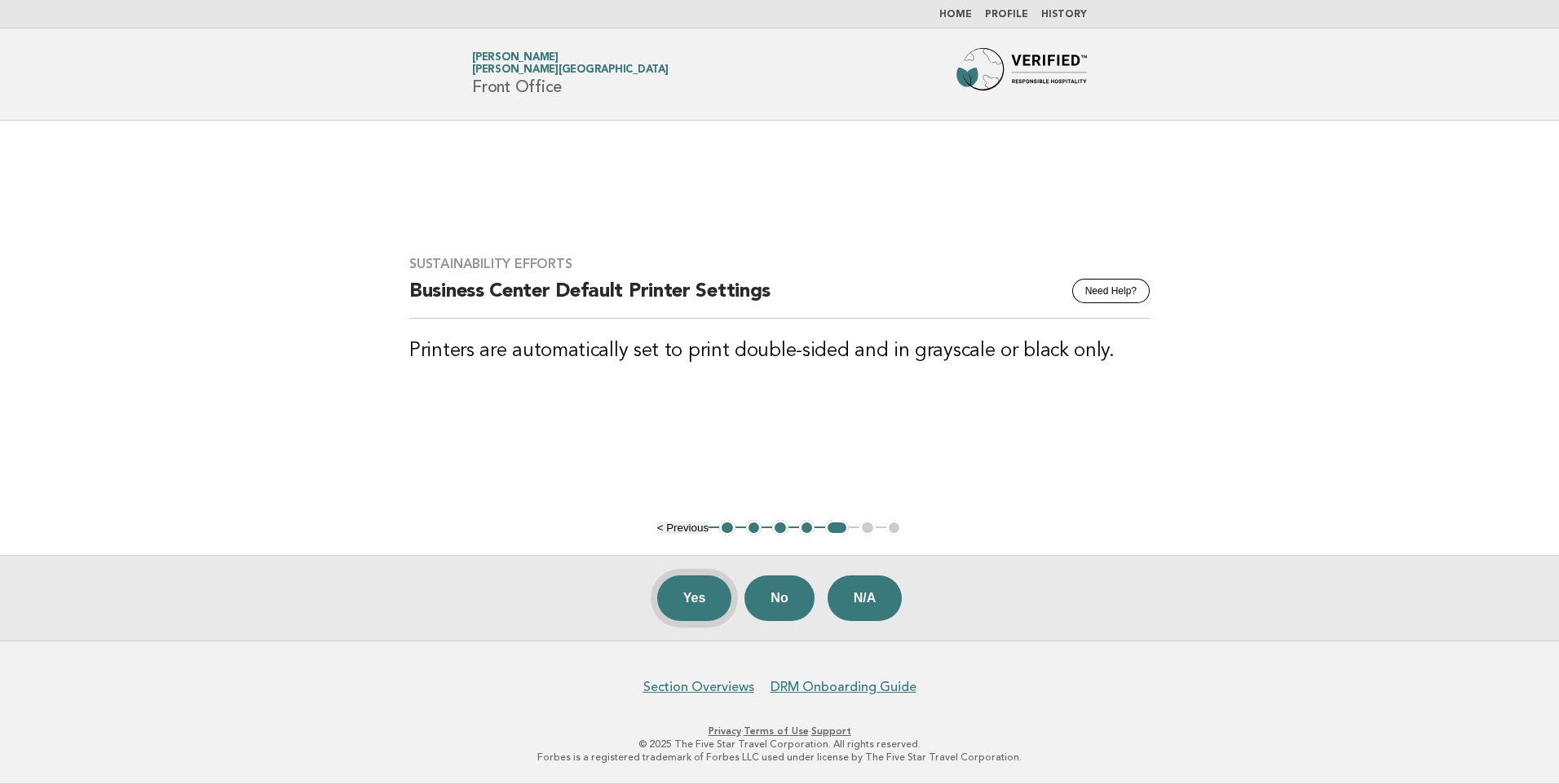
click at [674, 603] on button "Yes" at bounding box center [695, 598] width 75 height 45
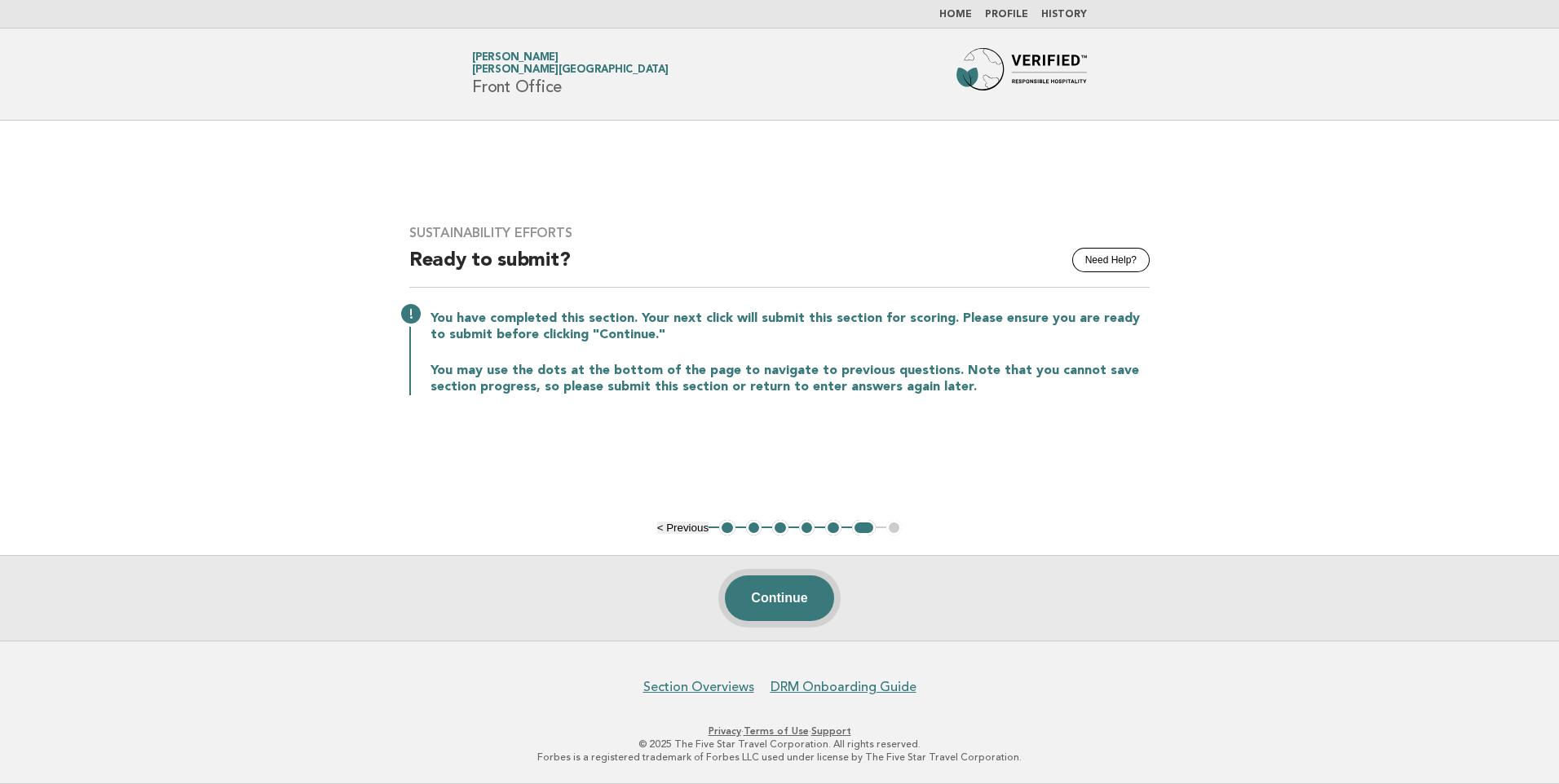
click at [789, 604] on button "Continue" at bounding box center [779, 598] width 108 height 45
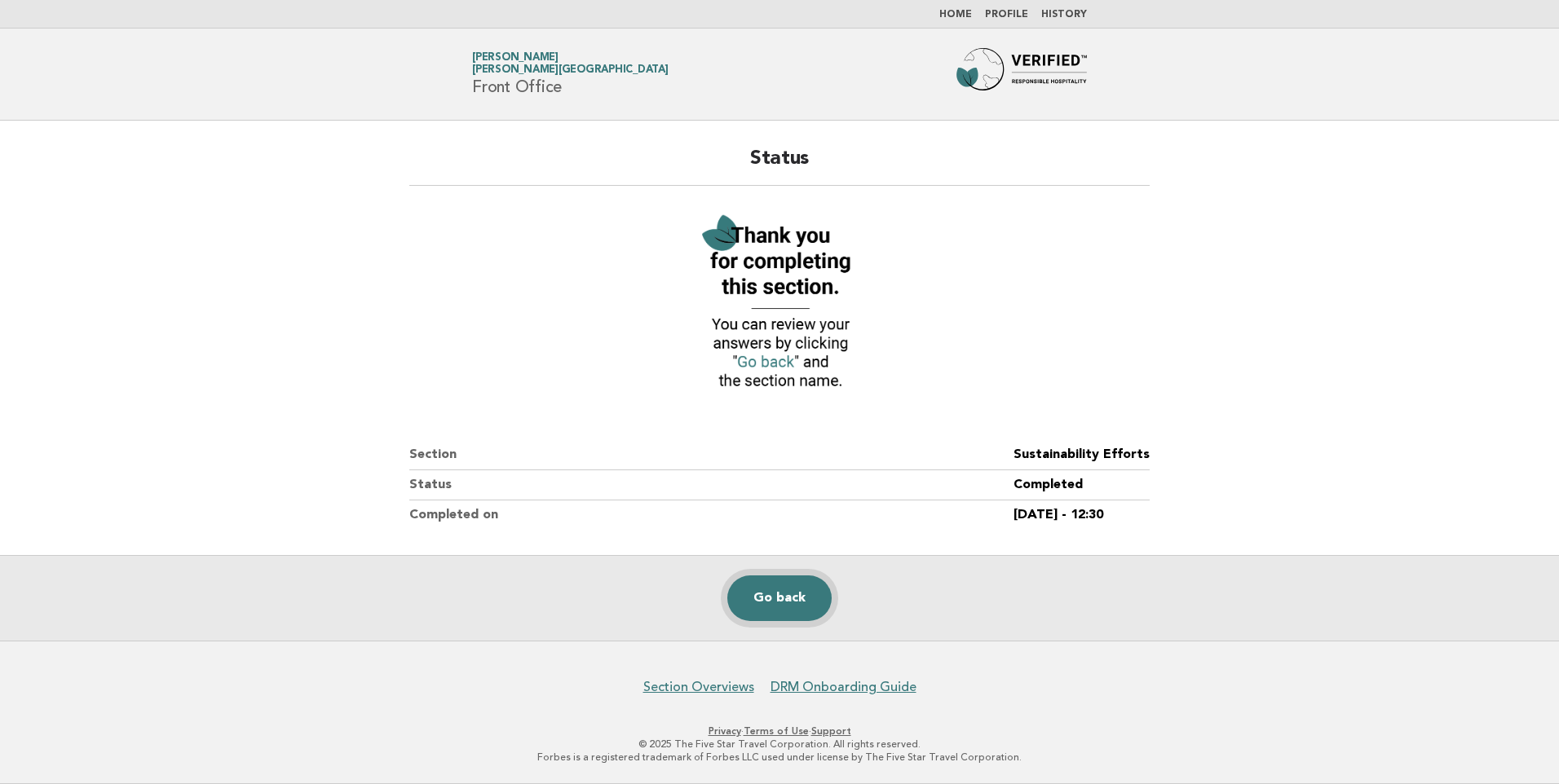
click at [794, 597] on link "Go back" at bounding box center [780, 598] width 105 height 45
